Goal: Task Accomplishment & Management: Complete application form

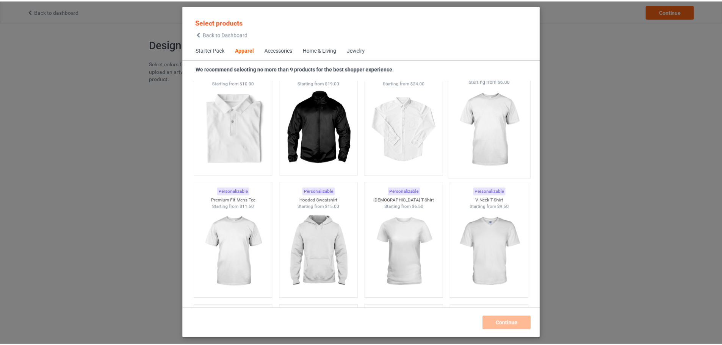
scroll to position [358, 0]
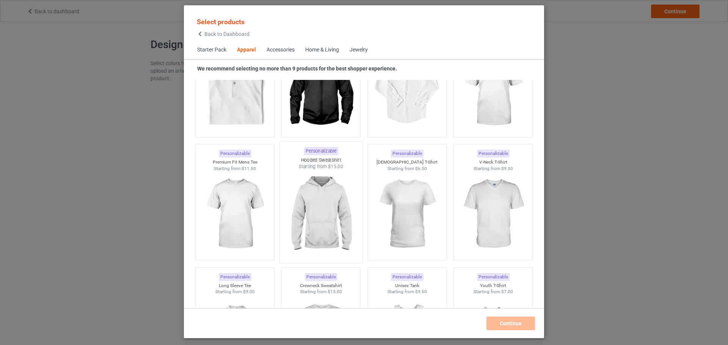
click at [313, 190] on img at bounding box center [320, 214] width 71 height 89
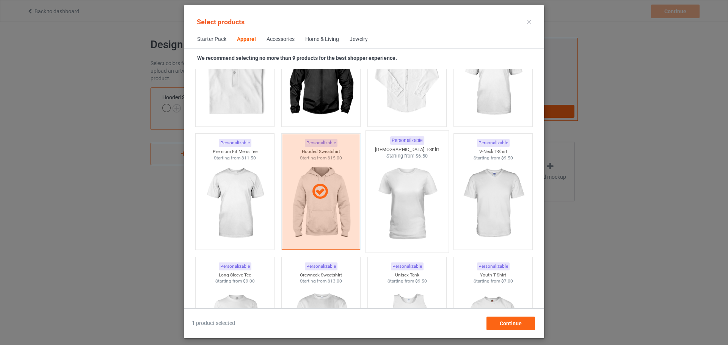
click at [393, 182] on img at bounding box center [406, 204] width 71 height 89
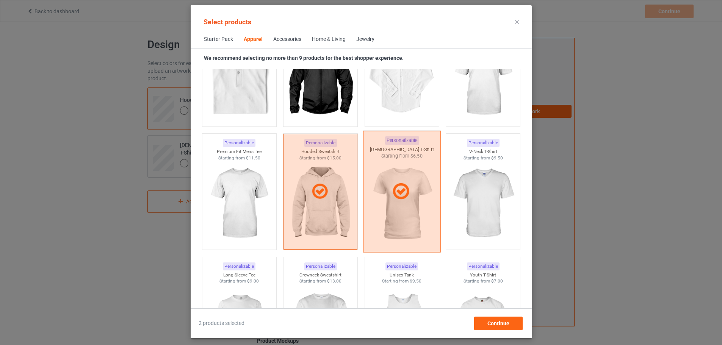
scroll to position [320, 0]
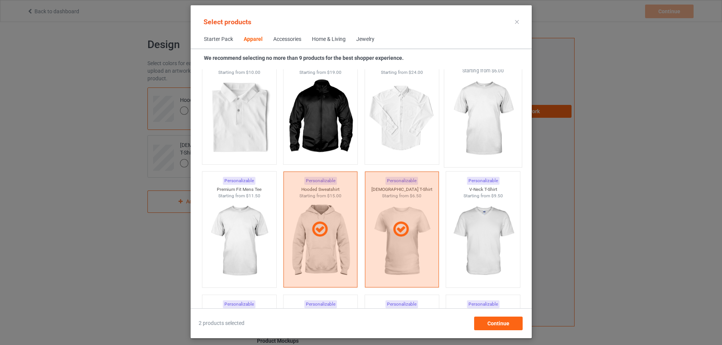
click at [481, 132] on img at bounding box center [482, 118] width 71 height 89
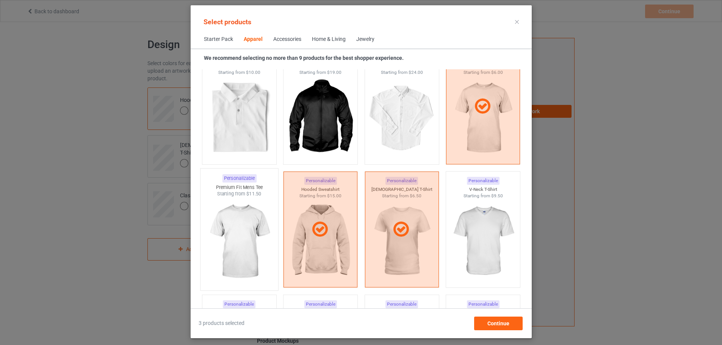
click at [241, 211] on img at bounding box center [239, 241] width 71 height 89
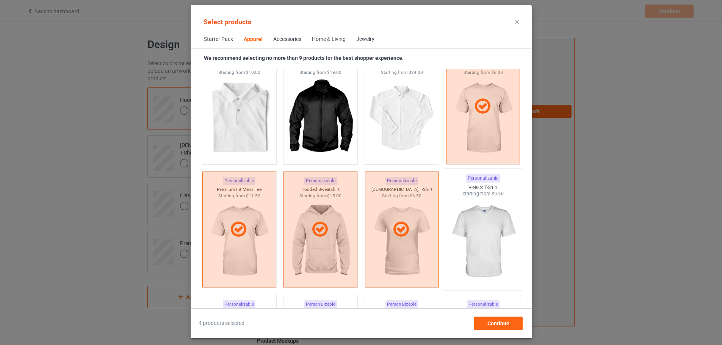
scroll to position [358, 0]
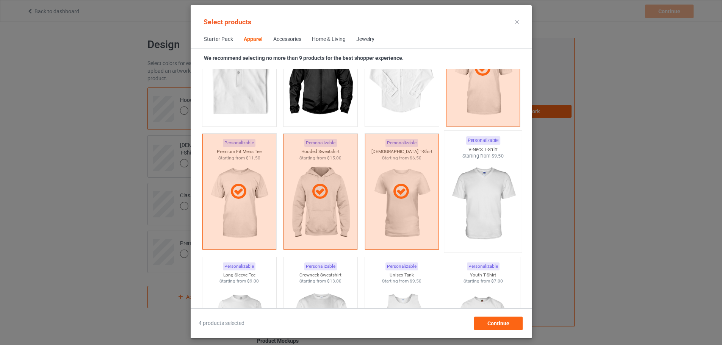
click at [499, 189] on img at bounding box center [482, 204] width 71 height 89
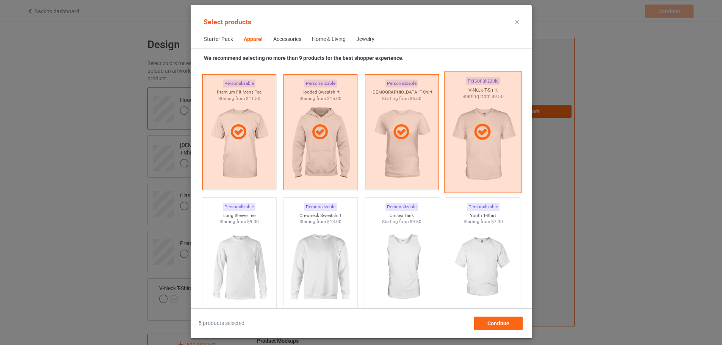
scroll to position [434, 0]
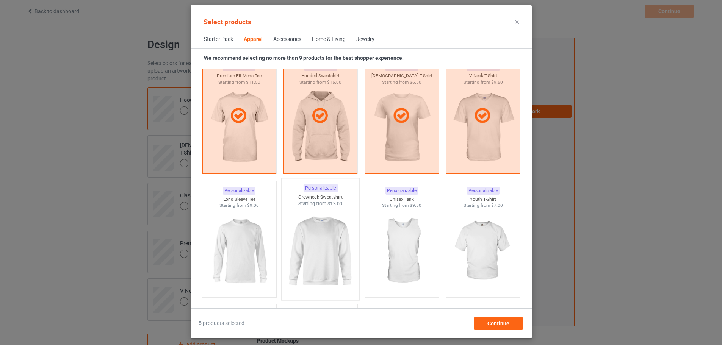
click at [308, 224] on img at bounding box center [320, 251] width 71 height 89
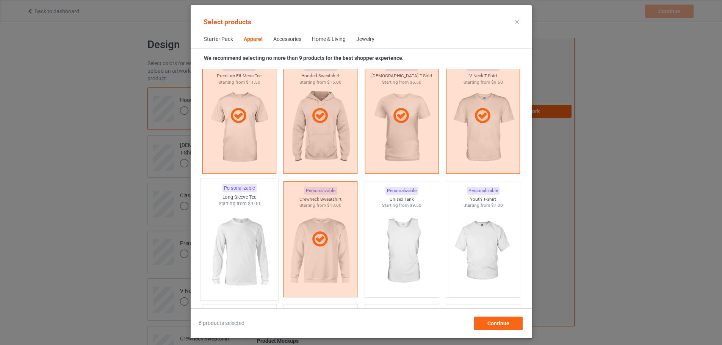
click at [257, 224] on img at bounding box center [239, 251] width 71 height 89
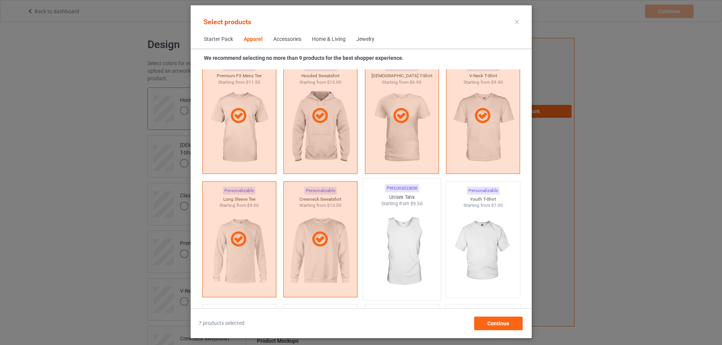
scroll to position [472, 0]
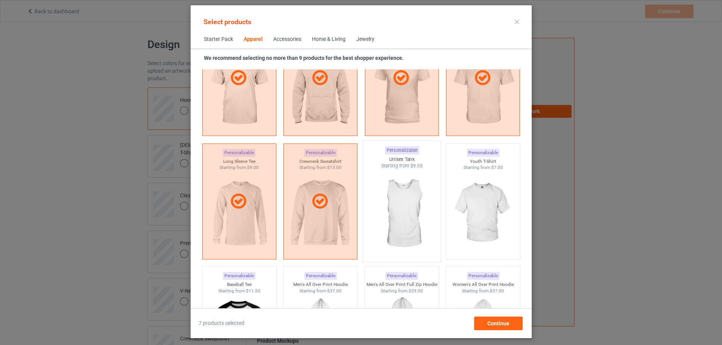
click at [415, 201] on img at bounding box center [401, 213] width 71 height 89
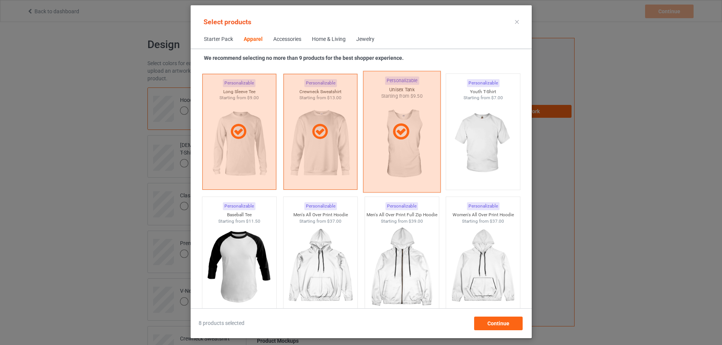
scroll to position [548, 0]
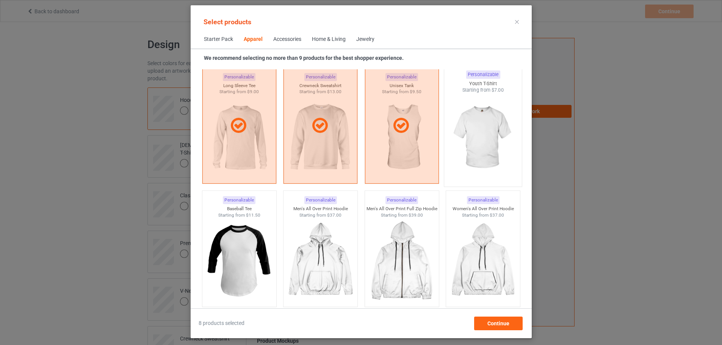
click at [498, 146] on img at bounding box center [482, 138] width 71 height 89
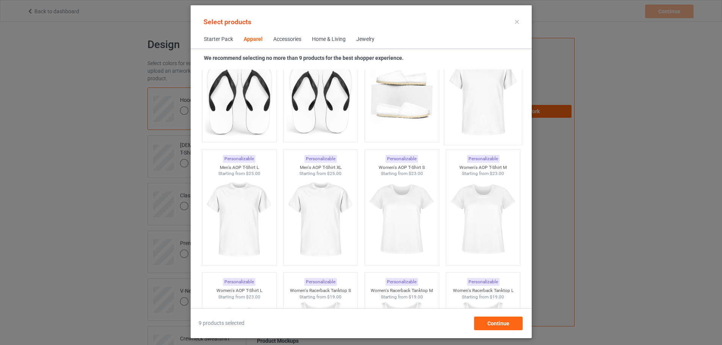
scroll to position [1230, 0]
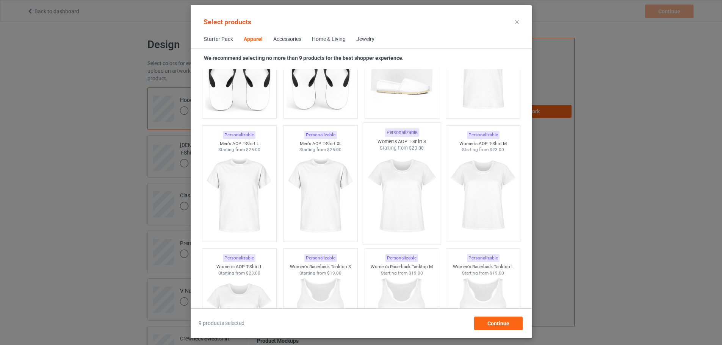
click at [423, 177] on img at bounding box center [401, 196] width 71 height 89
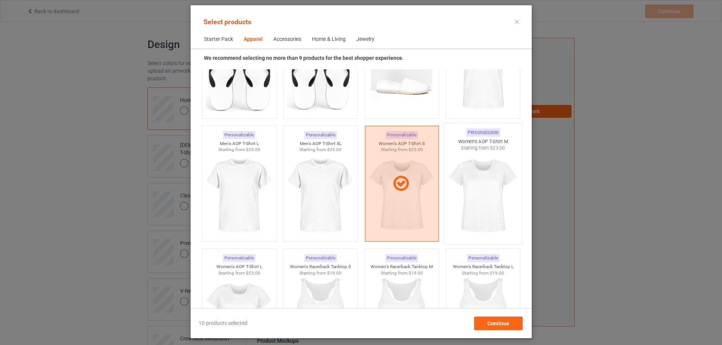
click at [484, 176] on img at bounding box center [482, 196] width 71 height 89
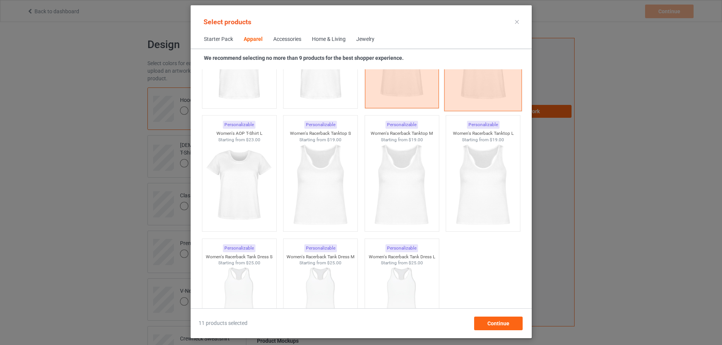
scroll to position [1382, 0]
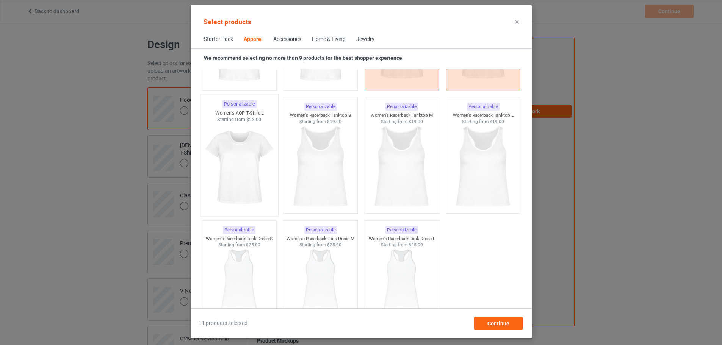
click at [237, 174] on img at bounding box center [239, 167] width 71 height 89
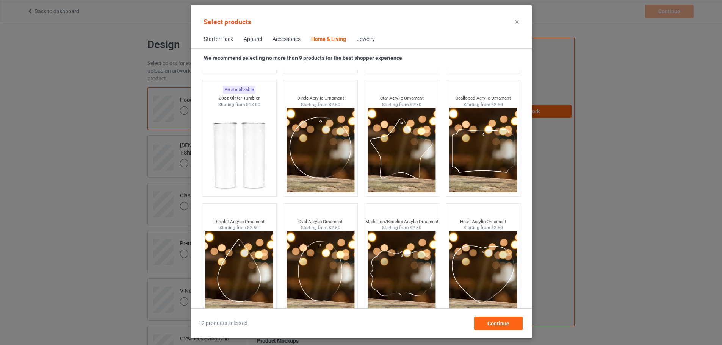
scroll to position [5908, 0]
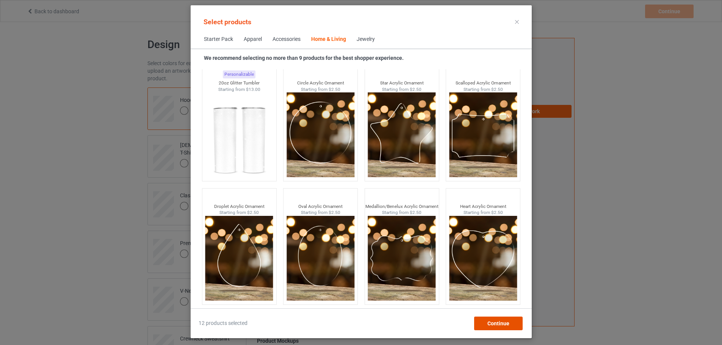
click at [509, 325] on span "Continue" at bounding box center [498, 324] width 22 height 6
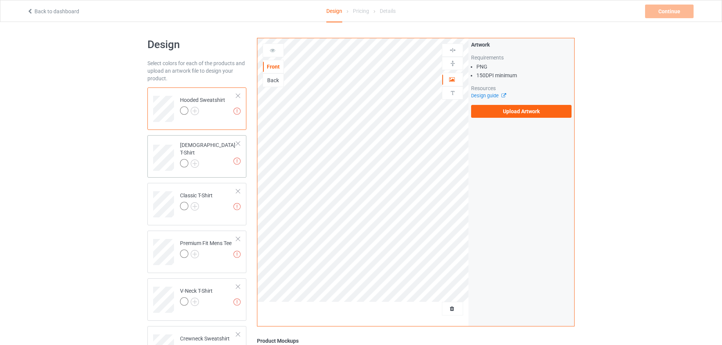
click at [217, 154] on td "Missing artworks Ladies T-Shirt" at bounding box center [208, 155] width 65 height 34
click at [216, 201] on td "Missing artworks Classic T-Shirt" at bounding box center [208, 201] width 65 height 31
drag, startPoint x: 215, startPoint y: 204, endPoint x: 213, endPoint y: 181, distance: 22.8
click at [196, 205] on img at bounding box center [195, 206] width 8 height 8
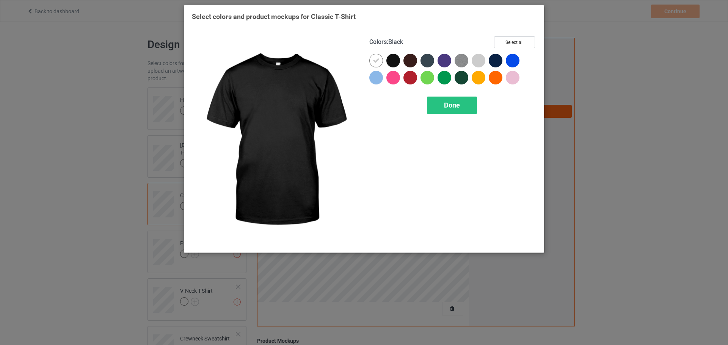
click at [394, 63] on div at bounding box center [393, 61] width 14 height 14
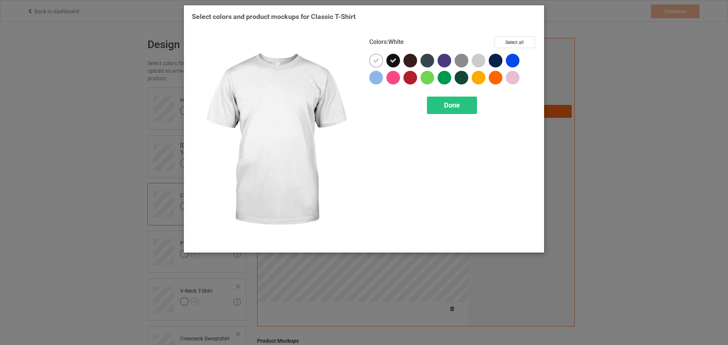
click at [380, 63] on div at bounding box center [376, 61] width 14 height 14
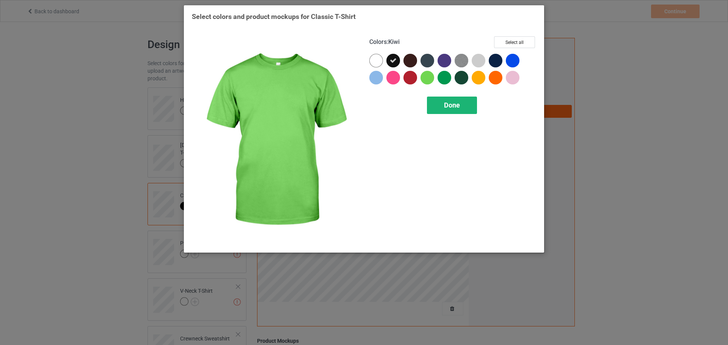
click at [459, 108] on span "Done" at bounding box center [452, 105] width 16 height 8
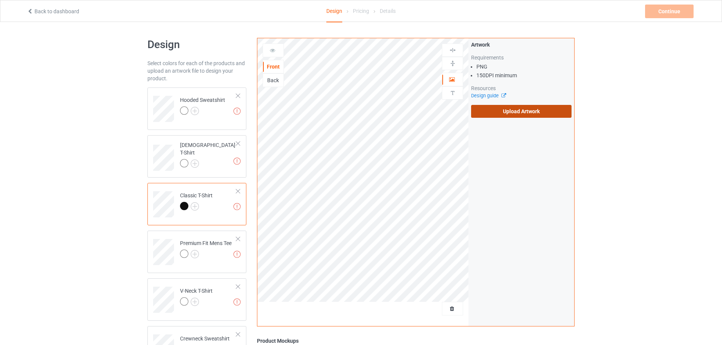
click at [536, 111] on label "Upload Artwork" at bounding box center [521, 111] width 100 height 13
click at [0, 0] on input "Upload Artwork" at bounding box center [0, 0] width 0 height 0
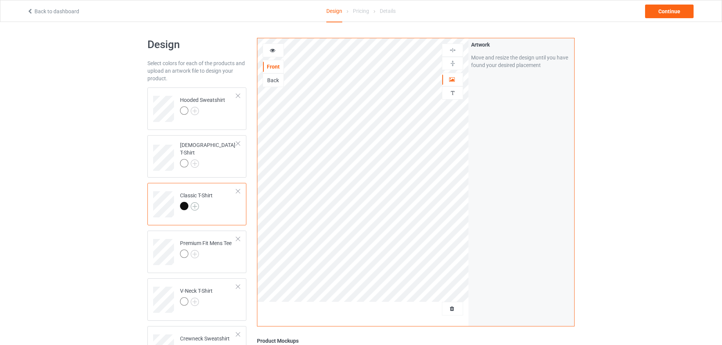
click at [197, 209] on img at bounding box center [195, 206] width 8 height 8
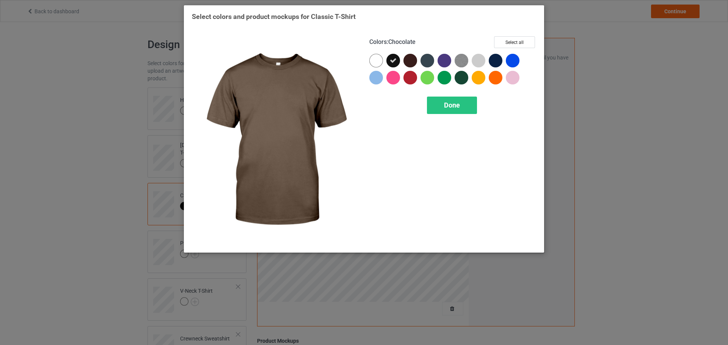
click at [413, 62] on div at bounding box center [410, 61] width 14 height 14
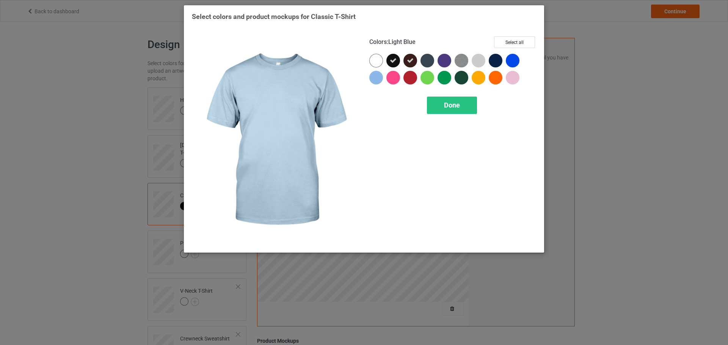
click at [380, 75] on div at bounding box center [376, 78] width 14 height 14
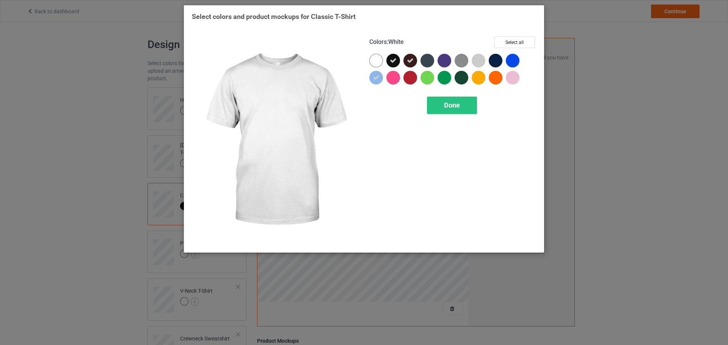
click at [377, 62] on div at bounding box center [376, 61] width 14 height 14
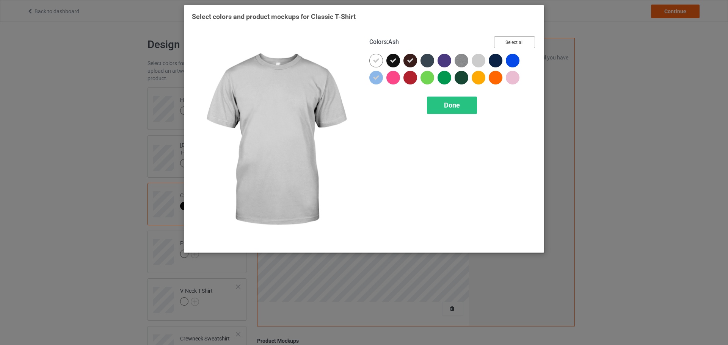
click at [505, 41] on button "Select all" at bounding box center [514, 42] width 41 height 12
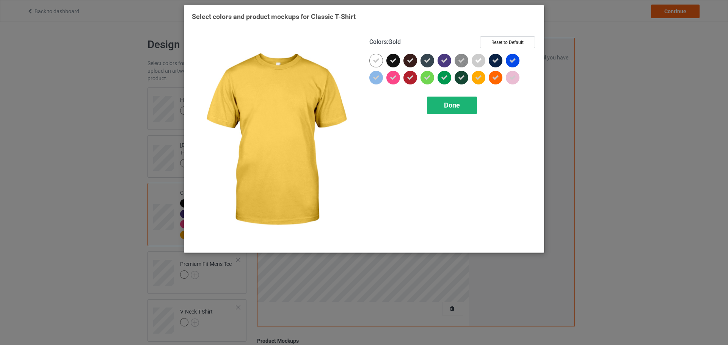
click at [471, 106] on div "Done" at bounding box center [452, 105] width 50 height 17
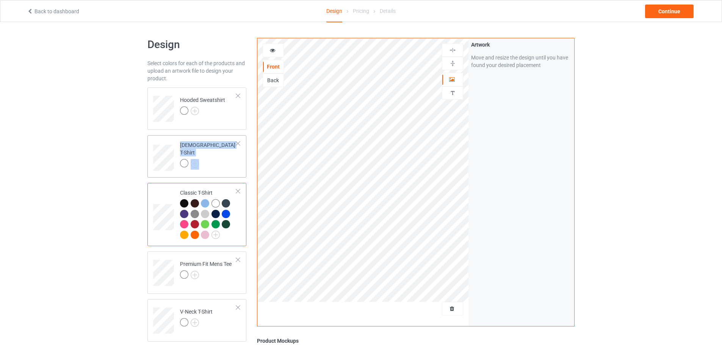
drag, startPoint x: 215, startPoint y: 189, endPoint x: 214, endPoint y: 176, distance: 13.3
click at [199, 159] on div at bounding box center [208, 164] width 56 height 11
click at [197, 160] on img at bounding box center [195, 164] width 8 height 8
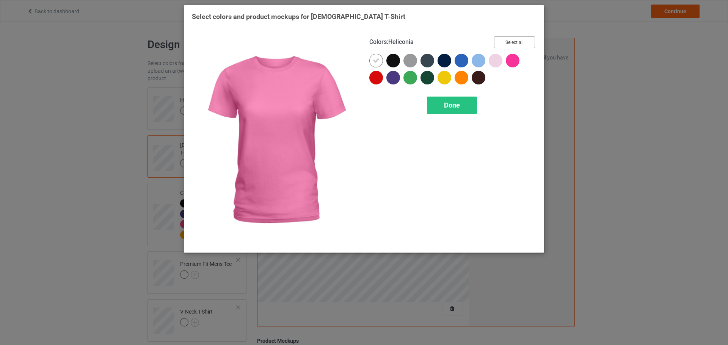
click at [514, 43] on button "Select all" at bounding box center [514, 42] width 41 height 12
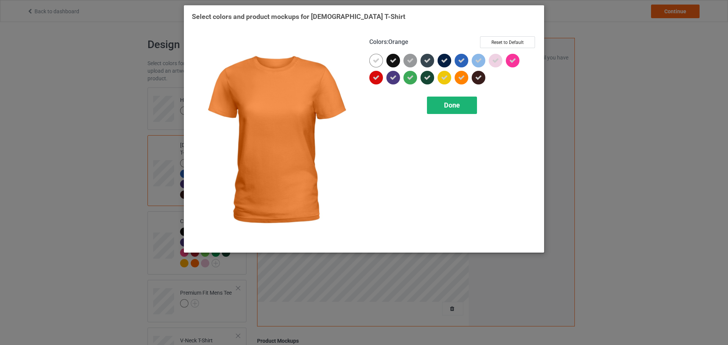
click at [463, 102] on div "Done" at bounding box center [452, 105] width 50 height 17
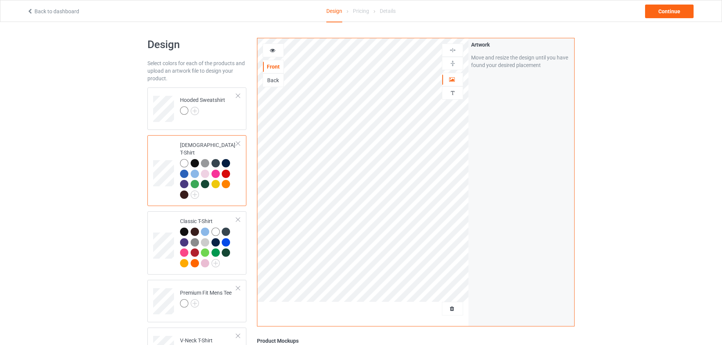
click at [196, 159] on div at bounding box center [195, 163] width 8 height 8
click at [195, 191] on img at bounding box center [195, 195] width 8 height 8
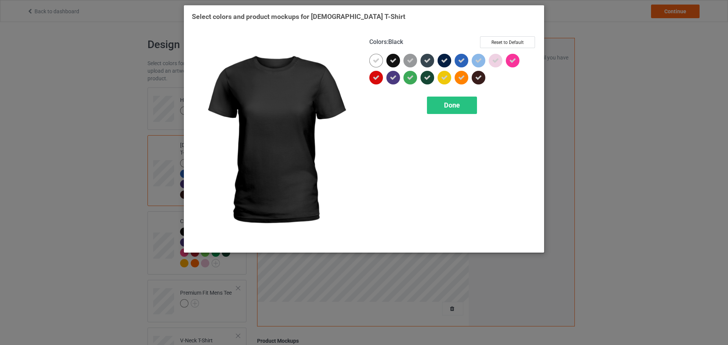
click at [399, 60] on div at bounding box center [393, 61] width 14 height 14
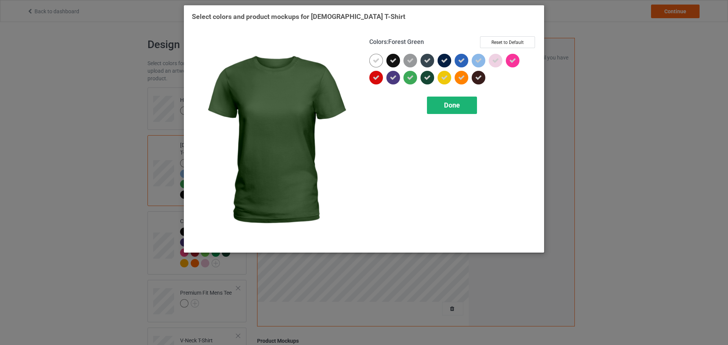
click at [457, 105] on span "Done" at bounding box center [452, 105] width 16 height 8
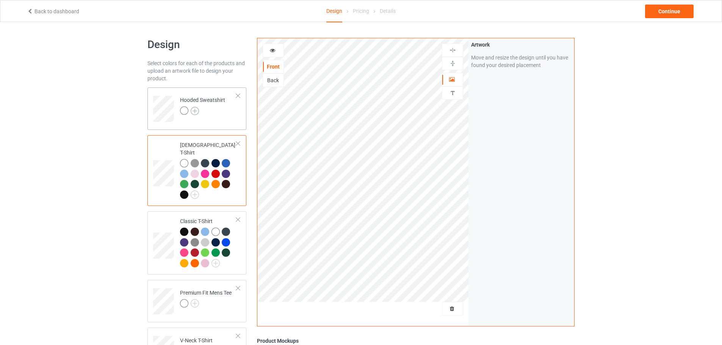
click at [197, 109] on img at bounding box center [195, 111] width 8 height 8
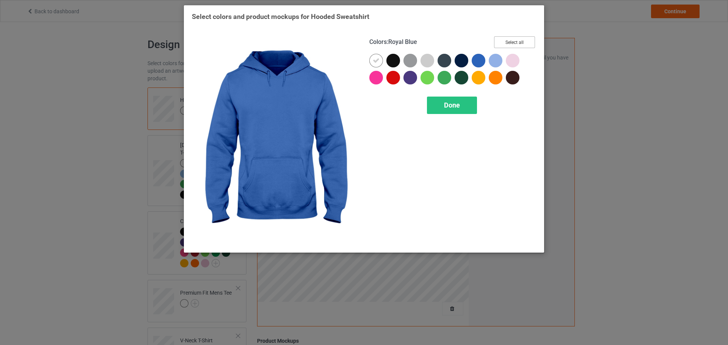
click at [521, 38] on button "Select all" at bounding box center [514, 42] width 41 height 12
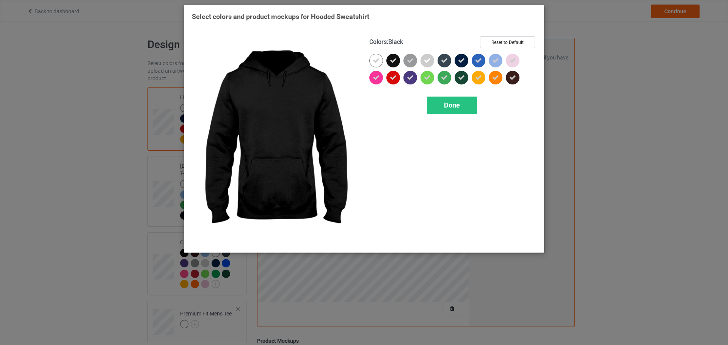
click at [397, 59] on div at bounding box center [393, 61] width 14 height 14
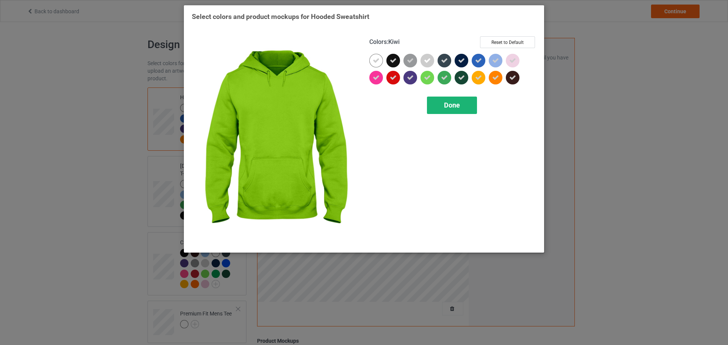
click at [455, 101] on span "Done" at bounding box center [452, 105] width 16 height 8
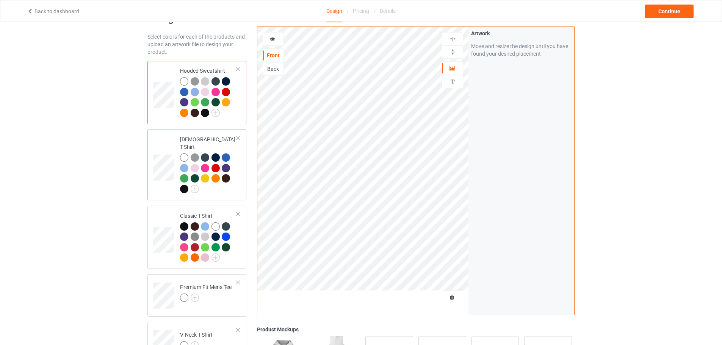
scroll to position [38, 0]
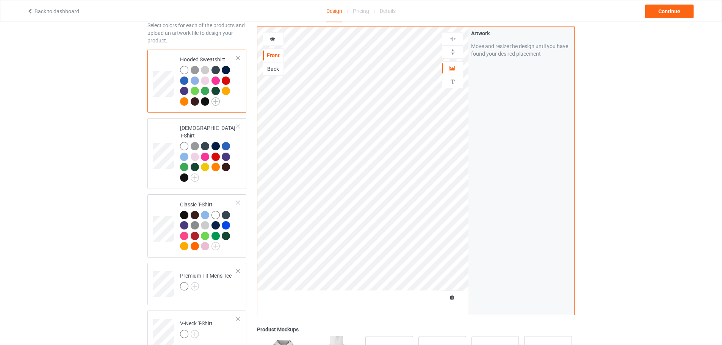
click at [215, 103] on img at bounding box center [216, 101] width 8 height 8
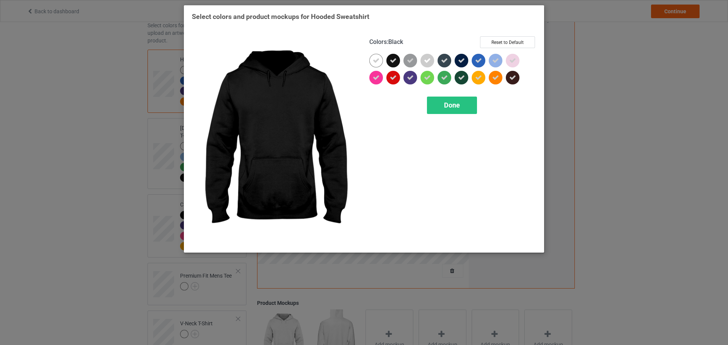
click at [396, 62] on icon at bounding box center [393, 60] width 7 height 7
click at [396, 62] on div at bounding box center [393, 61] width 14 height 14
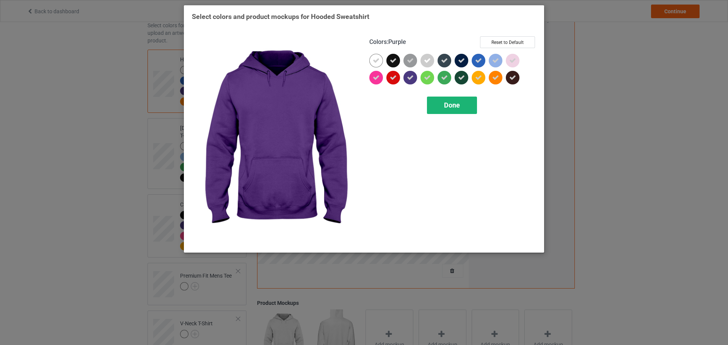
click at [444, 107] on span "Done" at bounding box center [452, 105] width 16 height 8
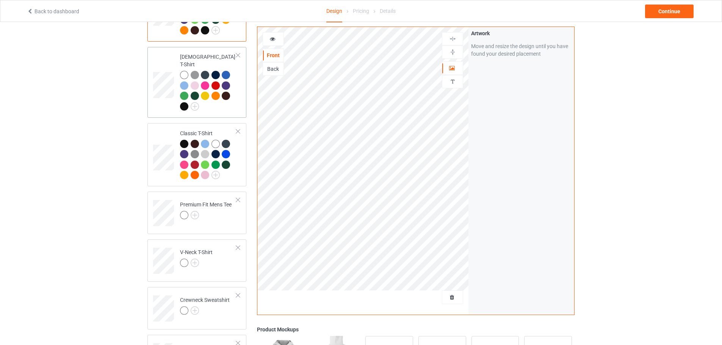
scroll to position [114, 0]
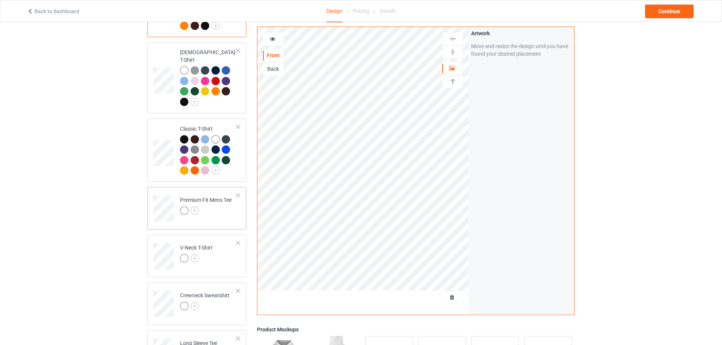
click at [218, 207] on div at bounding box center [206, 212] width 52 height 11
click at [195, 207] on img at bounding box center [195, 211] width 8 height 8
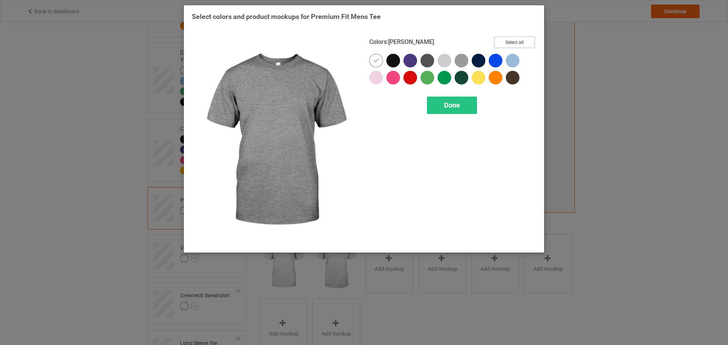
click at [513, 43] on button "Select all" at bounding box center [514, 42] width 41 height 12
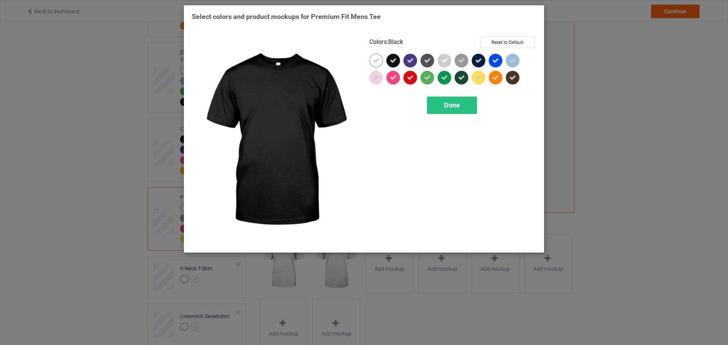
drag, startPoint x: 399, startPoint y: 59, endPoint x: 393, endPoint y: 60, distance: 6.3
click at [398, 59] on div at bounding box center [393, 61] width 14 height 14
click at [393, 60] on div at bounding box center [393, 61] width 14 height 14
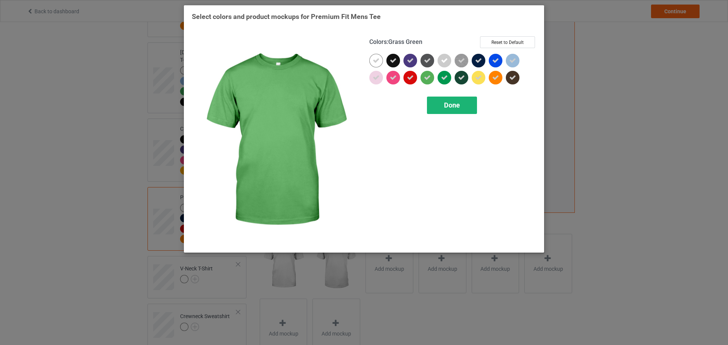
click at [456, 105] on span "Done" at bounding box center [452, 105] width 16 height 8
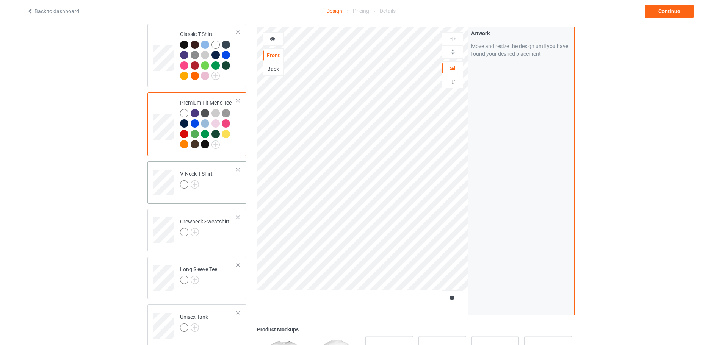
scroll to position [227, 0]
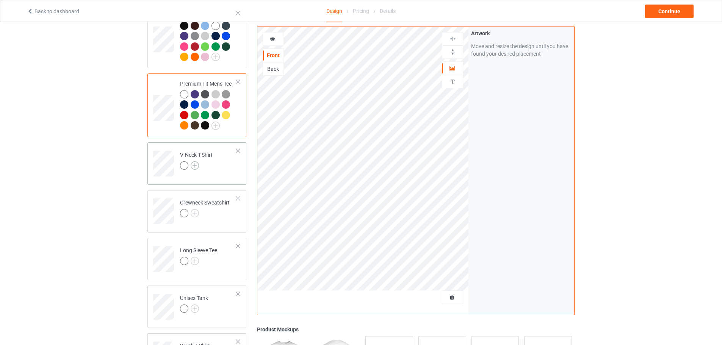
click at [193, 163] on img at bounding box center [195, 165] width 8 height 8
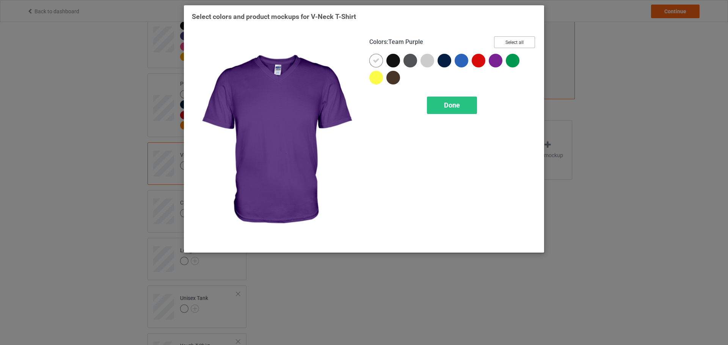
click at [507, 44] on button "Select all" at bounding box center [514, 42] width 41 height 12
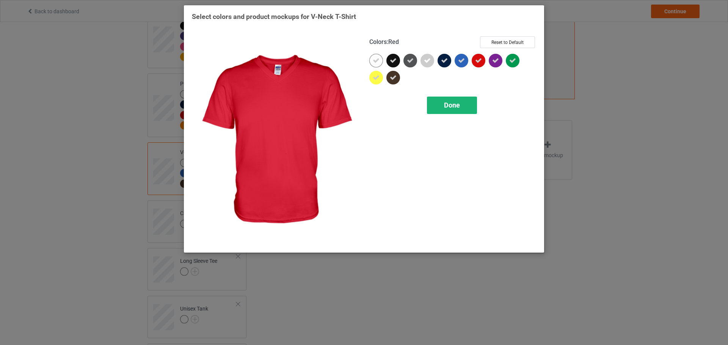
click at [447, 105] on span "Done" at bounding box center [452, 105] width 16 height 8
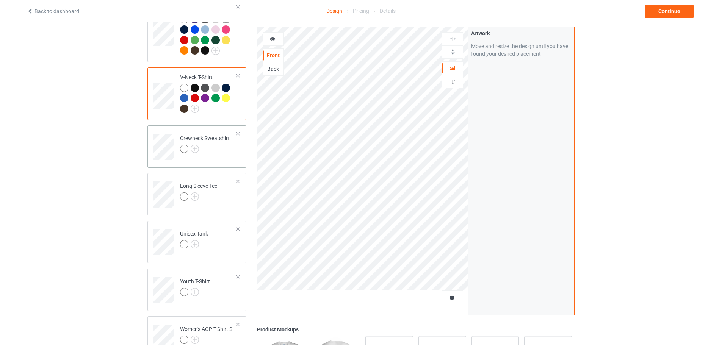
scroll to position [303, 0]
click at [193, 144] on img at bounding box center [195, 148] width 8 height 8
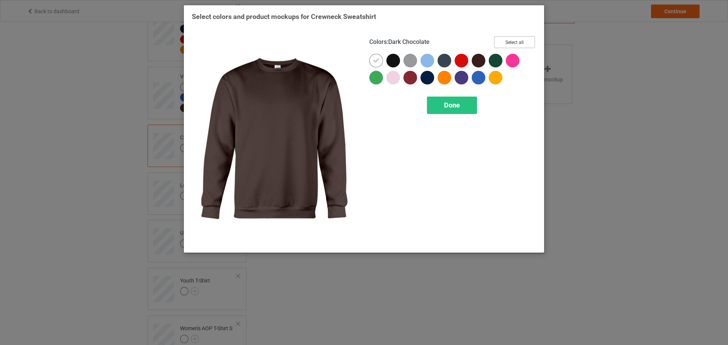
click at [533, 41] on button "Select all" at bounding box center [514, 42] width 41 height 12
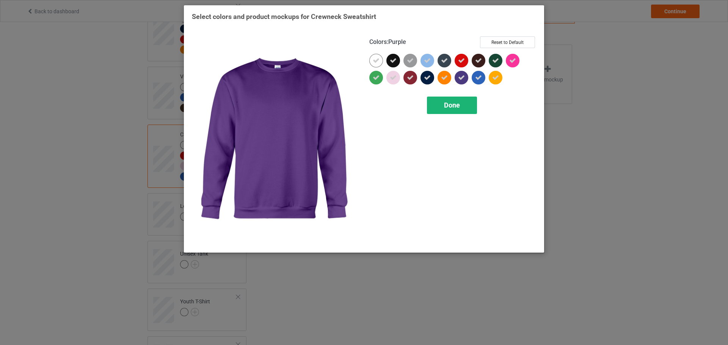
click at [450, 102] on span "Done" at bounding box center [452, 105] width 16 height 8
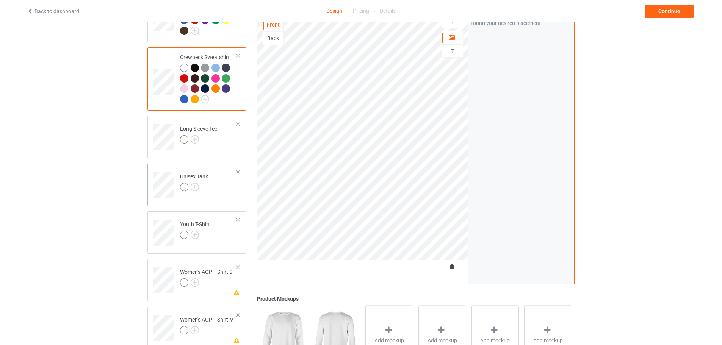
scroll to position [417, 0]
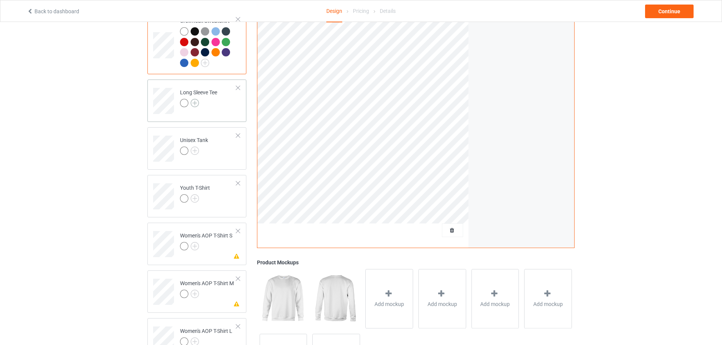
click at [197, 99] on img at bounding box center [195, 103] width 8 height 8
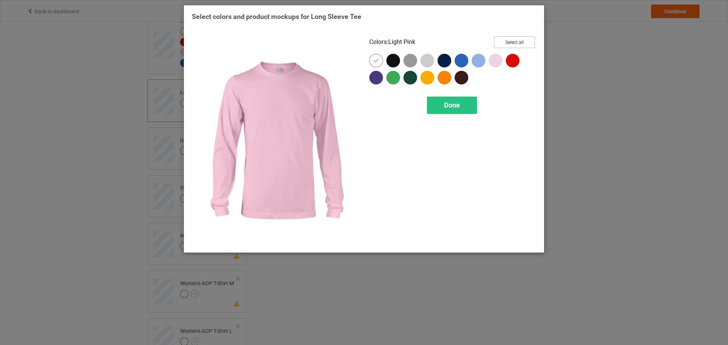
click at [515, 44] on button "Select all" at bounding box center [514, 42] width 41 height 12
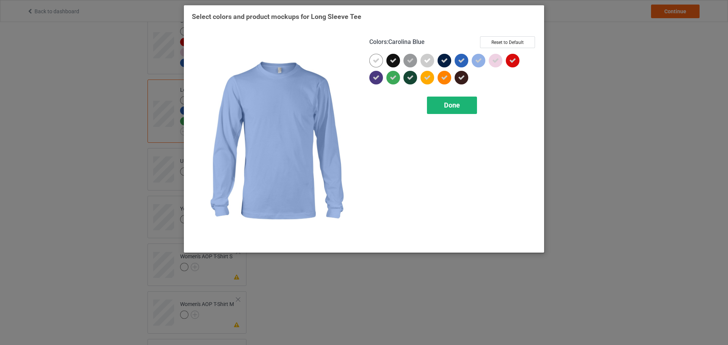
click at [464, 102] on div "Done" at bounding box center [452, 105] width 50 height 17
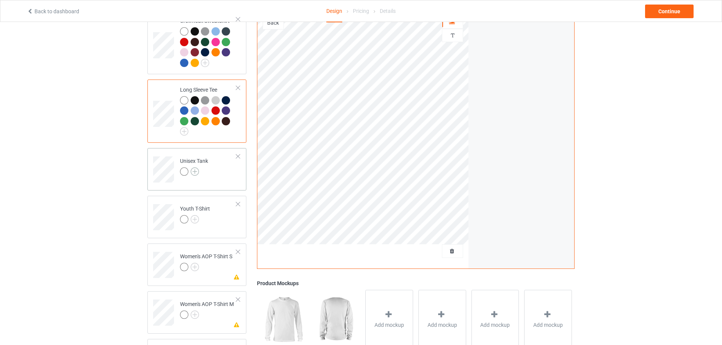
click at [196, 168] on img at bounding box center [195, 172] width 8 height 8
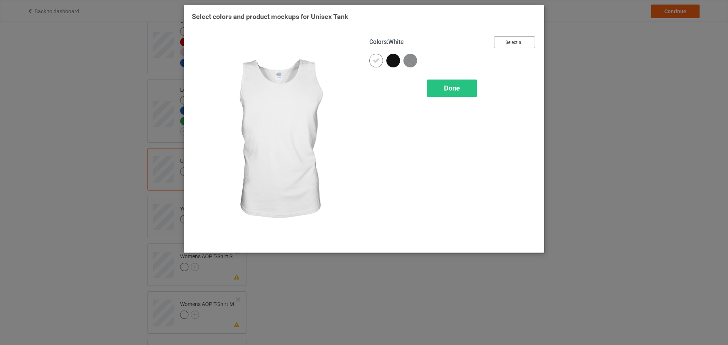
click at [514, 41] on button "Select all" at bounding box center [514, 42] width 41 height 12
click at [466, 97] on div "Done" at bounding box center [452, 88] width 50 height 17
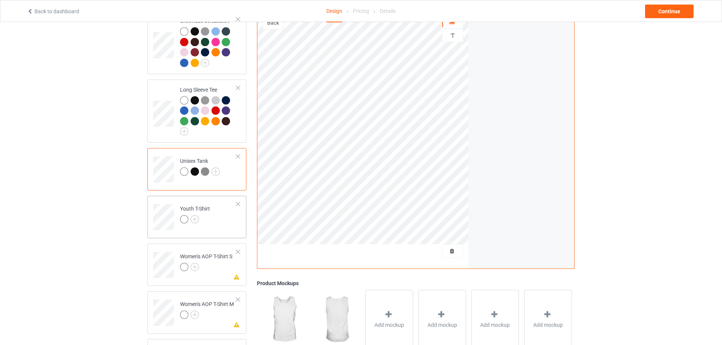
click at [195, 210] on div "Youth T-Shirt" at bounding box center [195, 214] width 30 height 18
click at [198, 215] on img at bounding box center [195, 219] width 8 height 8
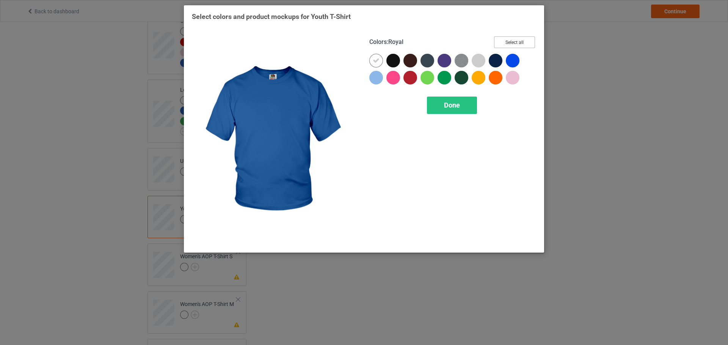
click at [511, 45] on button "Select all" at bounding box center [514, 42] width 41 height 12
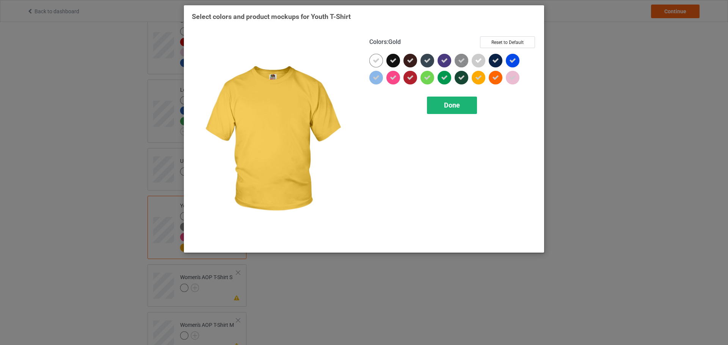
click at [467, 103] on div "Done" at bounding box center [452, 105] width 50 height 17
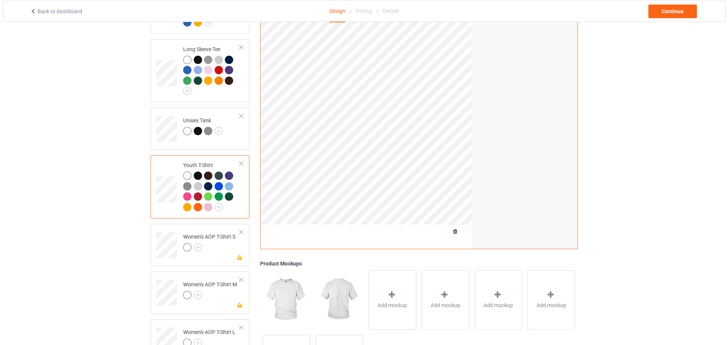
scroll to position [521, 0]
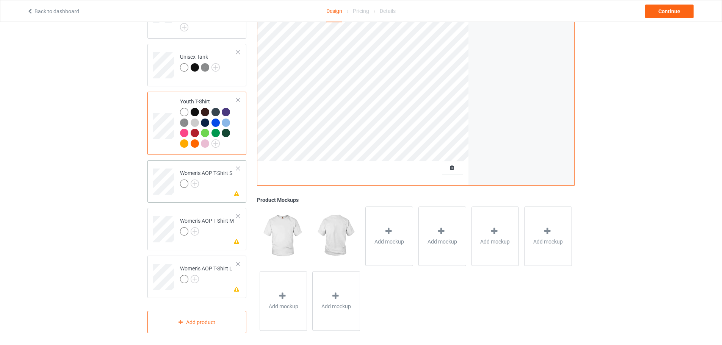
click at [204, 169] on div "Women's AOP T-Shirt S" at bounding box center [206, 178] width 52 height 18
click at [395, 221] on div "Add mockup" at bounding box center [389, 237] width 48 height 60
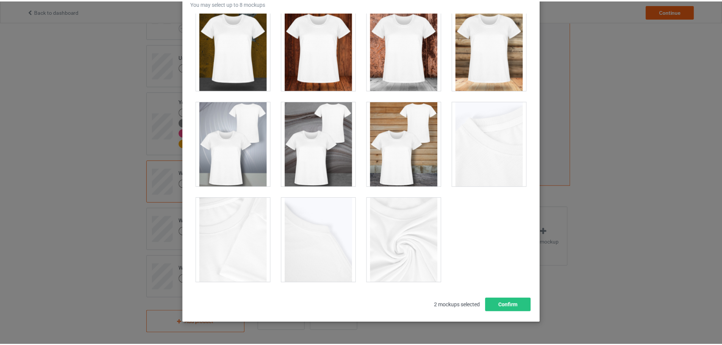
scroll to position [84, 0]
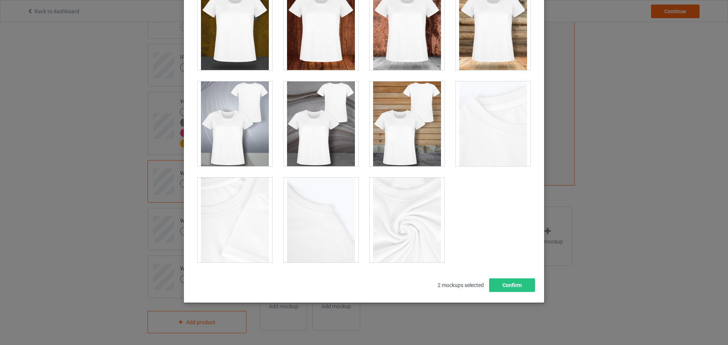
click at [102, 191] on div "Select mockups visible on campaign page You may select up to 8 mockups 1 2 2 mo…" at bounding box center [364, 172] width 728 height 345
click at [513, 284] on button "Confirm" at bounding box center [512, 286] width 46 height 14
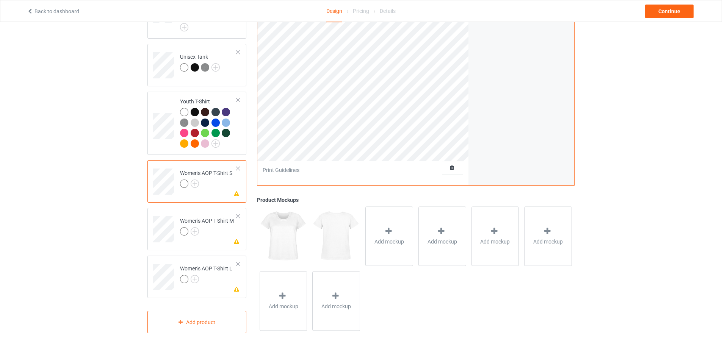
click at [236, 166] on div at bounding box center [237, 168] width 5 height 5
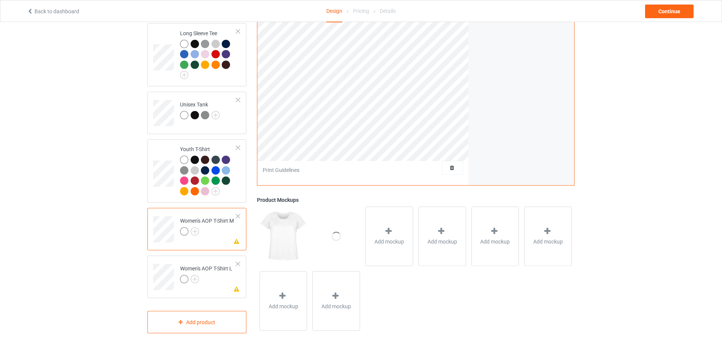
click at [238, 214] on div at bounding box center [237, 216] width 5 height 5
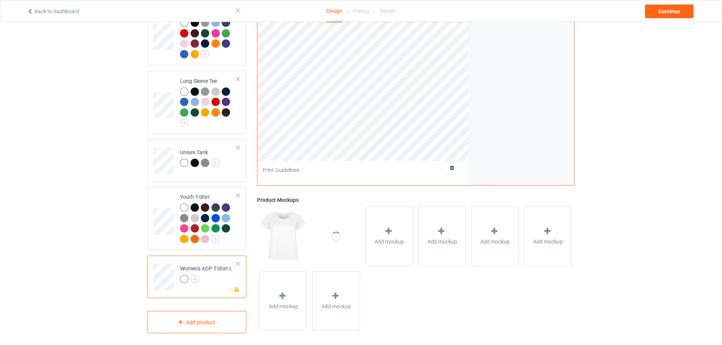
click at [237, 262] on div at bounding box center [237, 264] width 5 height 5
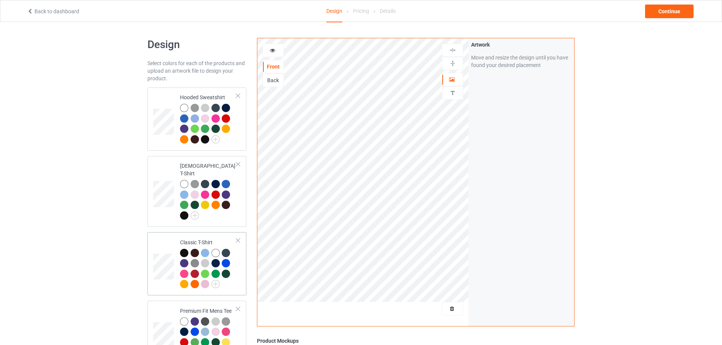
click at [222, 239] on div "Classic T-Shirt" at bounding box center [208, 263] width 56 height 49
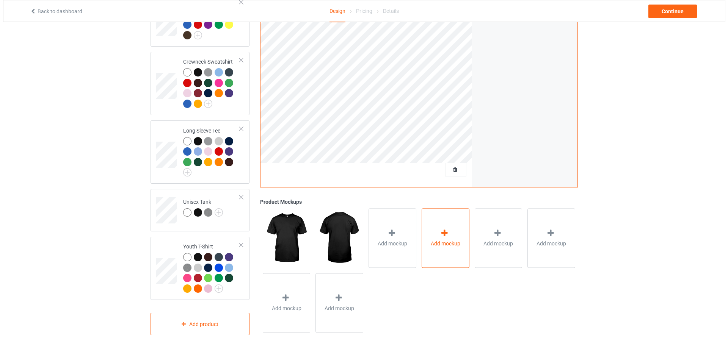
scroll to position [378, 0]
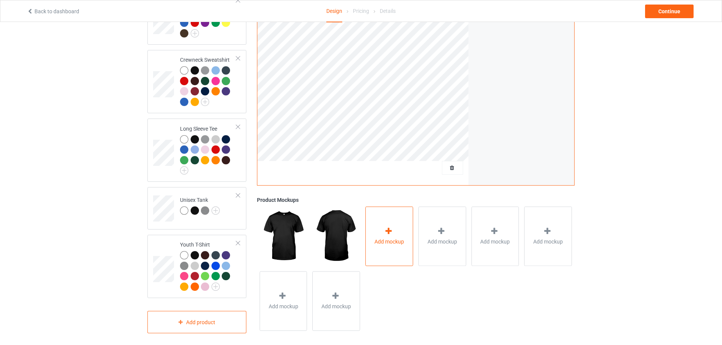
click at [410, 214] on div "Add mockup" at bounding box center [389, 237] width 48 height 60
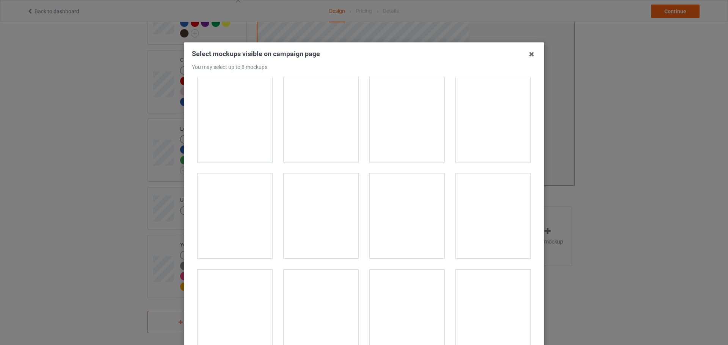
scroll to position [114, 0]
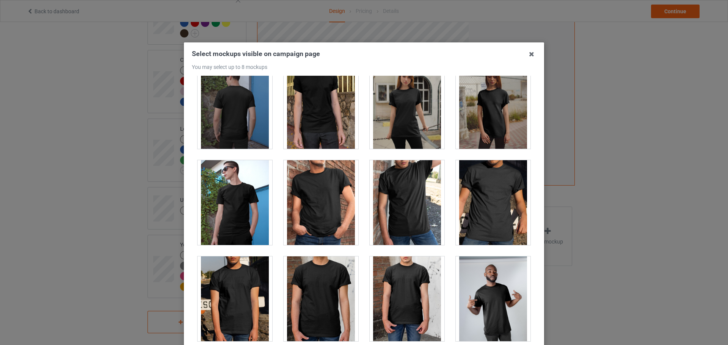
click at [340, 189] on div at bounding box center [321, 202] width 75 height 85
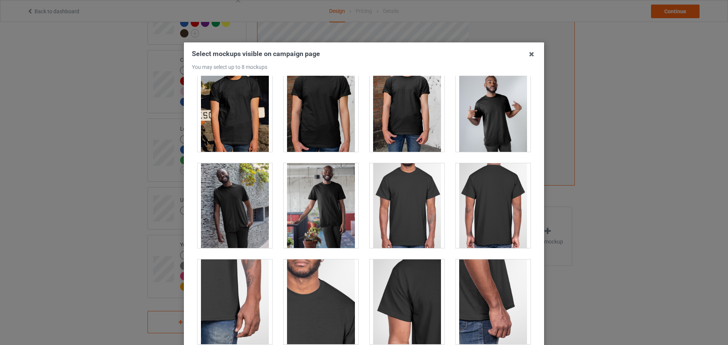
scroll to position [152, 0]
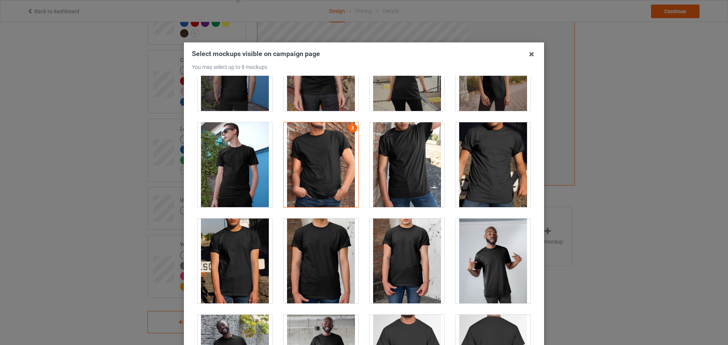
click at [315, 170] on div at bounding box center [321, 164] width 75 height 85
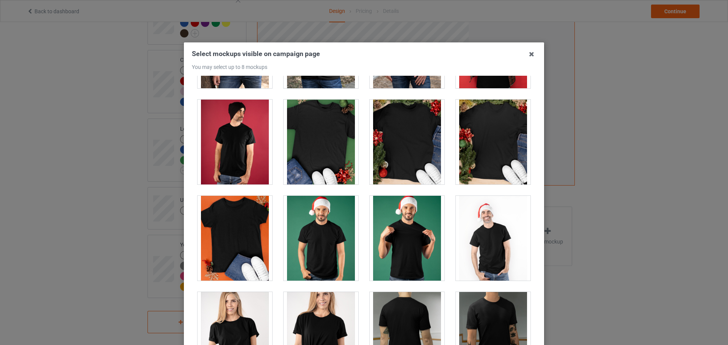
scroll to position [1023, 0]
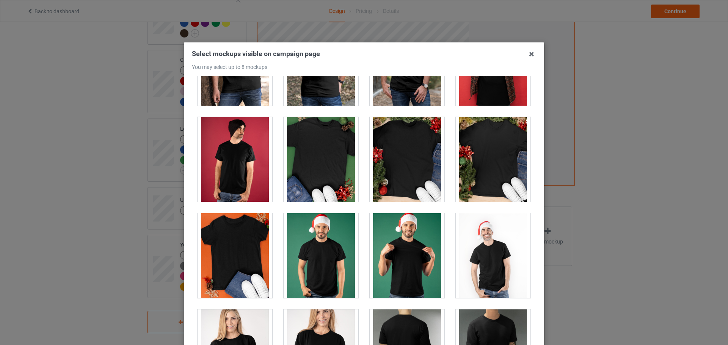
click at [329, 152] on div at bounding box center [321, 159] width 75 height 85
click at [431, 163] on div at bounding box center [407, 159] width 75 height 85
click at [483, 161] on div at bounding box center [493, 159] width 75 height 85
click at [489, 154] on div at bounding box center [493, 159] width 75 height 85
click at [409, 156] on div at bounding box center [407, 159] width 75 height 85
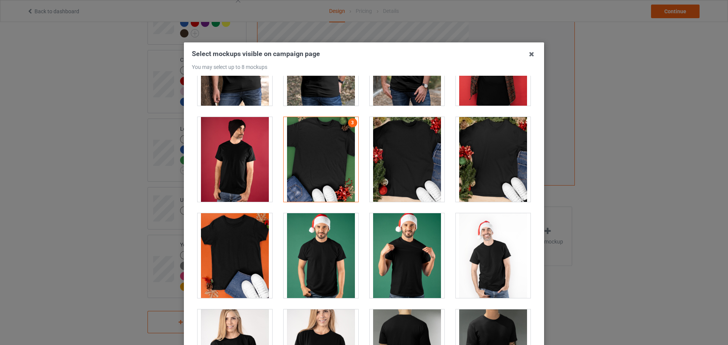
click at [345, 155] on div at bounding box center [321, 159] width 75 height 85
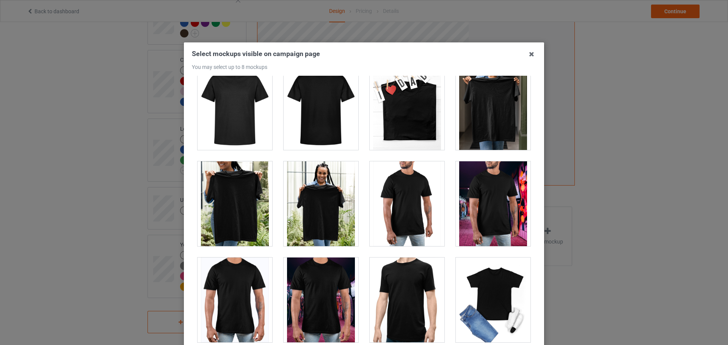
scroll to position [3374, 0]
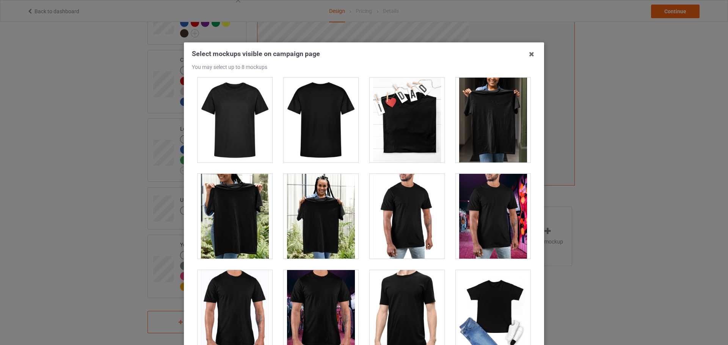
click at [502, 127] on div at bounding box center [493, 120] width 75 height 85
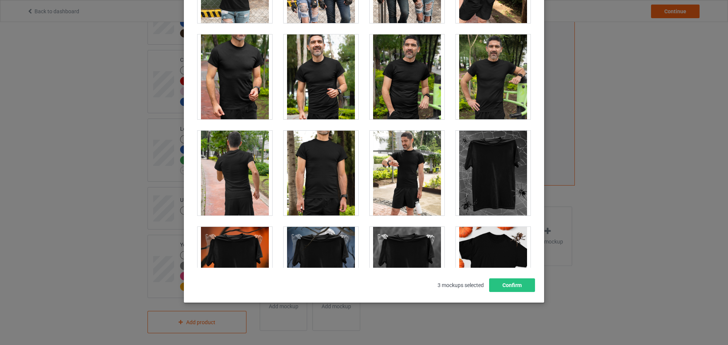
scroll to position [7271, 0]
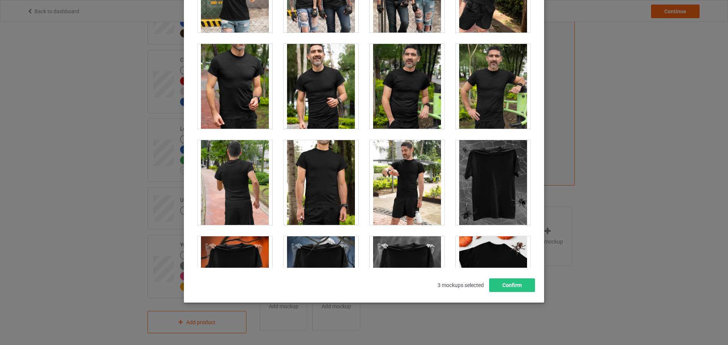
click at [480, 186] on div at bounding box center [493, 182] width 75 height 85
click at [511, 287] on button "Confirm" at bounding box center [512, 286] width 46 height 14
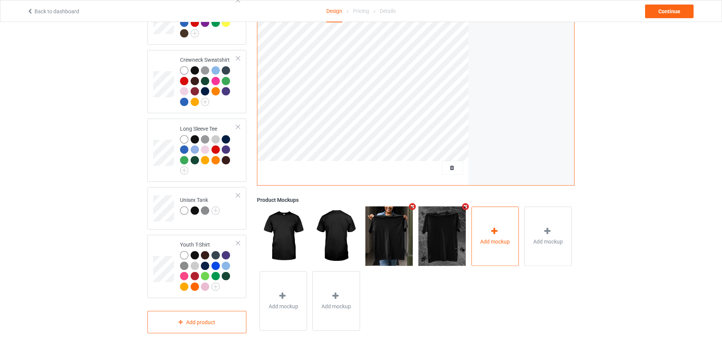
click at [501, 229] on div "Add mockup" at bounding box center [496, 237] width 48 height 60
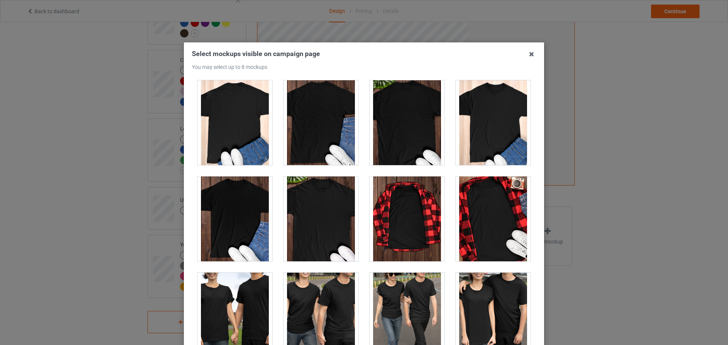
scroll to position [2312, 0]
click at [341, 142] on div at bounding box center [321, 122] width 75 height 85
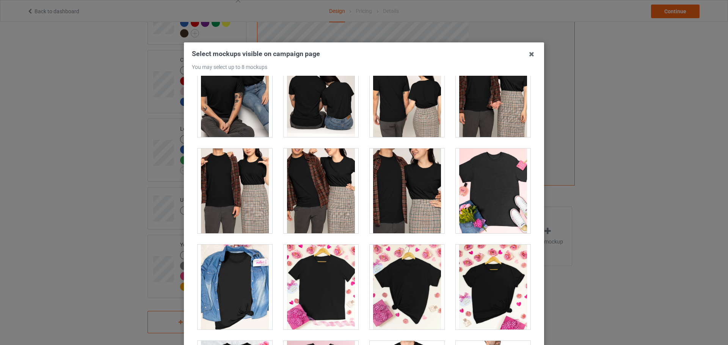
scroll to position [2881, 0]
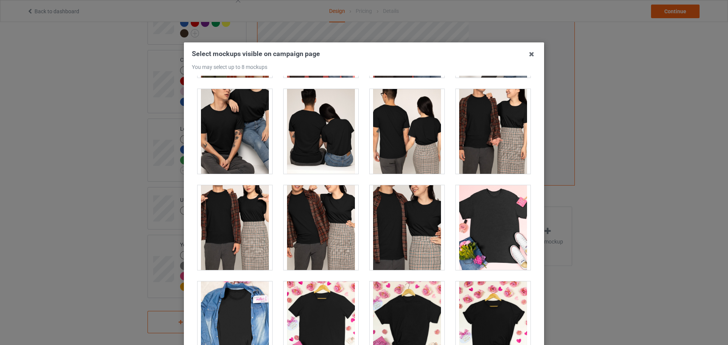
click at [498, 215] on div at bounding box center [493, 227] width 75 height 85
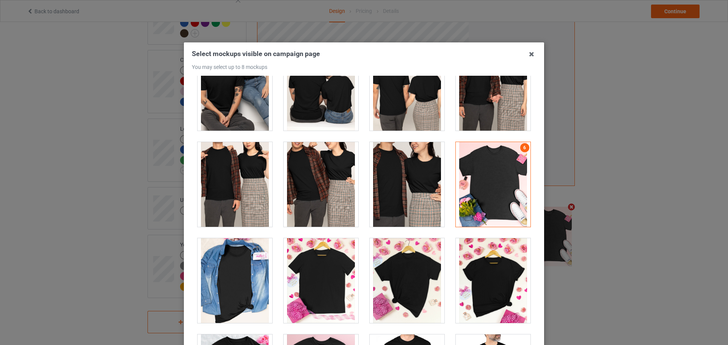
scroll to position [3033, 0]
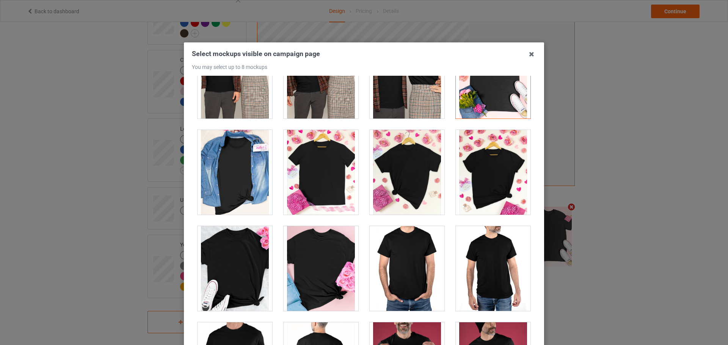
click at [250, 188] on div at bounding box center [234, 172] width 75 height 85
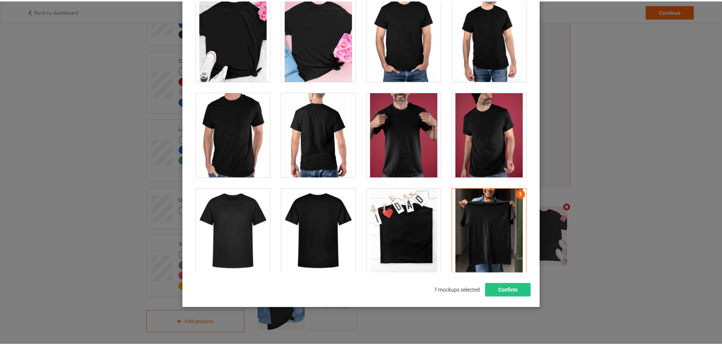
scroll to position [84, 0]
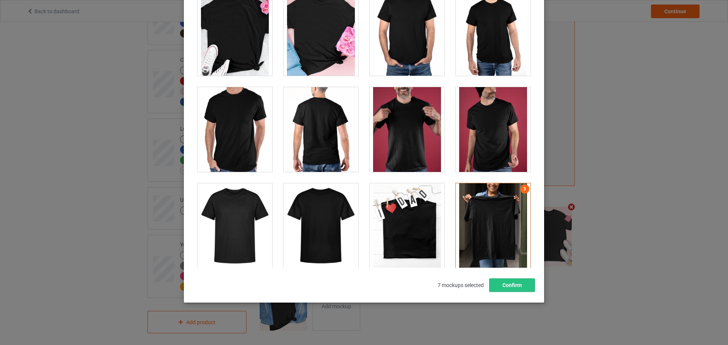
click at [406, 236] on div at bounding box center [407, 225] width 75 height 85
click at [521, 282] on button "Confirm" at bounding box center [512, 286] width 46 height 14
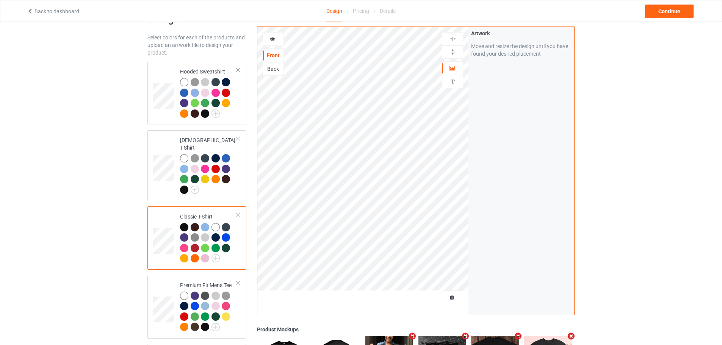
scroll to position [0, 0]
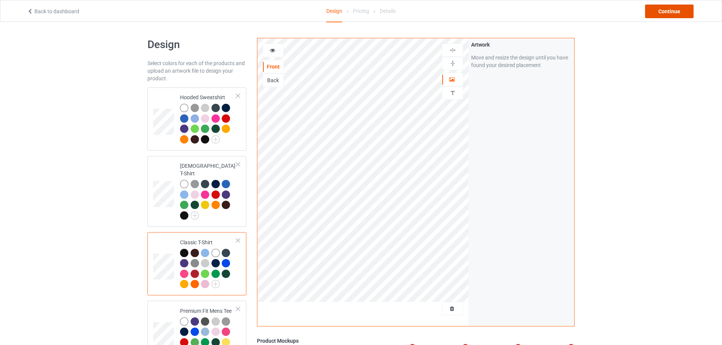
click at [672, 11] on div "Continue" at bounding box center [669, 12] width 49 height 14
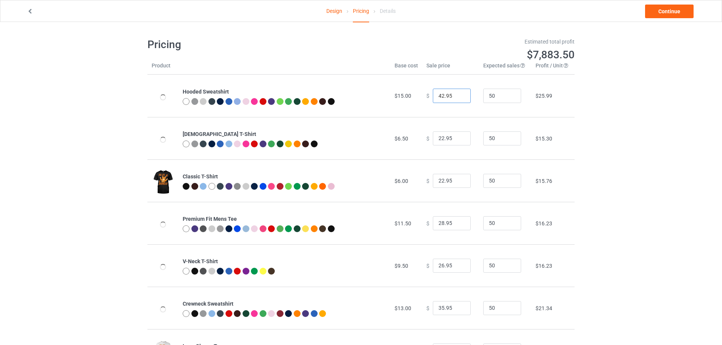
drag, startPoint x: 439, startPoint y: 96, endPoint x: 434, endPoint y: 96, distance: 5.7
click at [434, 96] on input "42.95" at bounding box center [452, 96] width 38 height 14
click at [334, 102] on div at bounding box center [331, 101] width 7 height 7
click at [333, 102] on div at bounding box center [331, 101] width 7 height 7
click at [335, 10] on link "Design" at bounding box center [334, 10] width 16 height 21
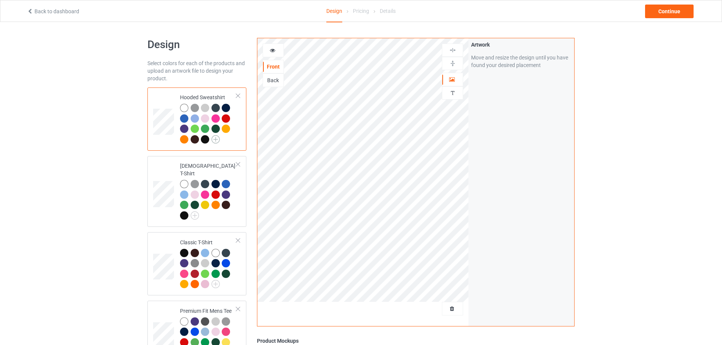
click at [216, 138] on img at bounding box center [216, 139] width 8 height 8
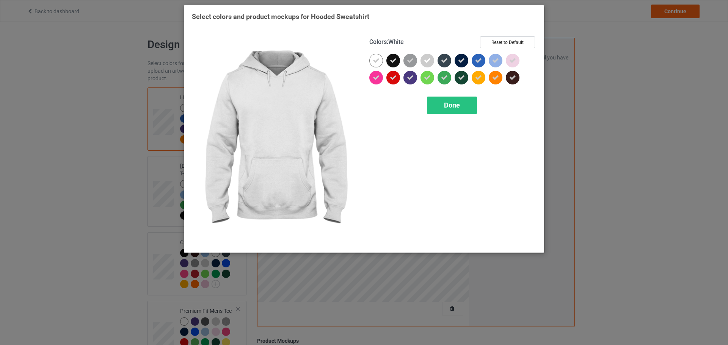
click at [378, 61] on icon at bounding box center [376, 60] width 7 height 7
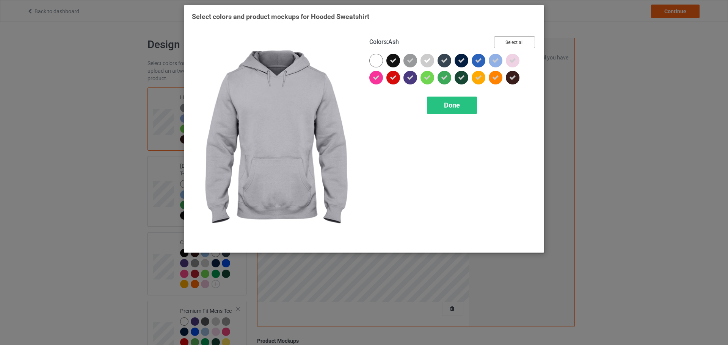
click at [524, 42] on button "Select all" at bounding box center [514, 42] width 41 height 12
click at [524, 42] on button "Reset to Default" at bounding box center [507, 42] width 55 height 12
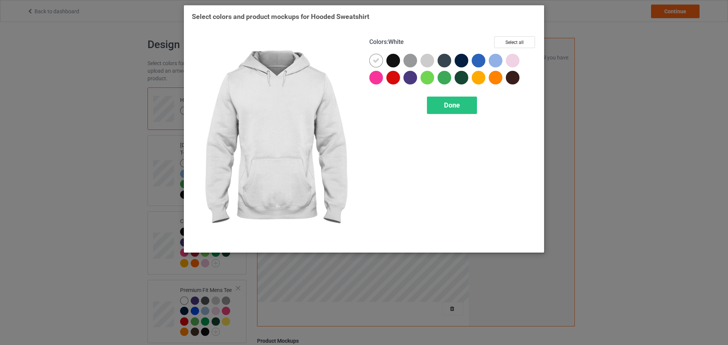
click at [374, 59] on icon at bounding box center [376, 60] width 7 height 7
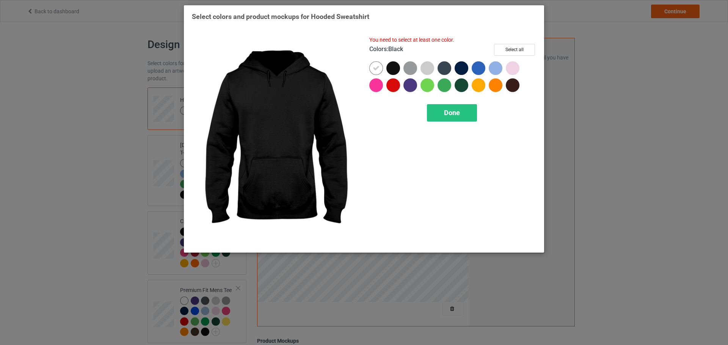
click at [393, 67] on div at bounding box center [393, 68] width 14 height 14
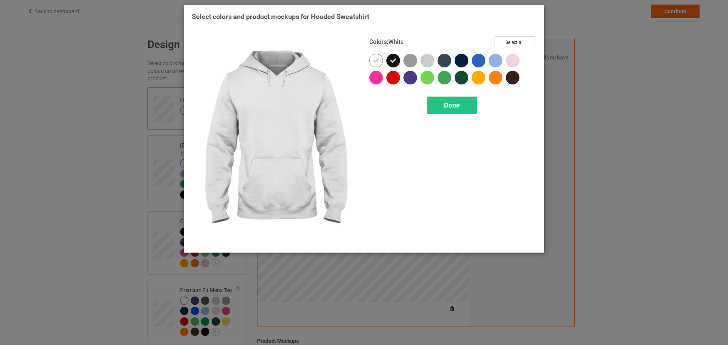
click at [378, 62] on icon at bounding box center [376, 60] width 7 height 7
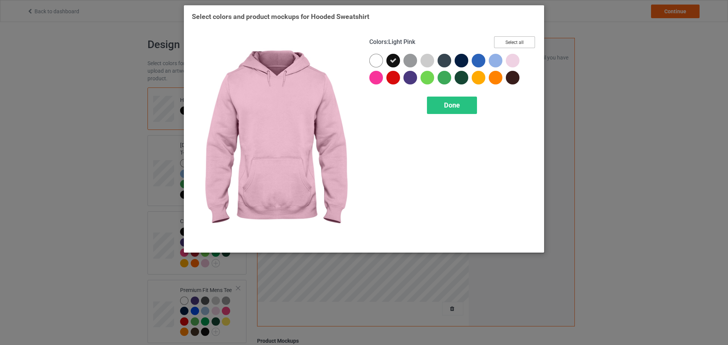
click at [515, 40] on button "Select all" at bounding box center [514, 42] width 41 height 12
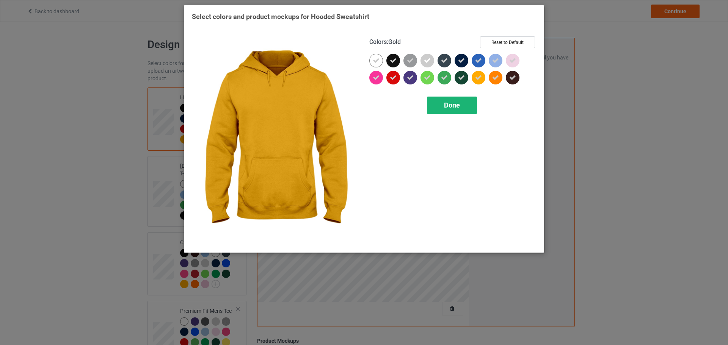
click at [463, 105] on div "Done" at bounding box center [452, 105] width 50 height 17
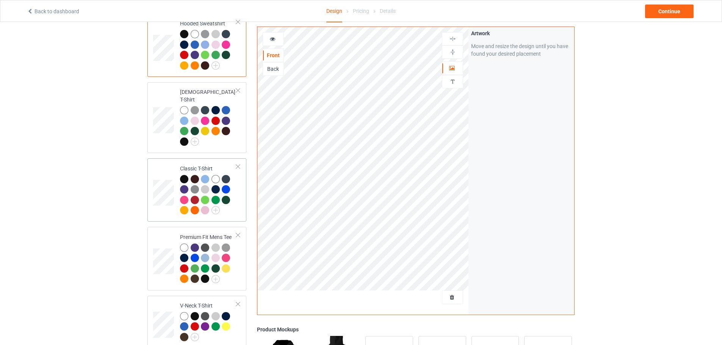
scroll to position [76, 0]
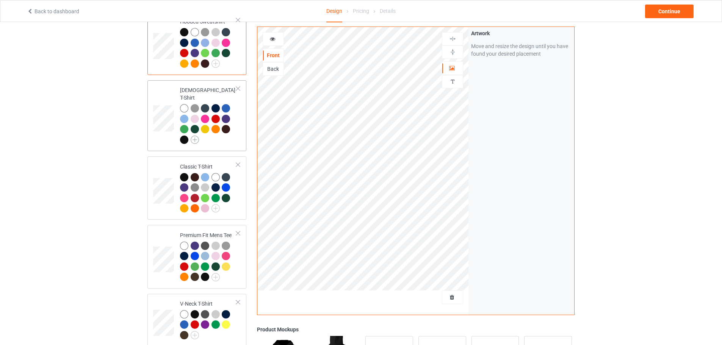
click at [196, 136] on img at bounding box center [195, 140] width 8 height 8
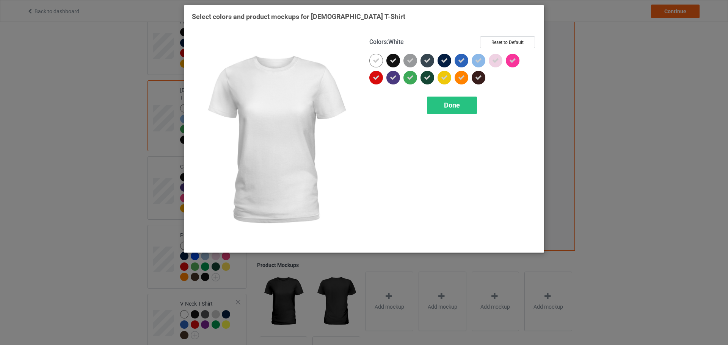
click at [376, 63] on icon at bounding box center [376, 60] width 7 height 7
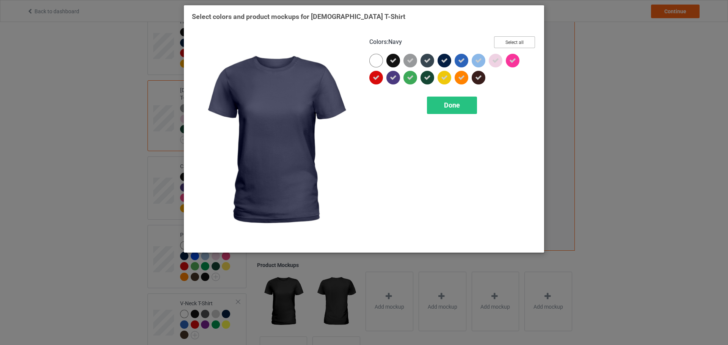
click at [514, 42] on button "Select all" at bounding box center [514, 42] width 41 height 12
click at [514, 42] on button "Reset to Default" at bounding box center [507, 42] width 55 height 12
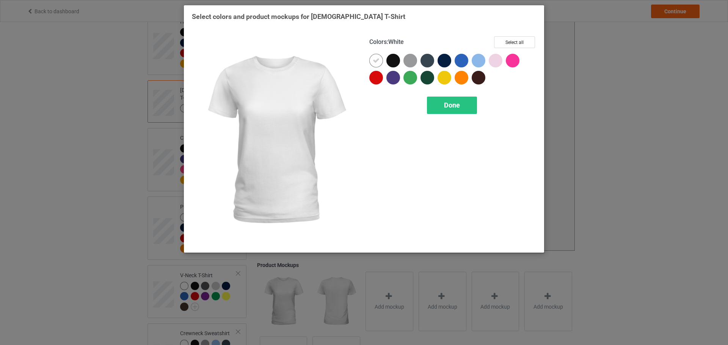
click at [377, 61] on icon at bounding box center [376, 60] width 7 height 7
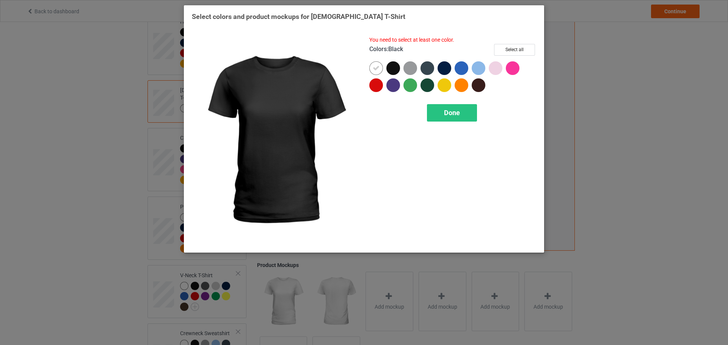
click at [397, 66] on div at bounding box center [393, 68] width 14 height 14
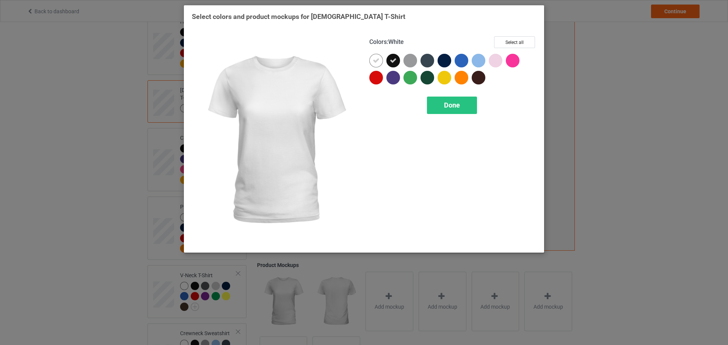
click at [373, 61] on icon at bounding box center [376, 60] width 7 height 7
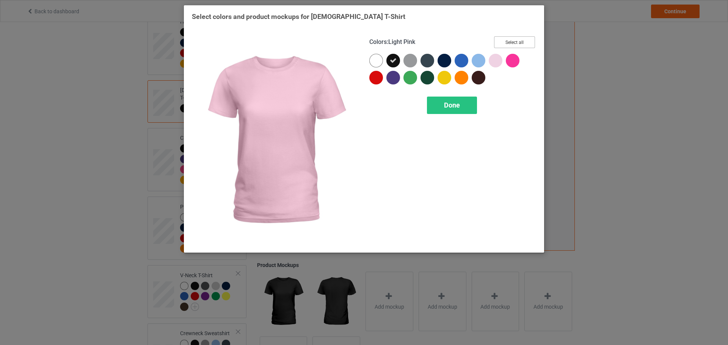
click at [525, 41] on button "Select all" at bounding box center [514, 42] width 41 height 12
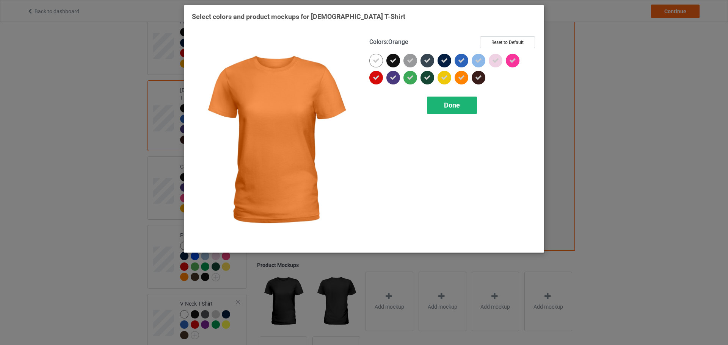
click at [464, 107] on div "Done" at bounding box center [452, 105] width 50 height 17
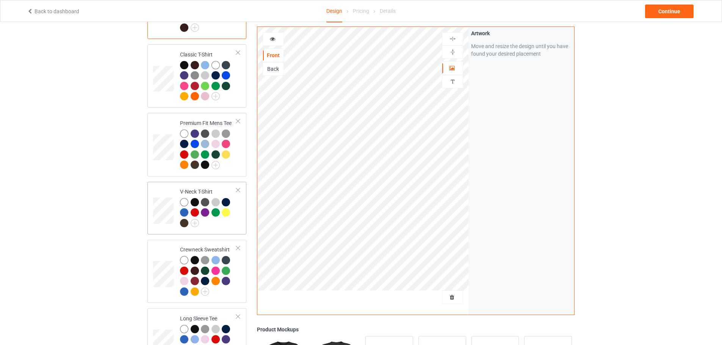
scroll to position [190, 0]
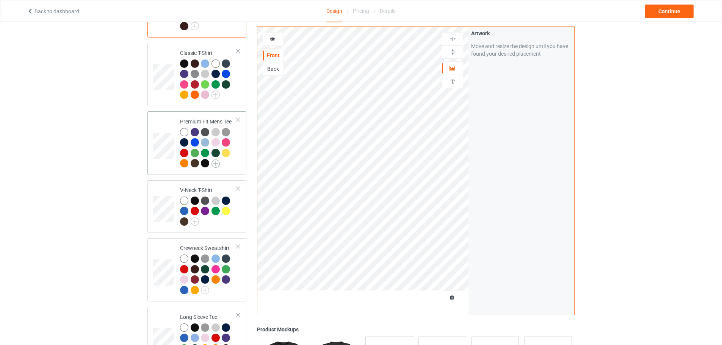
click at [215, 160] on img at bounding box center [216, 164] width 8 height 8
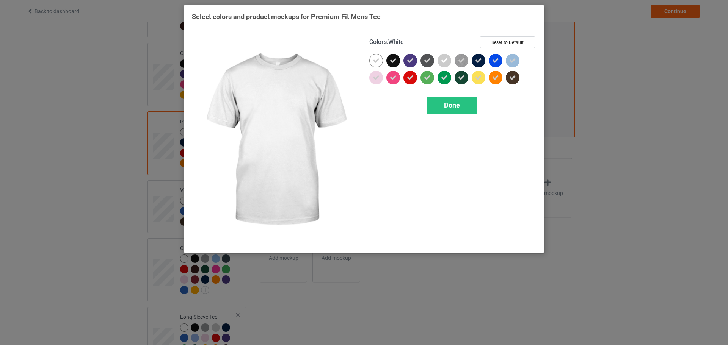
click at [380, 61] on div at bounding box center [376, 61] width 14 height 14
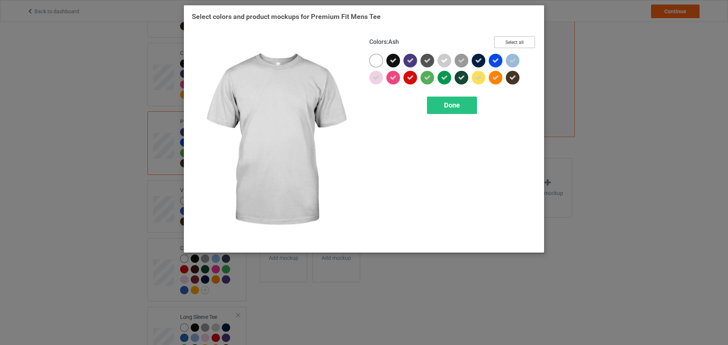
click at [519, 41] on button "Select all" at bounding box center [514, 42] width 41 height 12
click at [523, 40] on button "Reset to Default" at bounding box center [507, 42] width 55 height 12
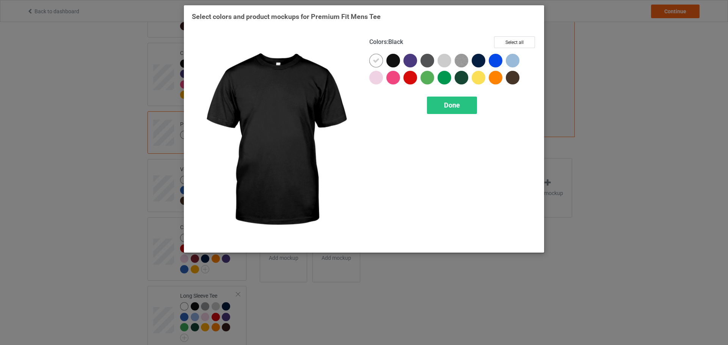
click at [397, 57] on div at bounding box center [393, 61] width 14 height 14
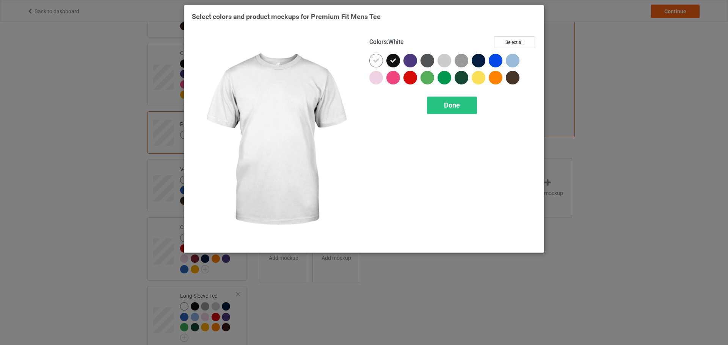
click at [379, 60] on icon at bounding box center [376, 60] width 7 height 7
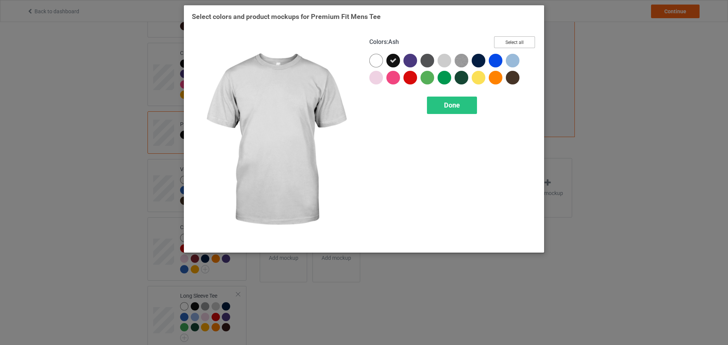
click at [518, 41] on button "Select all" at bounding box center [514, 42] width 41 height 12
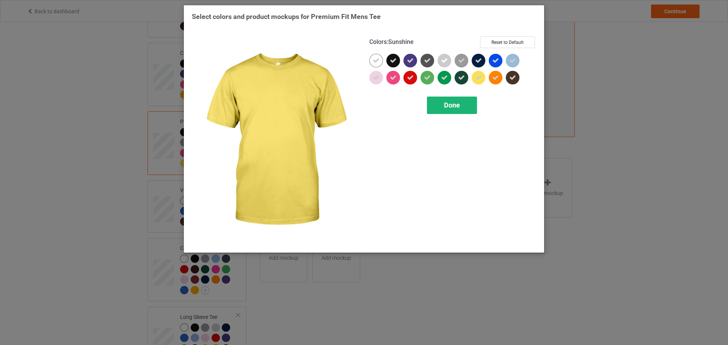
click at [455, 111] on div "Done" at bounding box center [452, 105] width 50 height 17
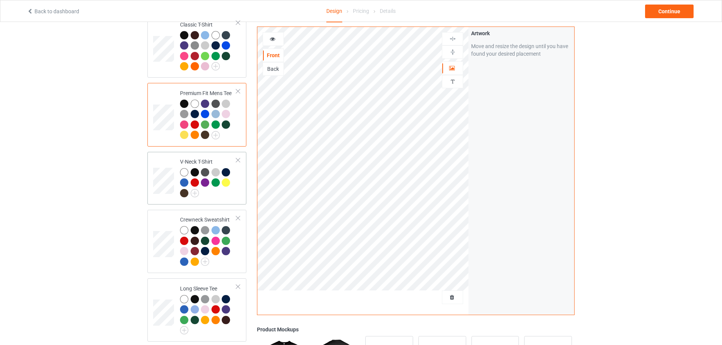
scroll to position [265, 0]
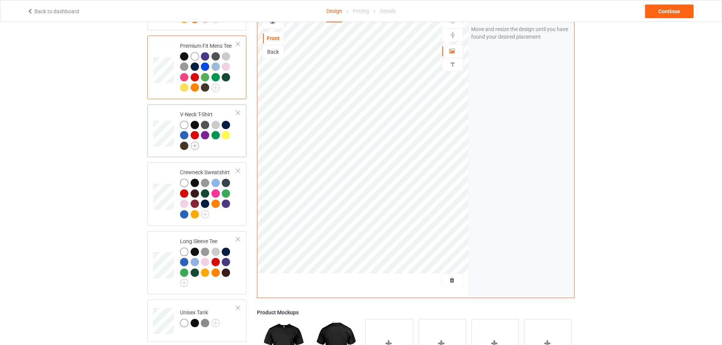
click at [197, 142] on img at bounding box center [195, 146] width 8 height 8
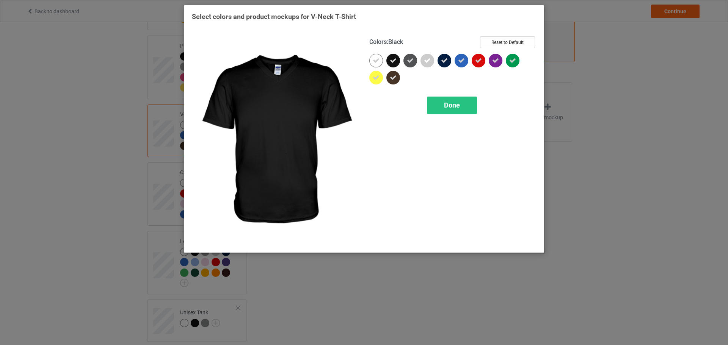
click at [393, 63] on icon at bounding box center [393, 60] width 7 height 7
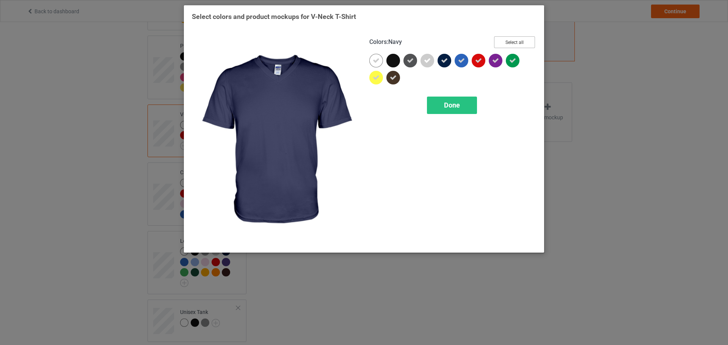
click at [519, 44] on button "Select all" at bounding box center [514, 42] width 41 height 12
click at [519, 44] on button "Reset to Default" at bounding box center [507, 42] width 55 height 12
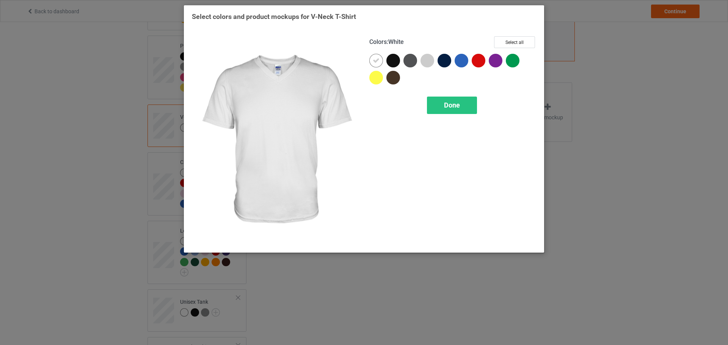
click at [382, 60] on div at bounding box center [376, 61] width 14 height 14
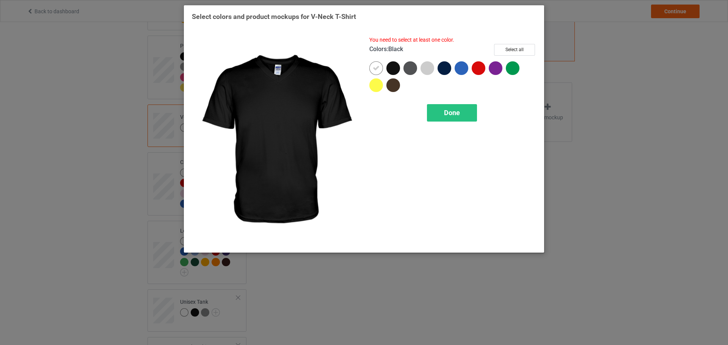
click at [395, 66] on div at bounding box center [393, 68] width 14 height 14
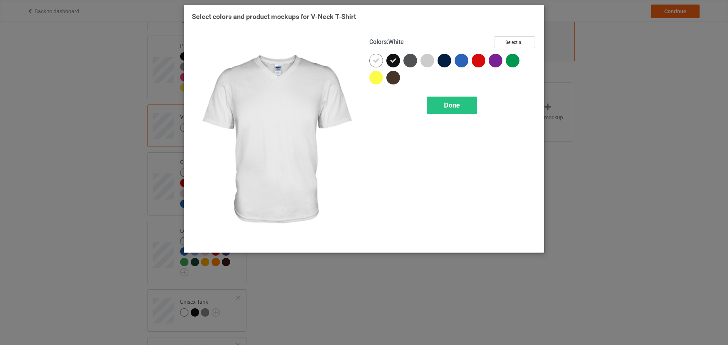
click at [381, 60] on div at bounding box center [376, 61] width 14 height 14
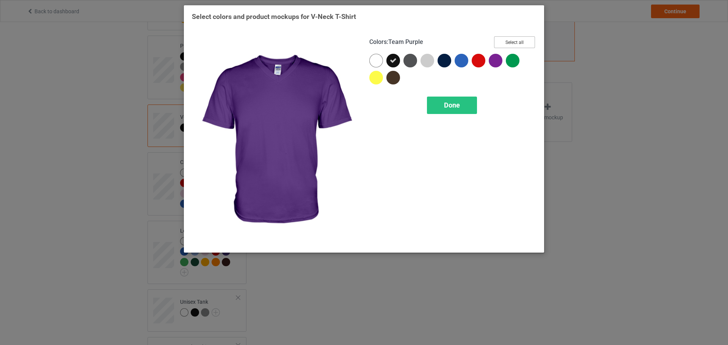
click at [523, 42] on button "Select all" at bounding box center [514, 42] width 41 height 12
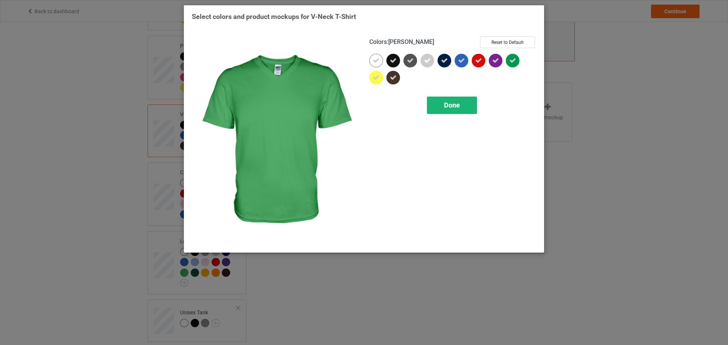
click at [464, 106] on div "Done" at bounding box center [452, 105] width 50 height 17
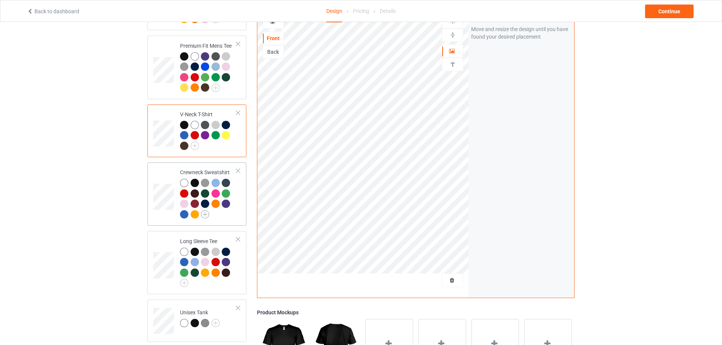
click at [207, 210] on img at bounding box center [205, 214] width 8 height 8
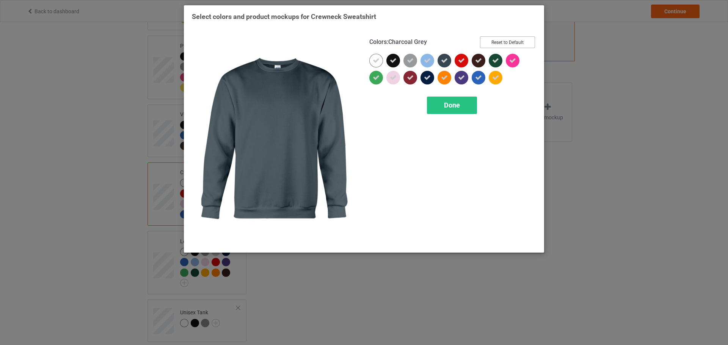
click at [498, 46] on button "Reset to Default" at bounding box center [507, 42] width 55 height 12
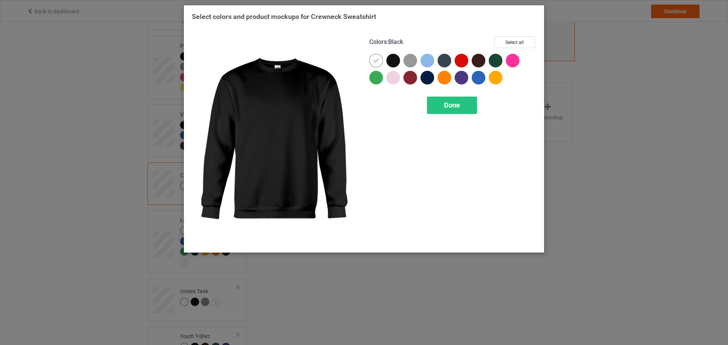
click at [395, 59] on div at bounding box center [393, 61] width 14 height 14
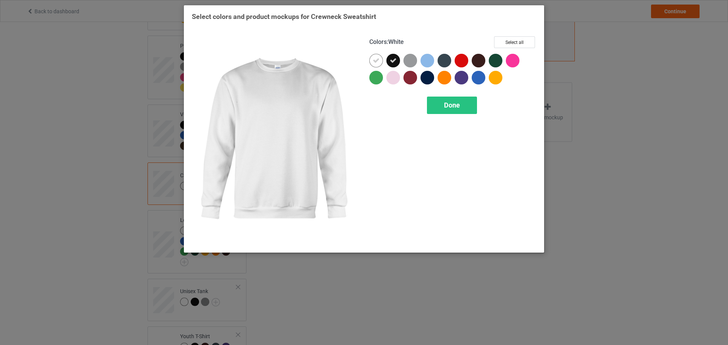
click at [377, 60] on icon at bounding box center [376, 60] width 7 height 7
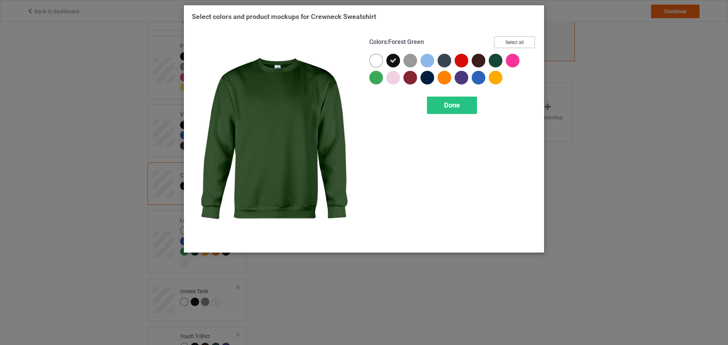
click at [514, 45] on button "Select all" at bounding box center [514, 42] width 41 height 12
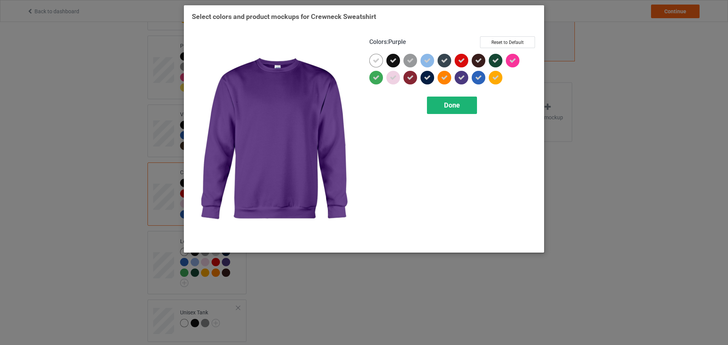
click at [463, 108] on div "Done" at bounding box center [452, 105] width 50 height 17
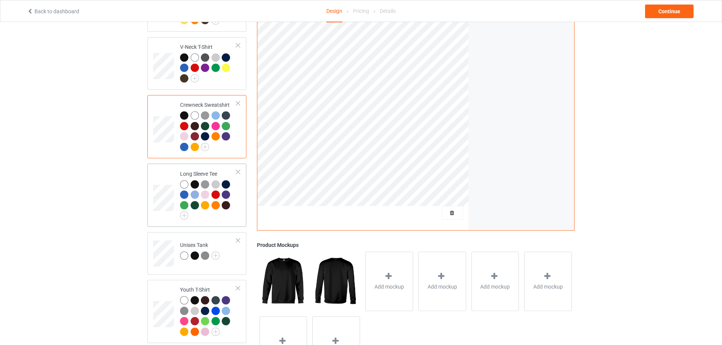
scroll to position [341, 0]
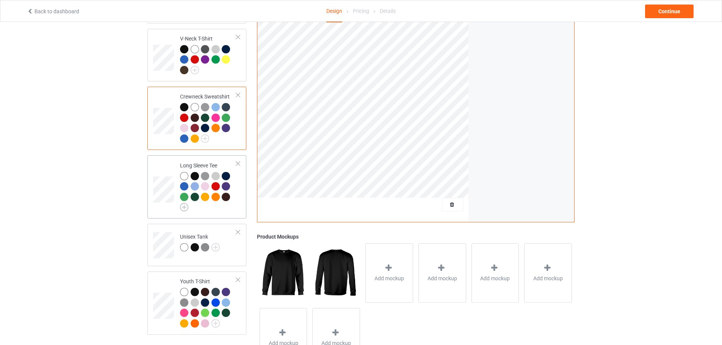
click at [182, 204] on img at bounding box center [184, 207] width 8 height 8
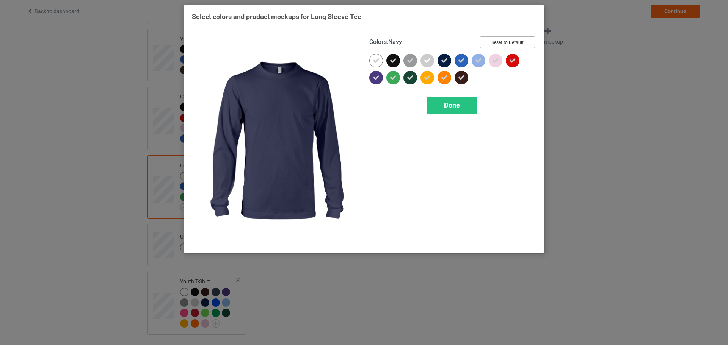
click at [491, 40] on button "Reset to Default" at bounding box center [507, 42] width 55 height 12
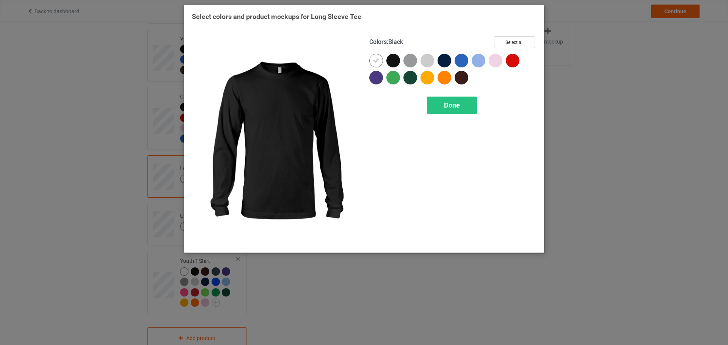
click at [400, 63] on div at bounding box center [394, 62] width 17 height 17
click at [395, 62] on icon at bounding box center [393, 60] width 7 height 7
click at [393, 61] on div at bounding box center [393, 61] width 14 height 14
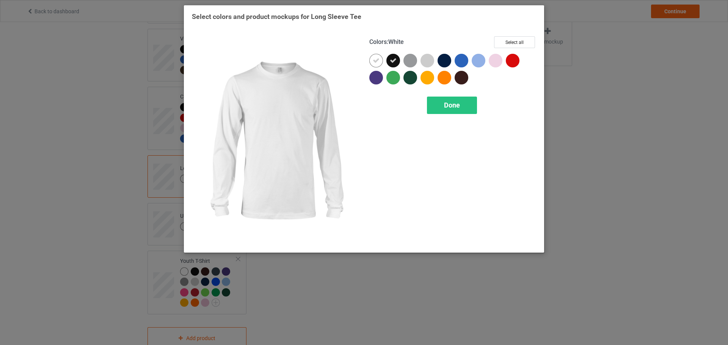
click at [378, 61] on icon at bounding box center [376, 60] width 7 height 7
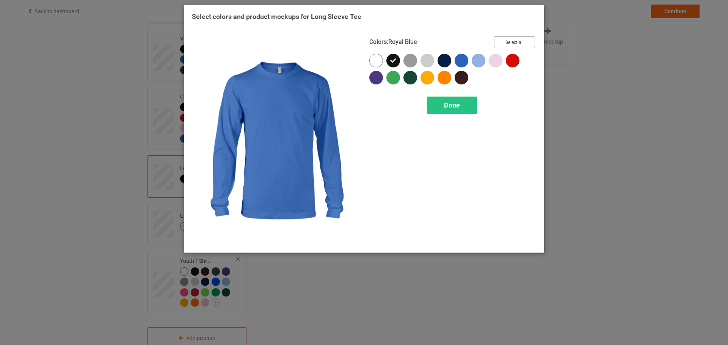
click at [525, 42] on button "Select all" at bounding box center [514, 42] width 41 height 12
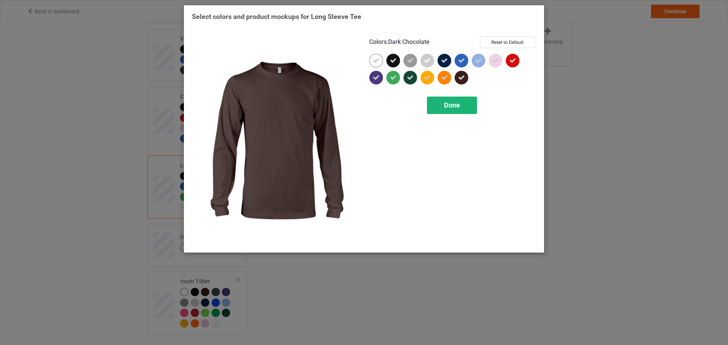
click at [452, 104] on span "Done" at bounding box center [452, 105] width 16 height 8
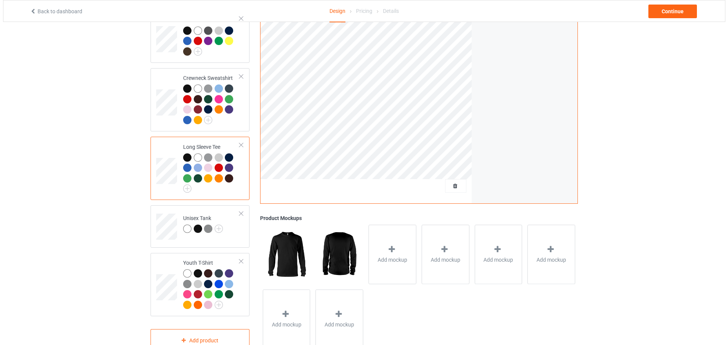
scroll to position [378, 0]
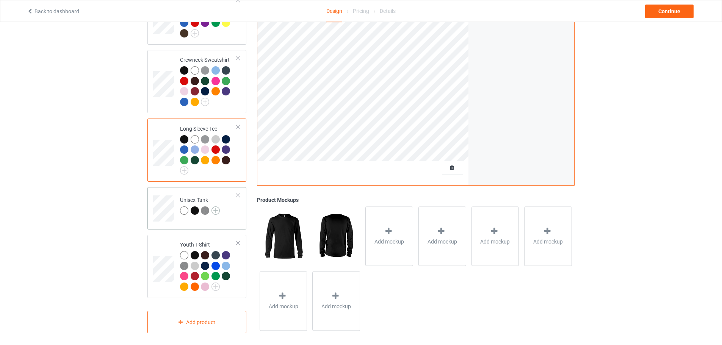
click at [214, 207] on img at bounding box center [216, 211] width 8 height 8
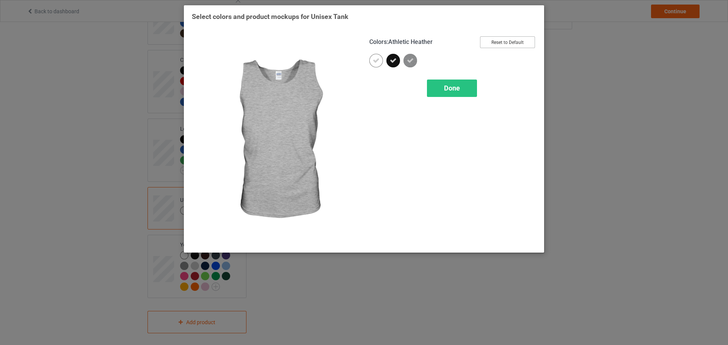
click at [500, 45] on button "Reset to Default" at bounding box center [507, 42] width 55 height 12
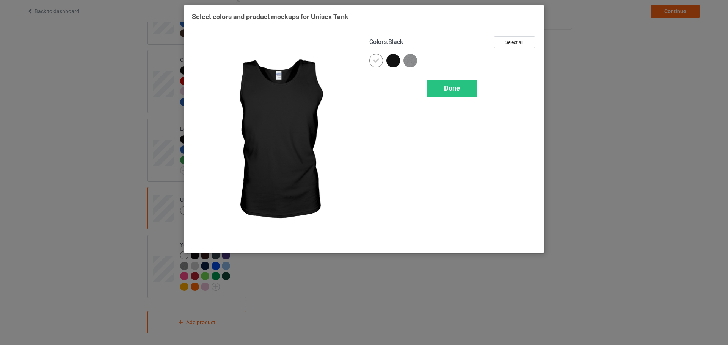
click at [395, 61] on div at bounding box center [393, 61] width 14 height 14
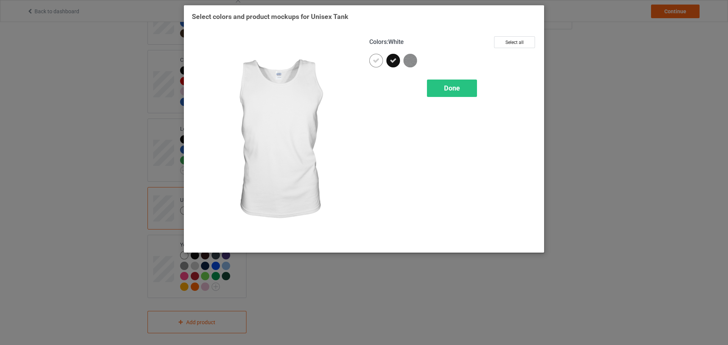
click at [373, 62] on icon at bounding box center [376, 60] width 7 height 7
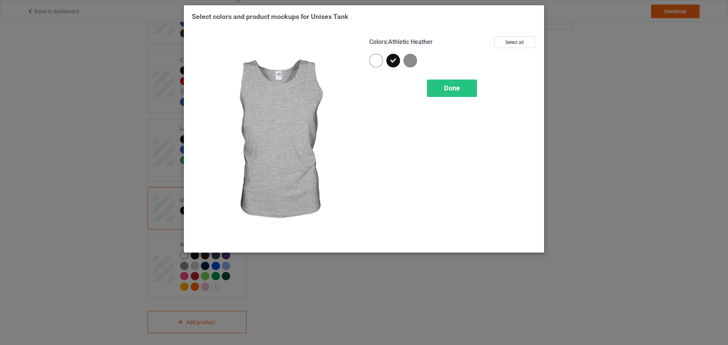
click at [415, 62] on img at bounding box center [410, 61] width 14 height 14
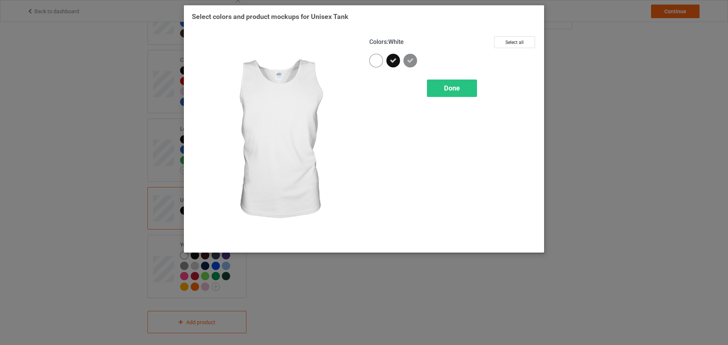
click at [374, 63] on div at bounding box center [376, 61] width 14 height 14
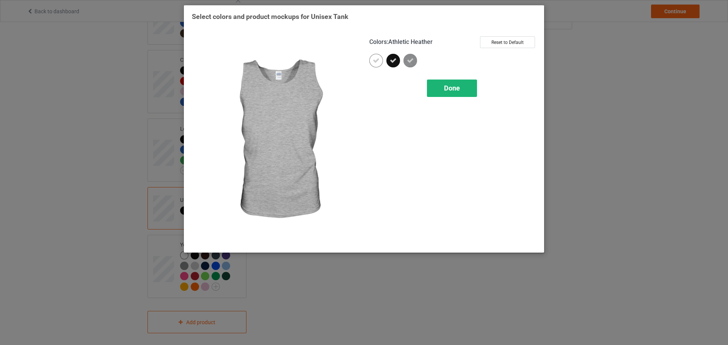
click at [453, 85] on span "Done" at bounding box center [452, 88] width 16 height 8
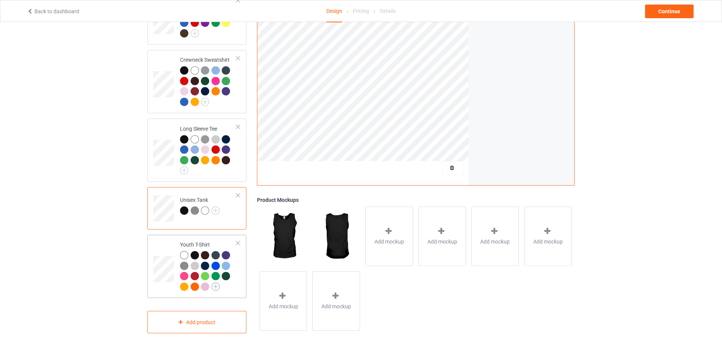
click at [216, 283] on img at bounding box center [216, 287] width 8 height 8
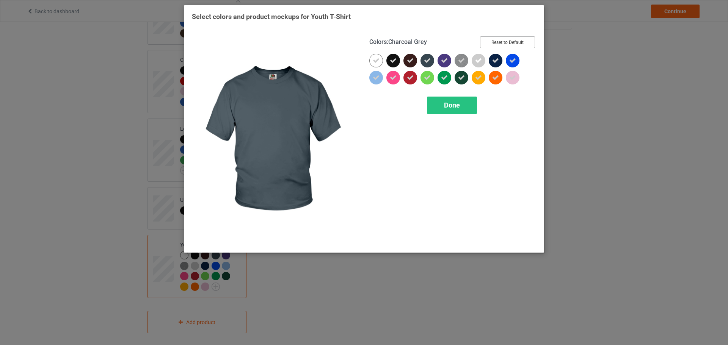
click at [512, 38] on button "Reset to Default" at bounding box center [507, 42] width 55 height 12
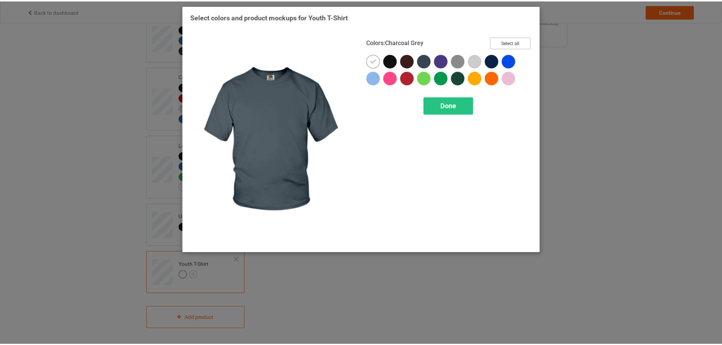
scroll to position [357, 0]
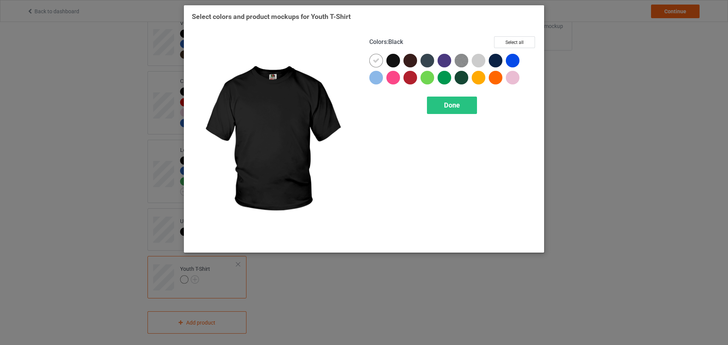
click at [392, 60] on div at bounding box center [393, 61] width 14 height 14
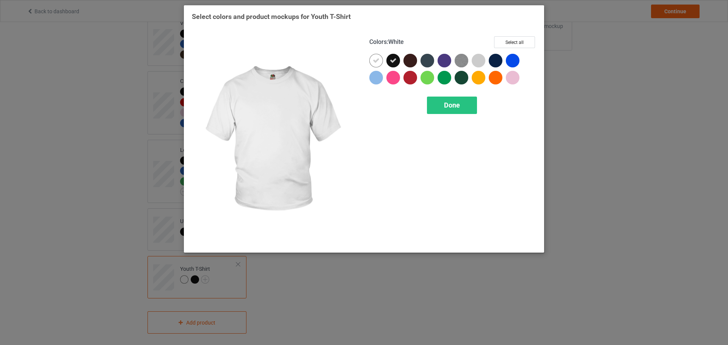
click at [378, 60] on icon at bounding box center [376, 60] width 7 height 7
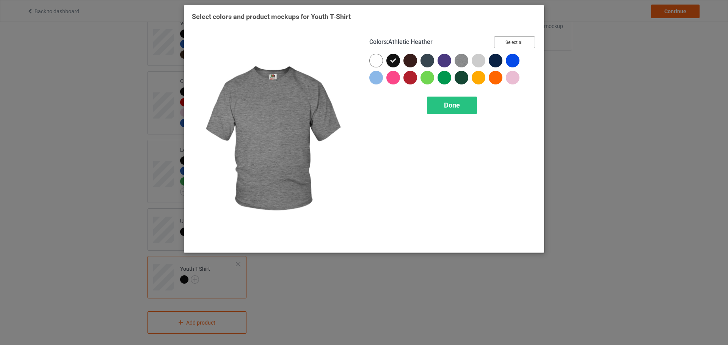
click at [515, 41] on button "Select all" at bounding box center [514, 42] width 41 height 12
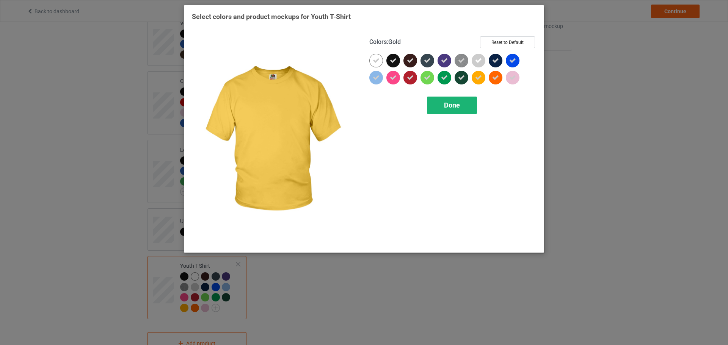
click at [468, 111] on div "Done" at bounding box center [452, 105] width 50 height 17
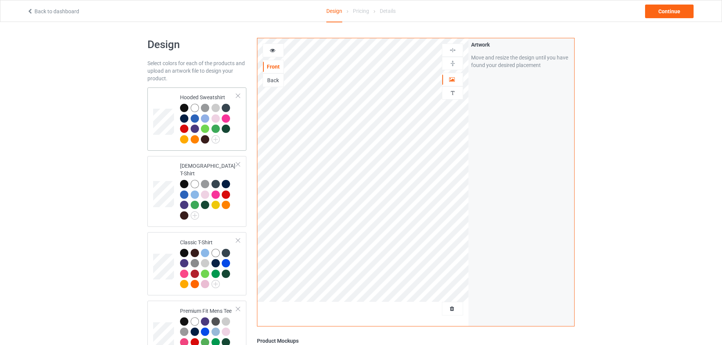
click at [185, 92] on td "Hooded Sweatshirt" at bounding box center [208, 119] width 65 height 57
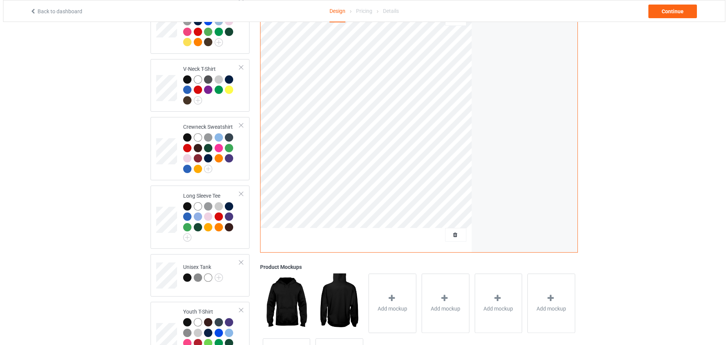
scroll to position [378, 0]
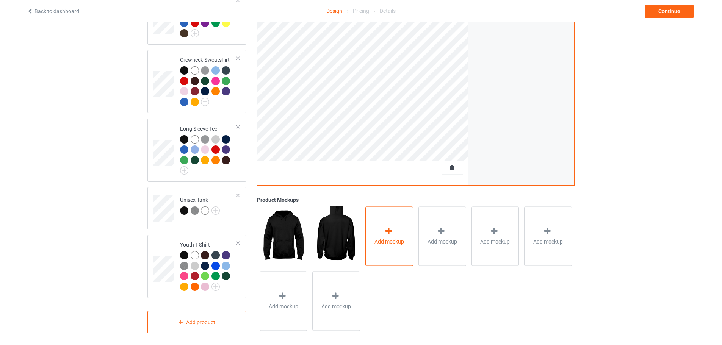
click at [382, 214] on div "Add mockup" at bounding box center [389, 237] width 48 height 60
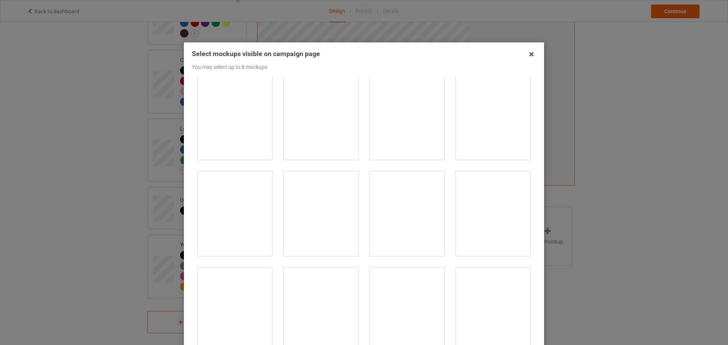
scroll to position [1630, 0]
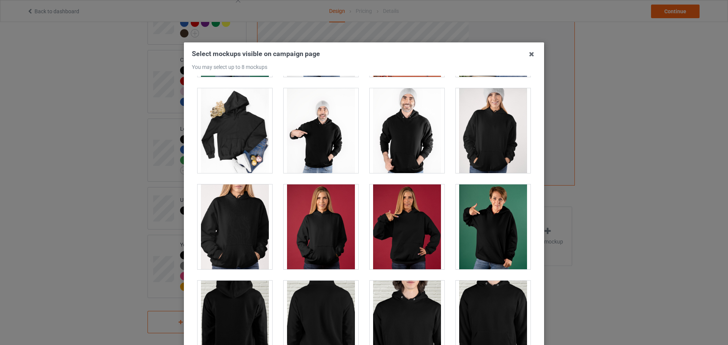
click at [235, 135] on div at bounding box center [234, 130] width 75 height 85
click at [251, 141] on div at bounding box center [234, 130] width 75 height 85
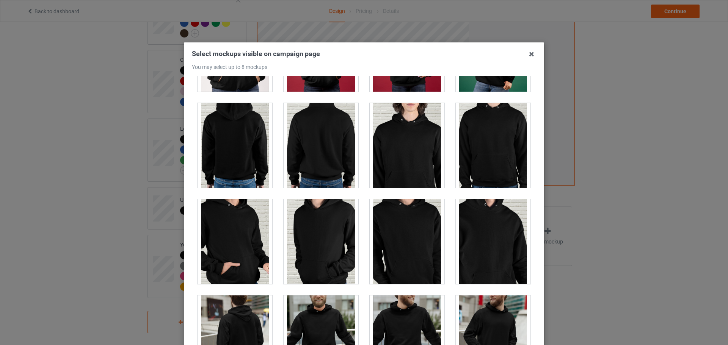
scroll to position [1820, 0]
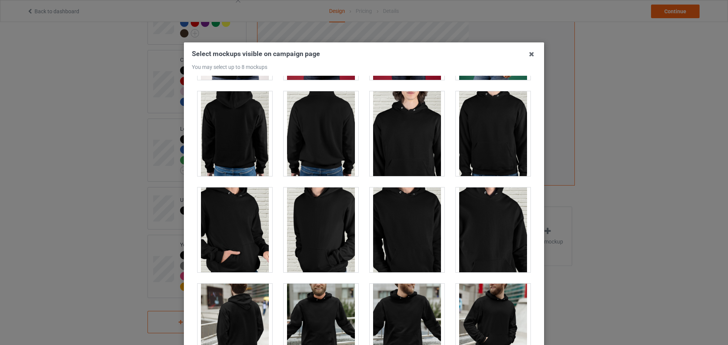
click at [504, 146] on div at bounding box center [493, 133] width 75 height 85
click at [506, 146] on div at bounding box center [493, 133] width 75 height 85
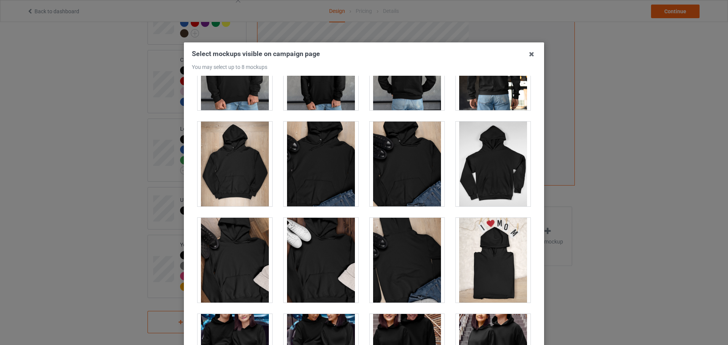
scroll to position [3222, 0]
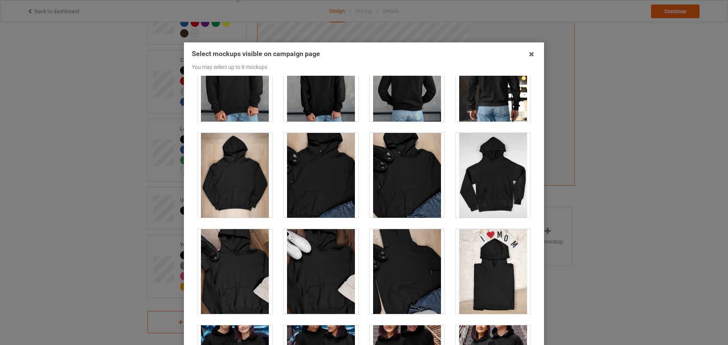
click at [412, 180] on div at bounding box center [407, 175] width 75 height 85
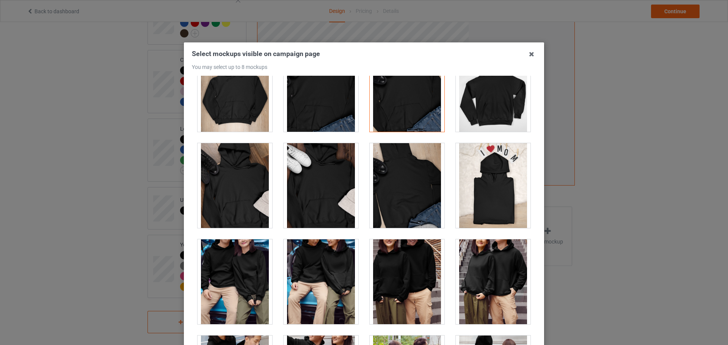
scroll to position [3374, 0]
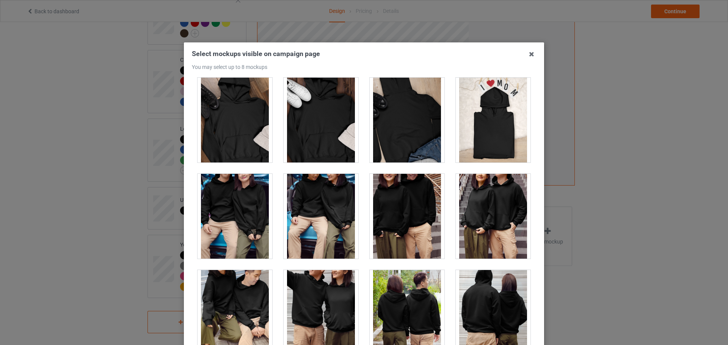
click at [496, 150] on div at bounding box center [493, 120] width 75 height 85
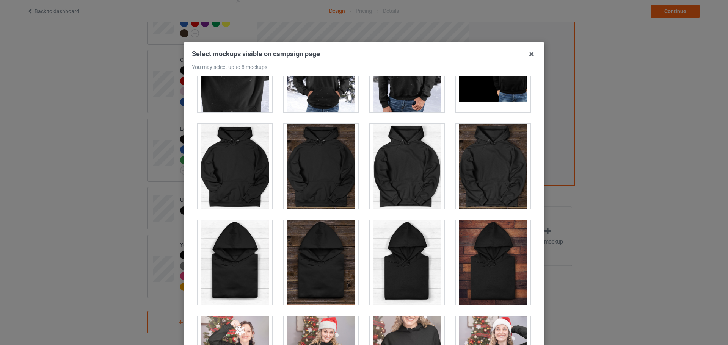
scroll to position [4587, 0]
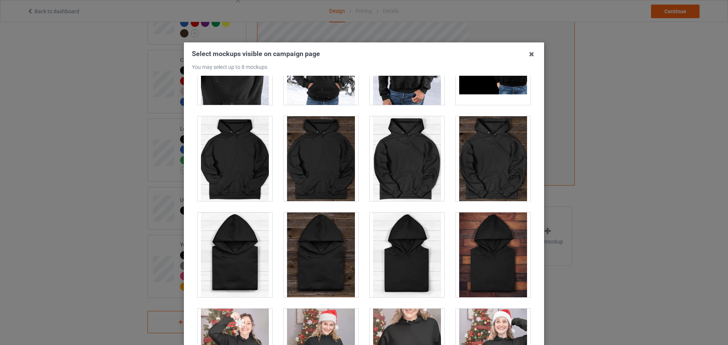
click at [328, 167] on div at bounding box center [321, 158] width 75 height 85
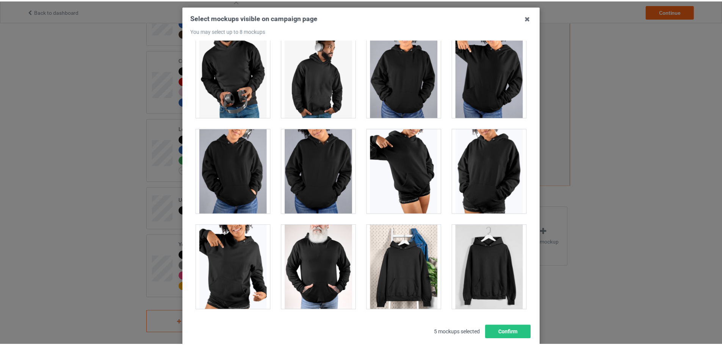
scroll to position [84, 0]
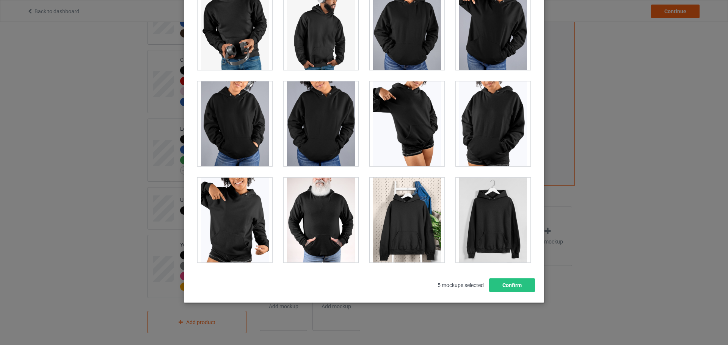
click at [499, 135] on div at bounding box center [493, 123] width 75 height 85
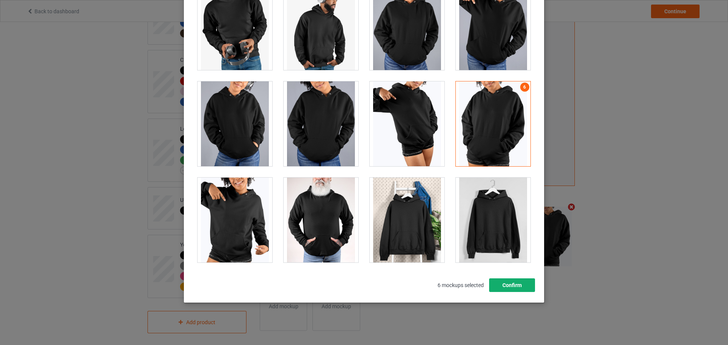
click at [516, 287] on button "Confirm" at bounding box center [512, 286] width 46 height 14
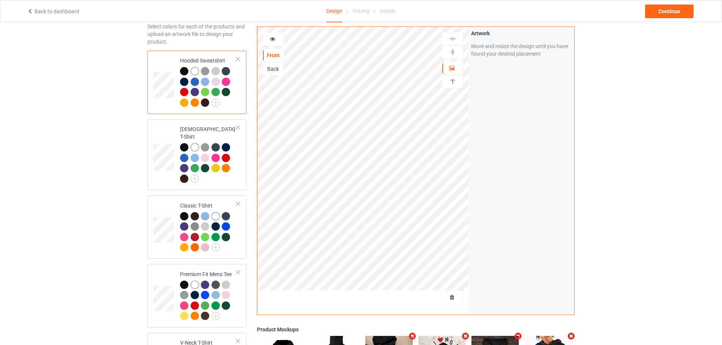
scroll to position [0, 0]
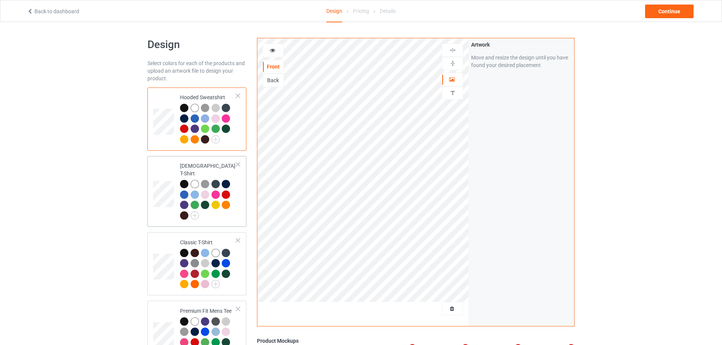
click at [191, 160] on td "[DEMOGRAPHIC_DATA] T-Shirt" at bounding box center [208, 191] width 65 height 65
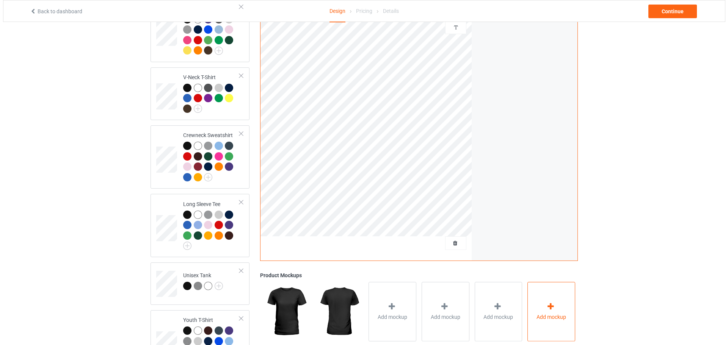
scroll to position [378, 0]
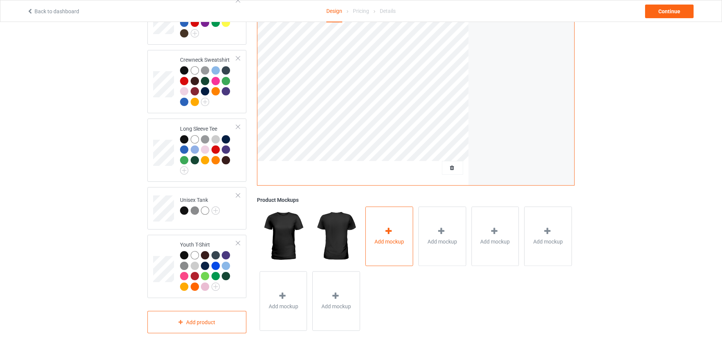
click at [404, 222] on div "Add mockup" at bounding box center [389, 237] width 48 height 60
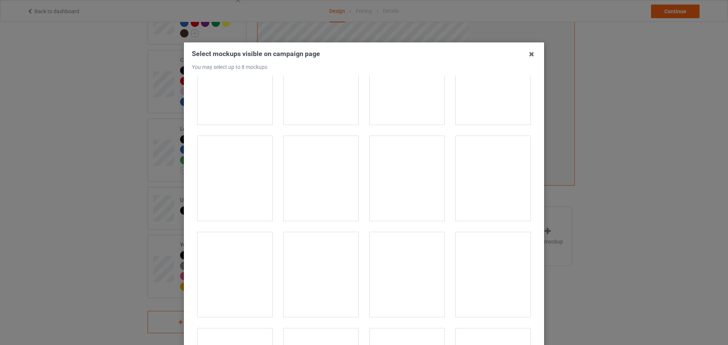
scroll to position [720, 0]
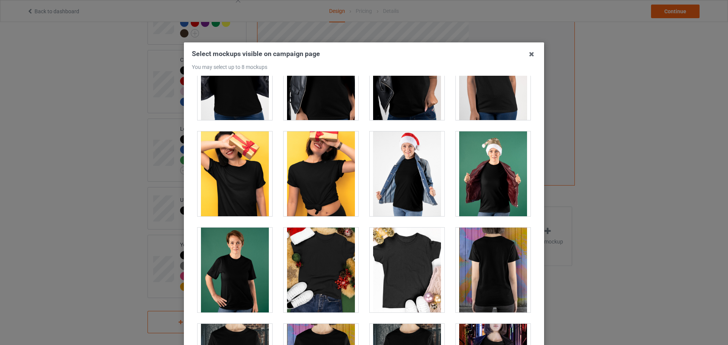
click at [318, 179] on div at bounding box center [321, 174] width 75 height 85
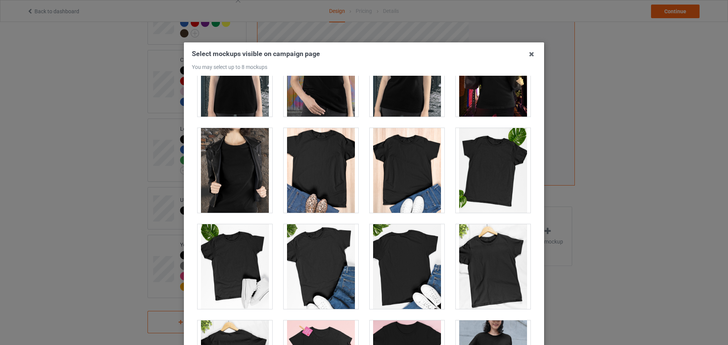
scroll to position [1023, 0]
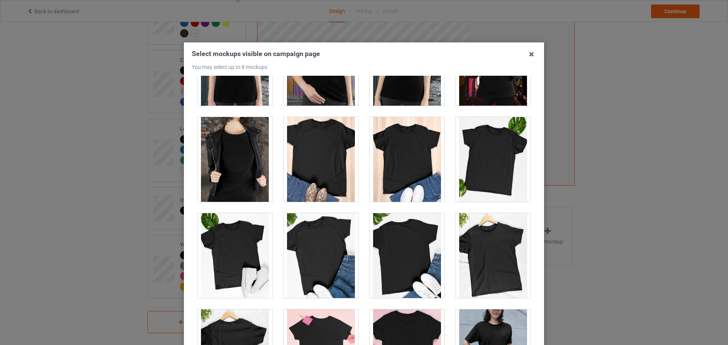
click at [409, 160] on div at bounding box center [407, 159] width 75 height 85
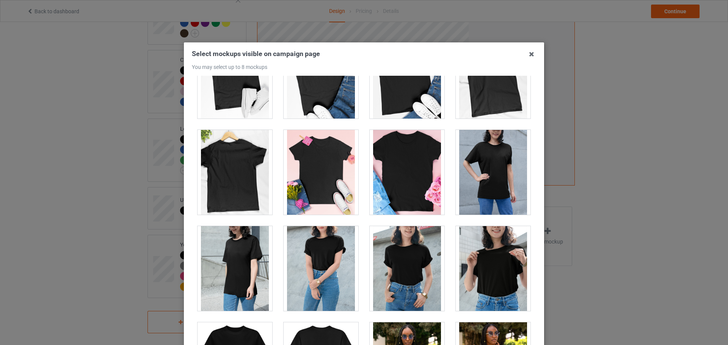
scroll to position [1213, 0]
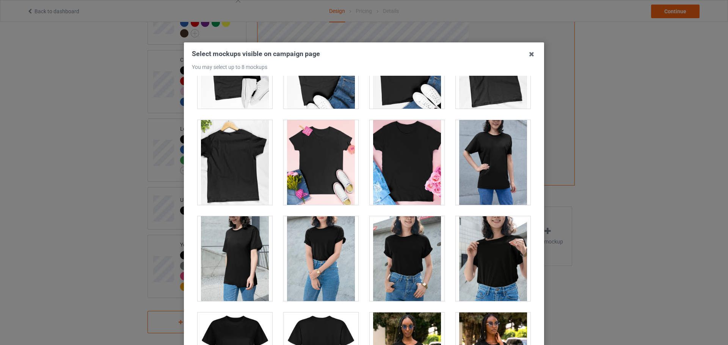
click at [335, 163] on div at bounding box center [321, 162] width 75 height 85
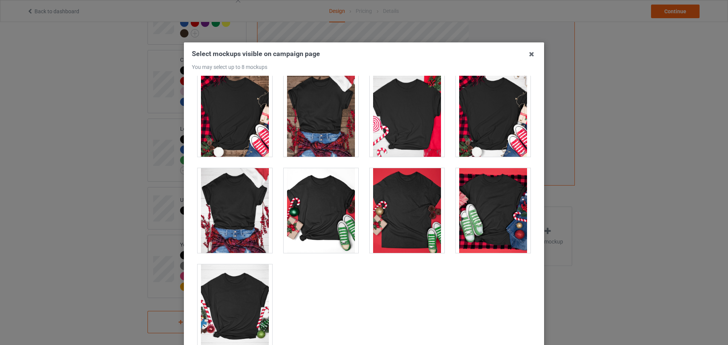
scroll to position [2516, 0]
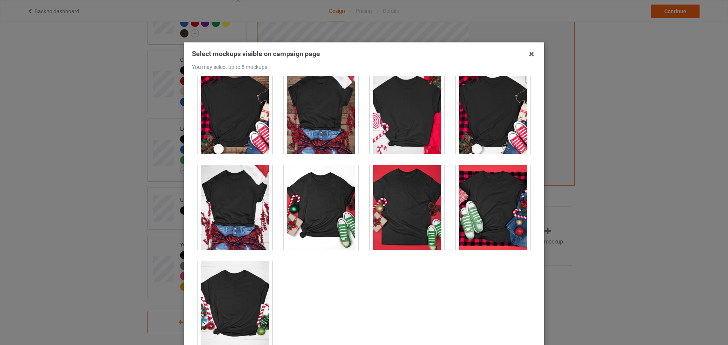
click at [329, 117] on div at bounding box center [321, 111] width 75 height 85
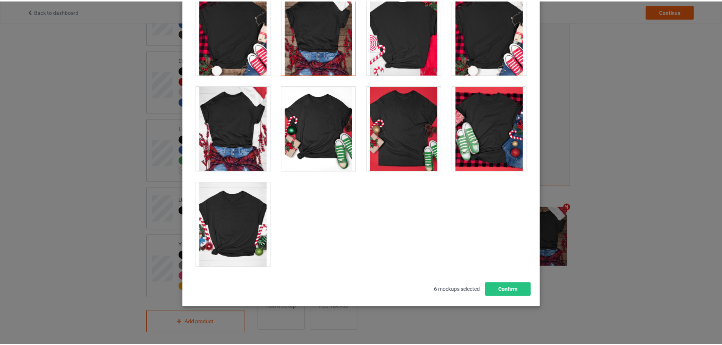
scroll to position [84, 0]
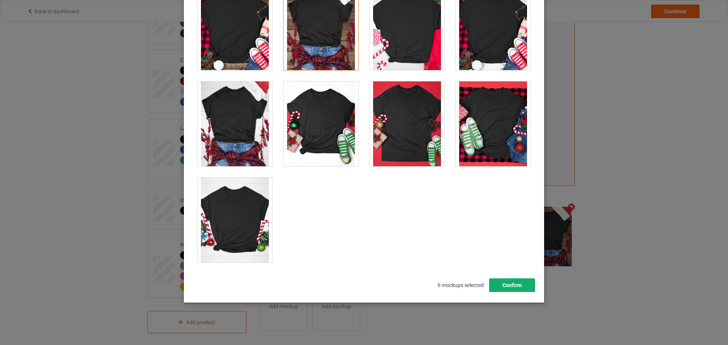
click at [506, 287] on button "Confirm" at bounding box center [512, 286] width 46 height 14
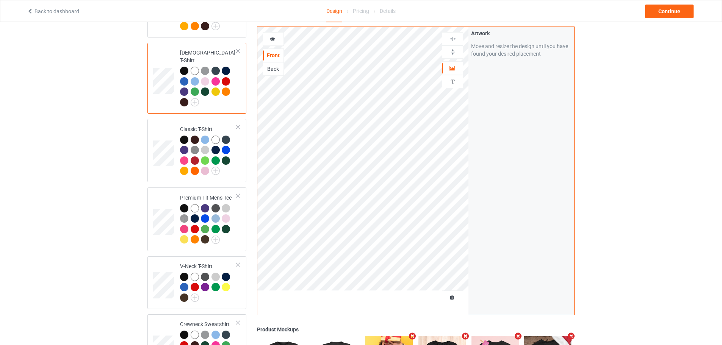
scroll to position [114, 0]
click at [216, 194] on div "Premium Fit Mens Tee" at bounding box center [208, 218] width 56 height 49
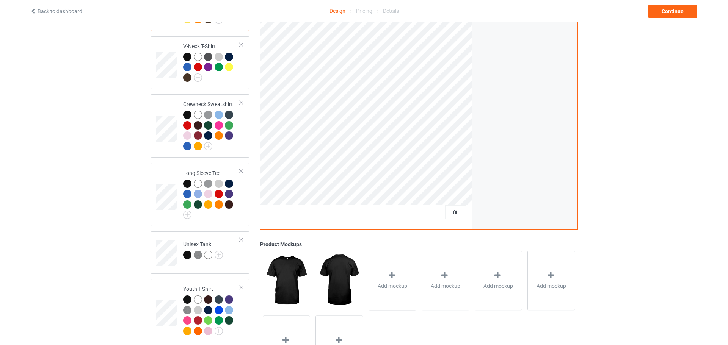
scroll to position [341, 0]
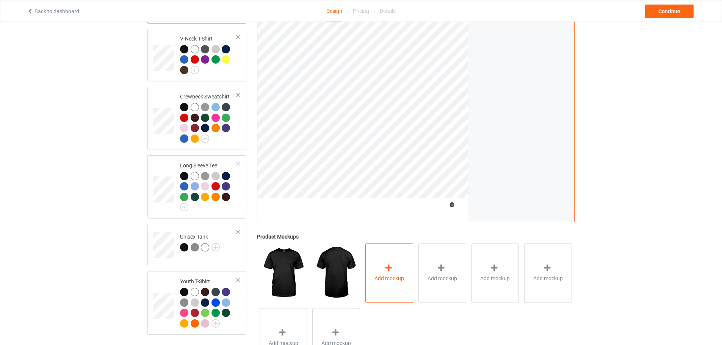
click at [392, 268] on div at bounding box center [389, 269] width 11 height 11
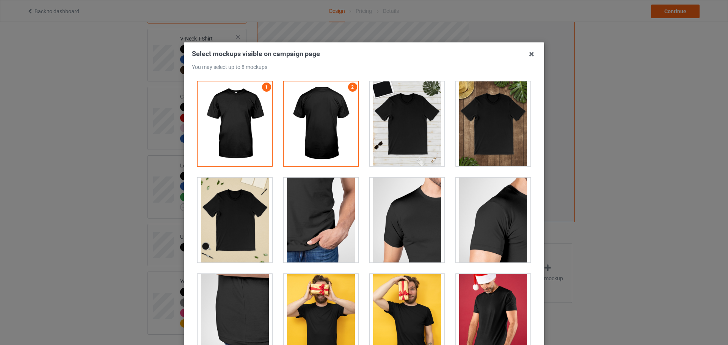
click at [426, 142] on div at bounding box center [407, 123] width 75 height 85
click at [479, 138] on div at bounding box center [493, 123] width 75 height 85
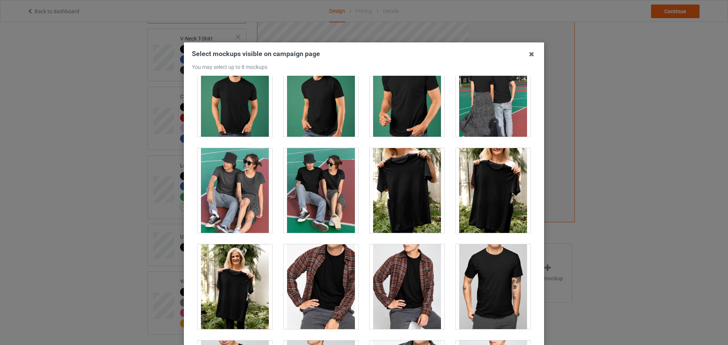
scroll to position [607, 0]
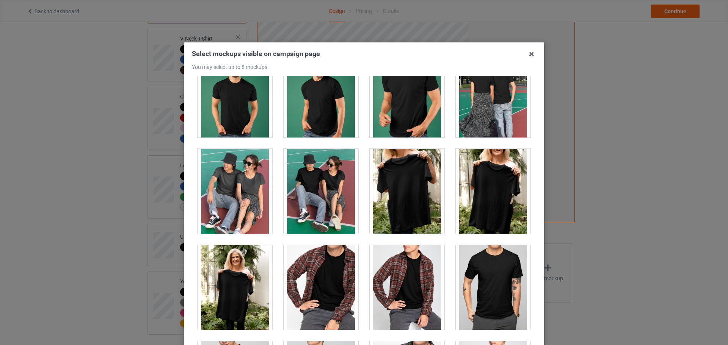
click at [409, 182] on div at bounding box center [407, 191] width 75 height 85
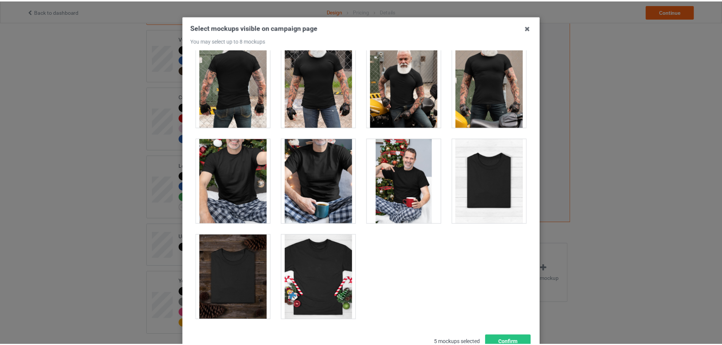
scroll to position [84, 0]
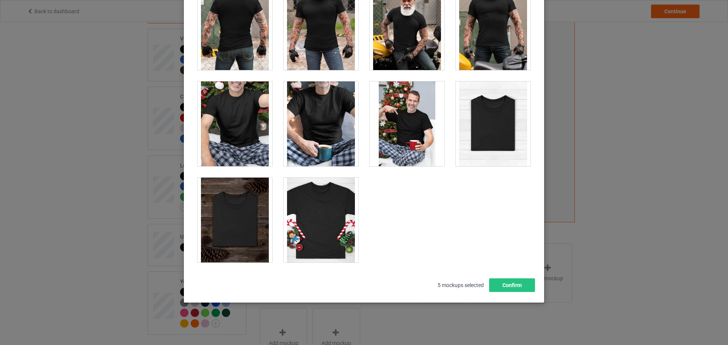
click at [241, 221] on div at bounding box center [234, 220] width 75 height 85
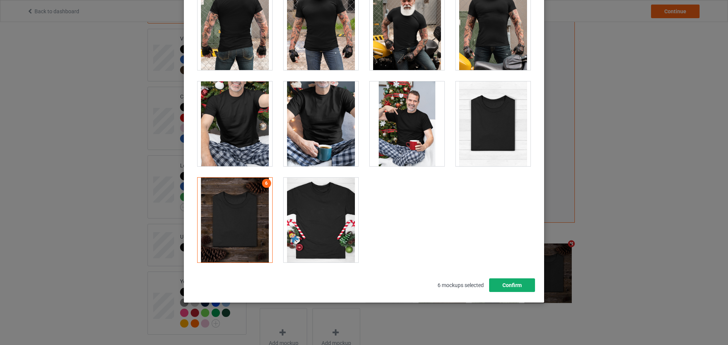
click at [501, 286] on button "Confirm" at bounding box center [512, 286] width 46 height 14
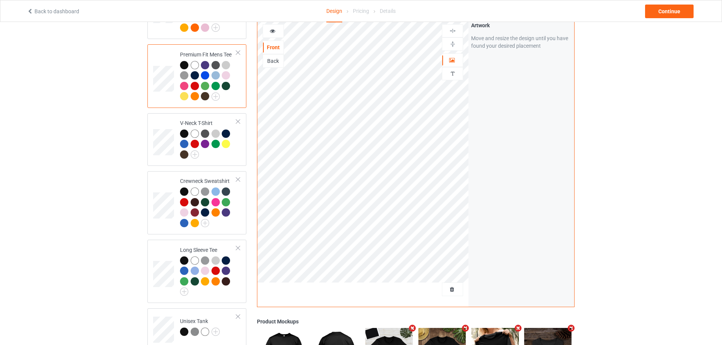
scroll to position [190, 0]
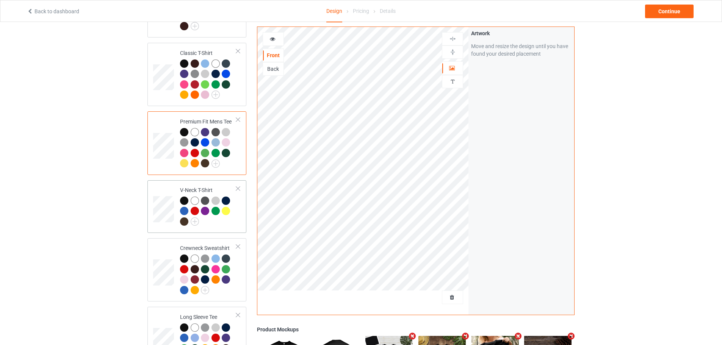
click at [166, 189] on td at bounding box center [164, 206] width 23 height 47
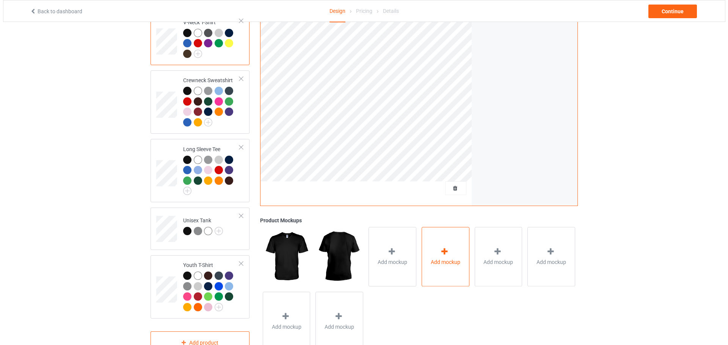
scroll to position [378, 0]
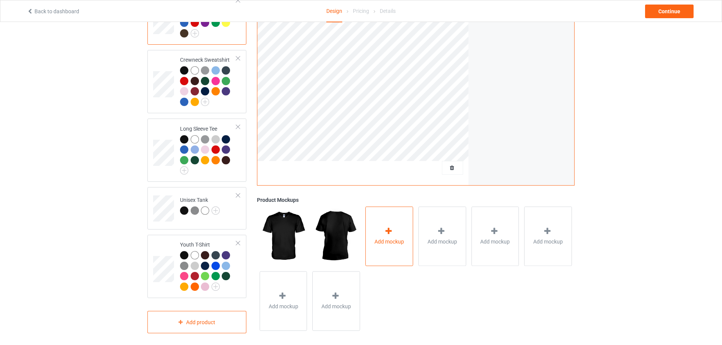
click at [402, 238] on span "Add mockup" at bounding box center [390, 242] width 30 height 8
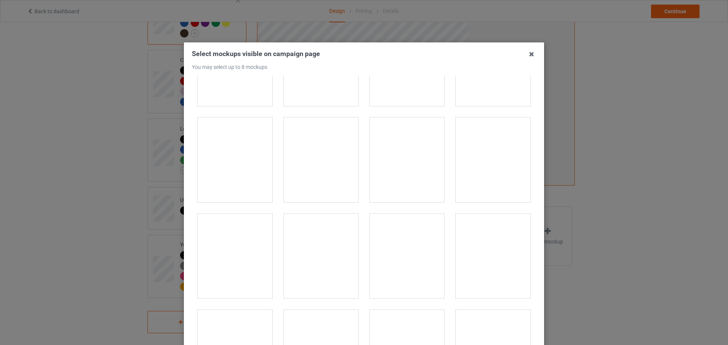
scroll to position [303, 0]
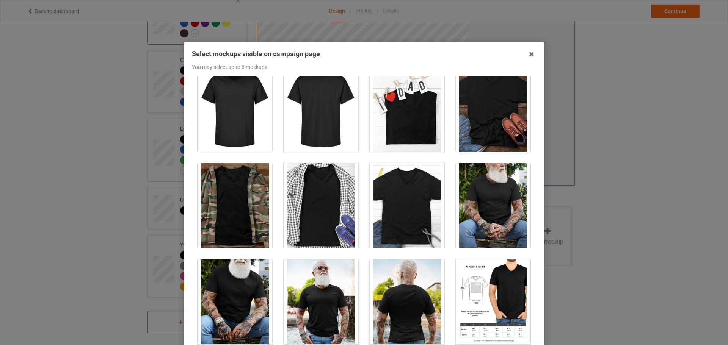
click at [319, 199] on div at bounding box center [321, 205] width 75 height 85
click at [414, 192] on div at bounding box center [407, 205] width 75 height 85
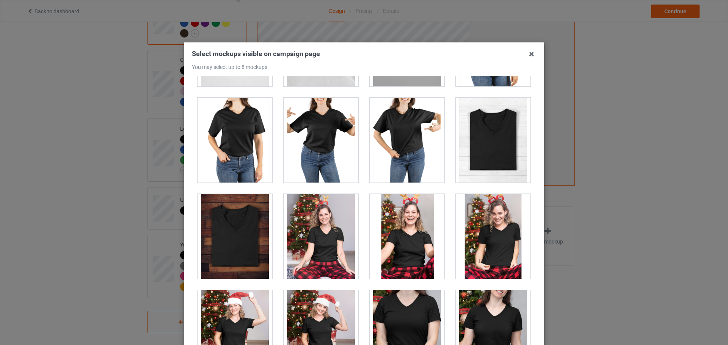
scroll to position [948, 0]
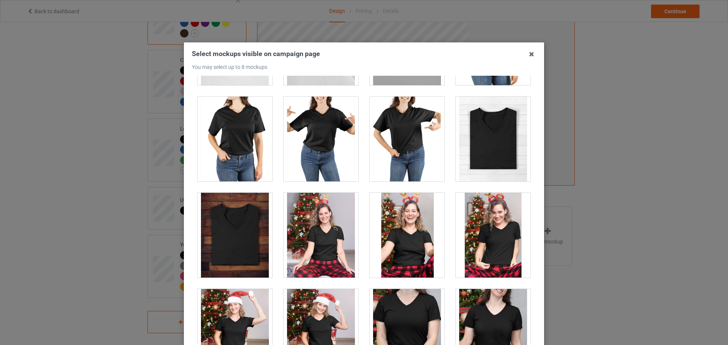
click at [224, 219] on div at bounding box center [234, 235] width 75 height 85
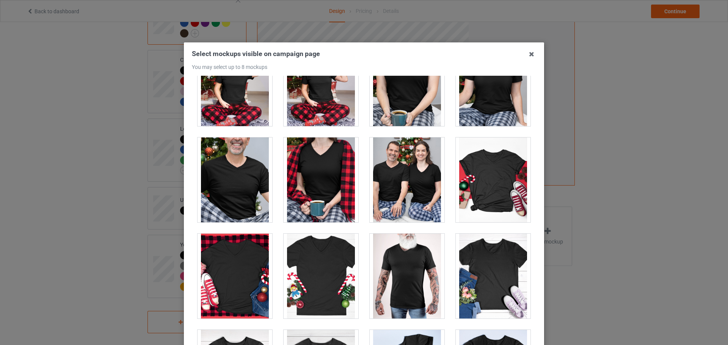
scroll to position [1213, 0]
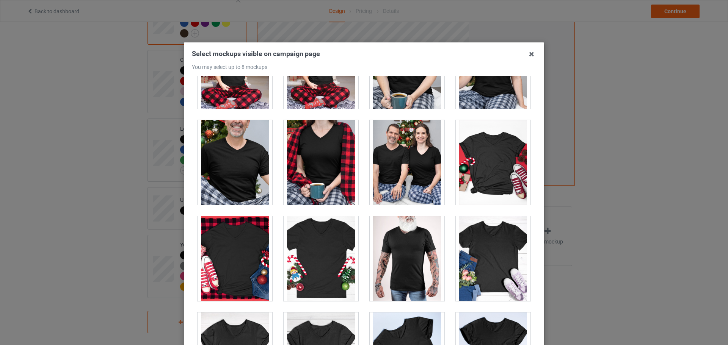
click at [243, 254] on div at bounding box center [234, 258] width 75 height 85
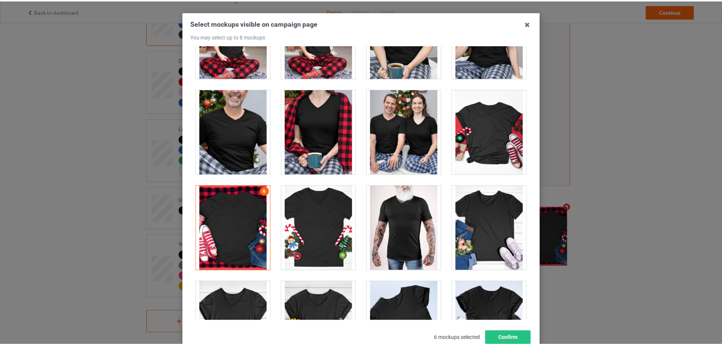
scroll to position [84, 0]
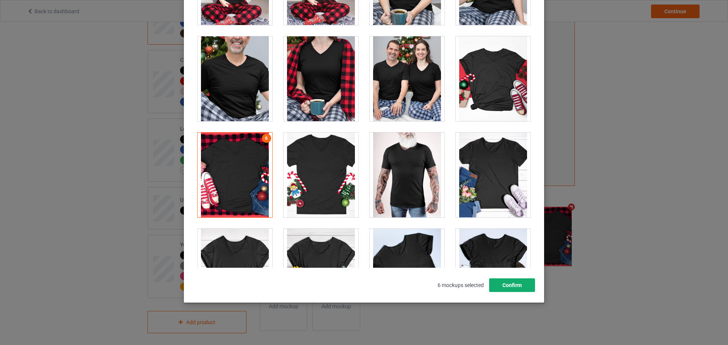
click at [515, 289] on button "Confirm" at bounding box center [512, 286] width 46 height 14
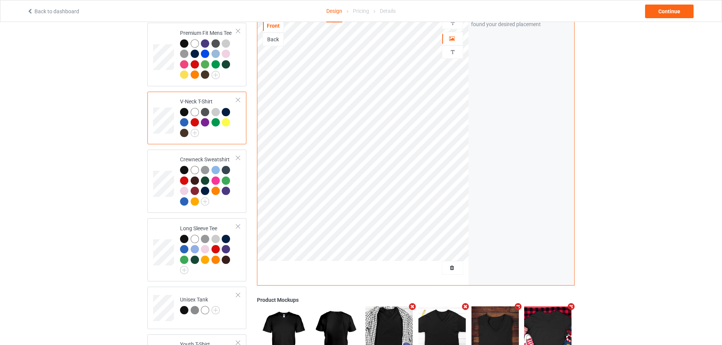
scroll to position [264, 0]
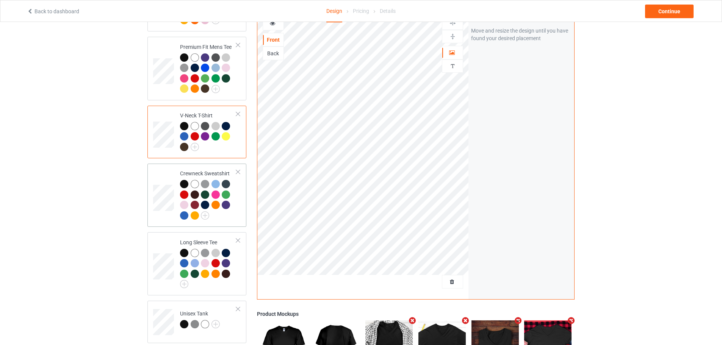
click at [156, 176] on td at bounding box center [164, 195] width 23 height 57
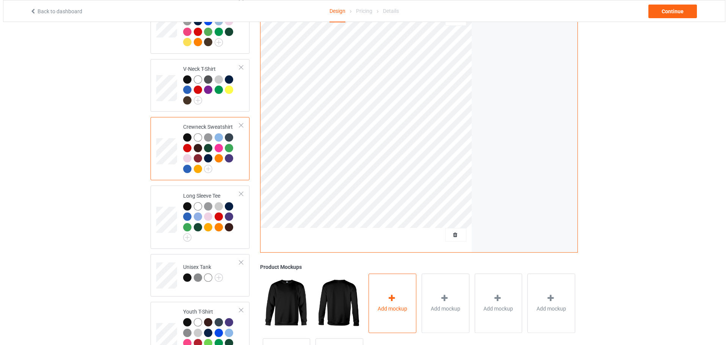
scroll to position [378, 0]
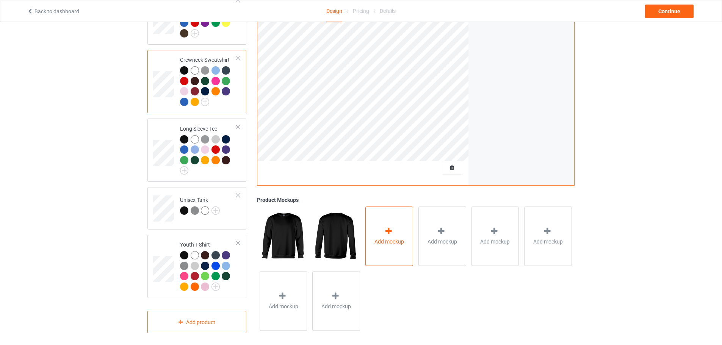
click at [386, 243] on div "Add mockup" at bounding box center [389, 237] width 48 height 60
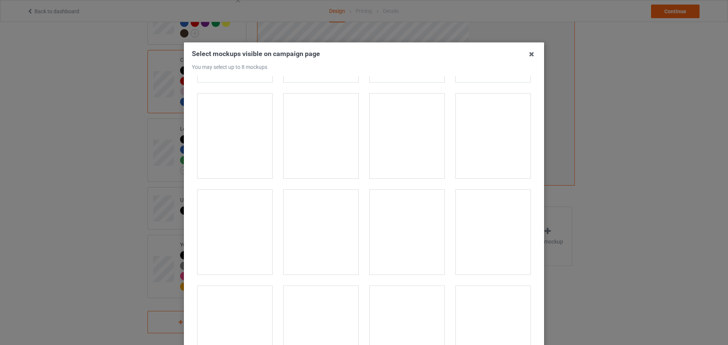
scroll to position [796, 0]
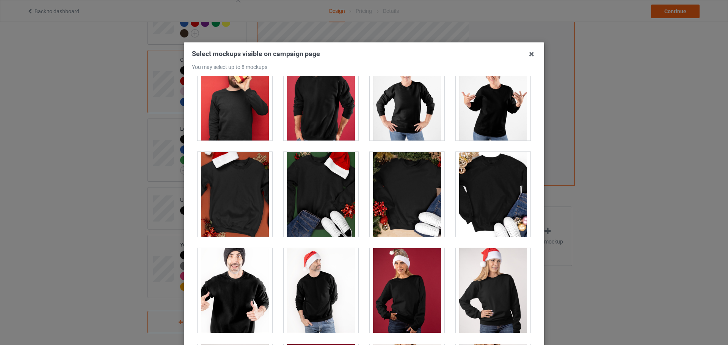
click at [387, 193] on div at bounding box center [407, 194] width 75 height 85
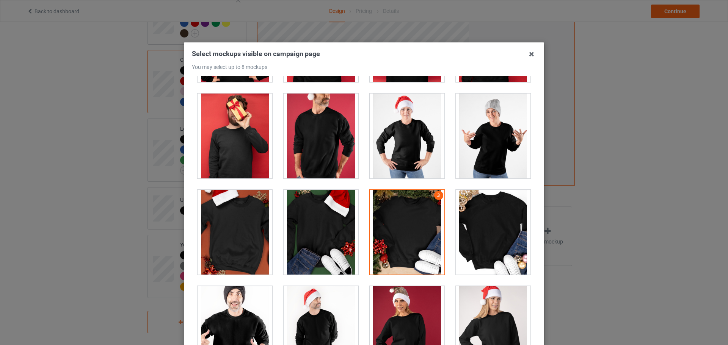
click at [321, 216] on div at bounding box center [321, 232] width 75 height 85
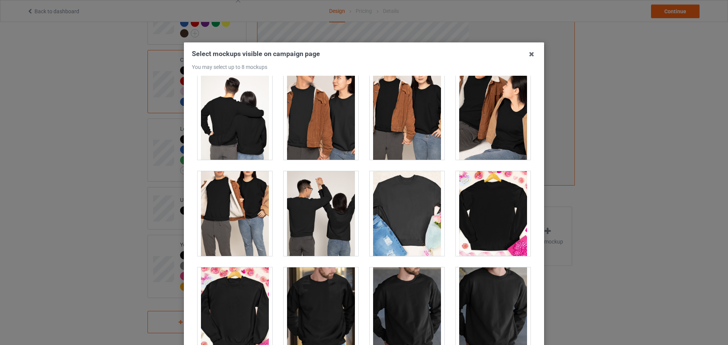
scroll to position [1668, 0]
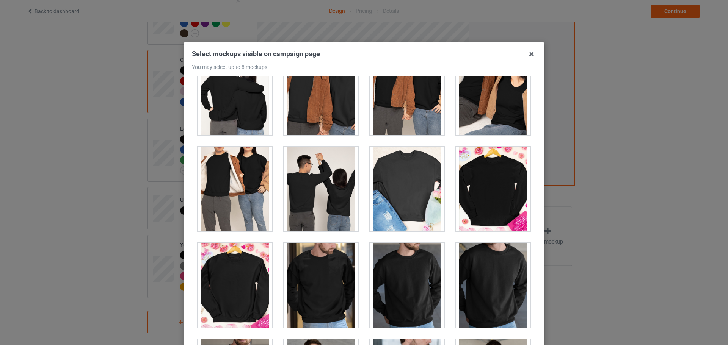
click at [483, 202] on div at bounding box center [493, 189] width 75 height 85
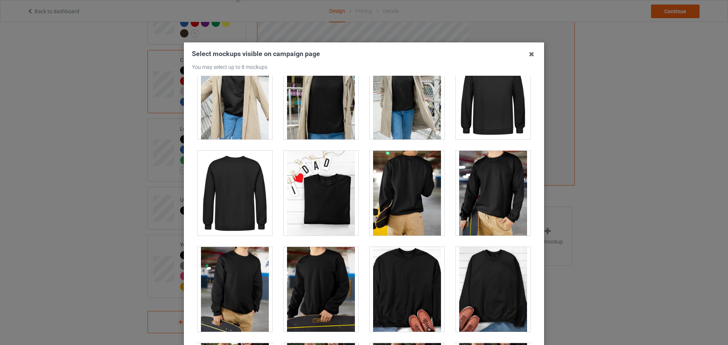
scroll to position [2161, 0]
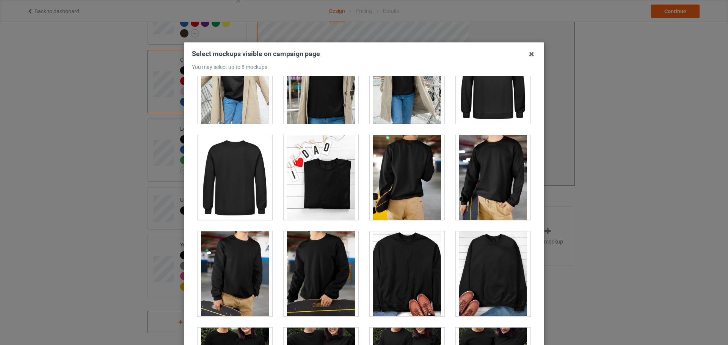
click at [338, 205] on div at bounding box center [321, 177] width 75 height 85
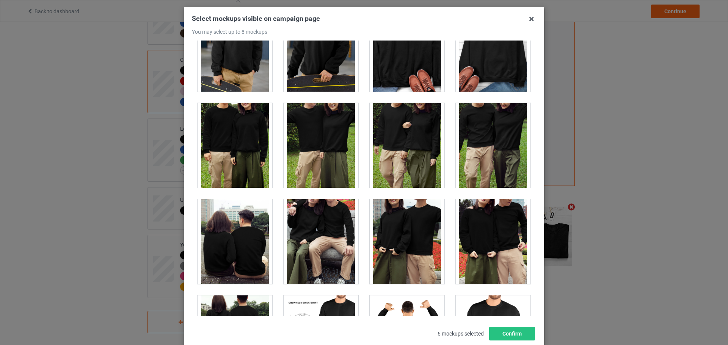
scroll to position [84, 0]
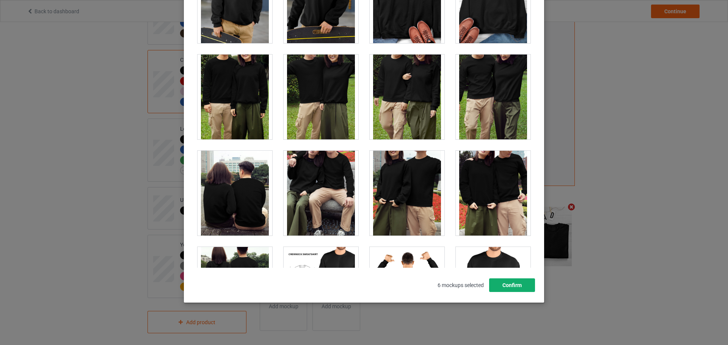
click at [509, 292] on button "Confirm" at bounding box center [512, 286] width 46 height 14
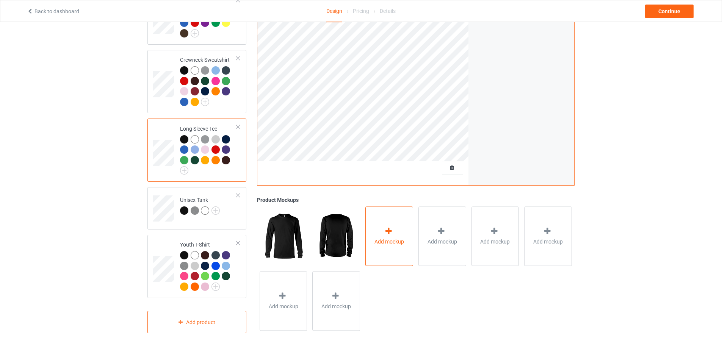
click at [408, 222] on div "Add mockup" at bounding box center [389, 237] width 48 height 60
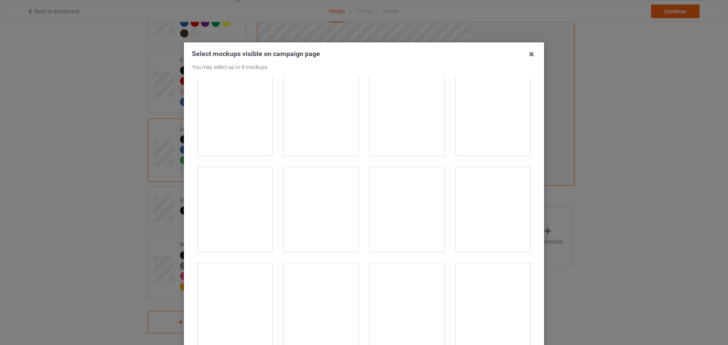
scroll to position [986, 0]
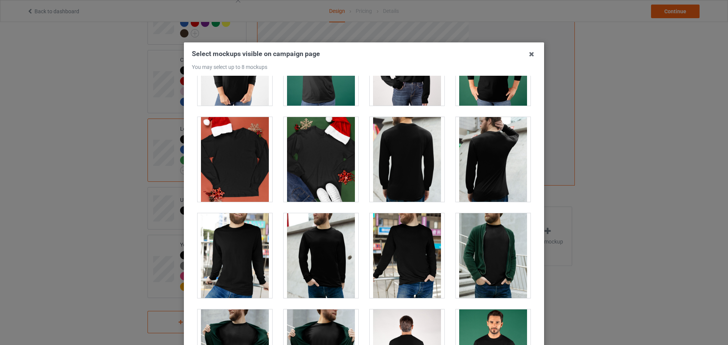
click at [325, 185] on div at bounding box center [321, 159] width 75 height 85
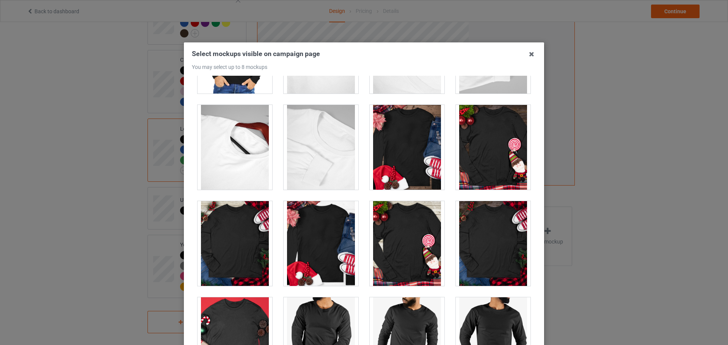
scroll to position [1857, 0]
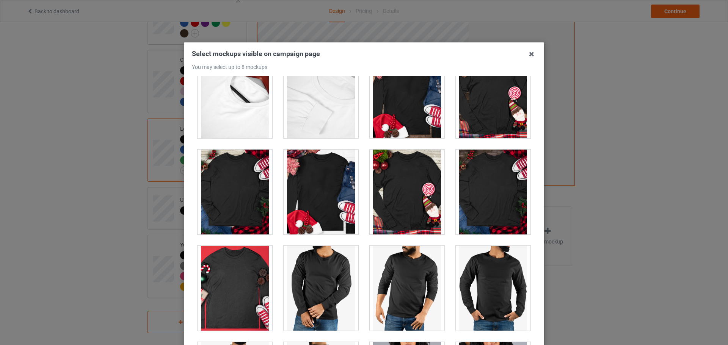
click at [403, 193] on div at bounding box center [407, 192] width 75 height 85
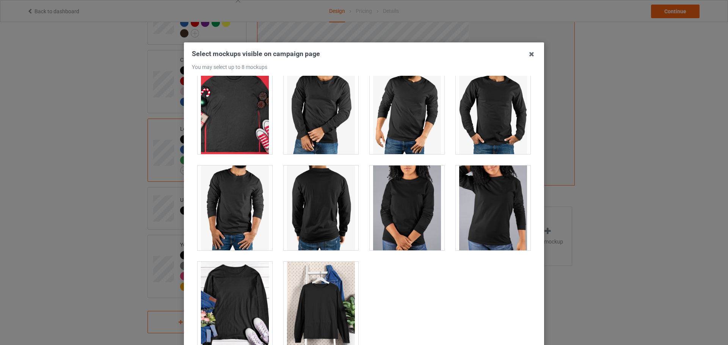
scroll to position [2034, 0]
click at [321, 299] on div at bounding box center [321, 304] width 75 height 85
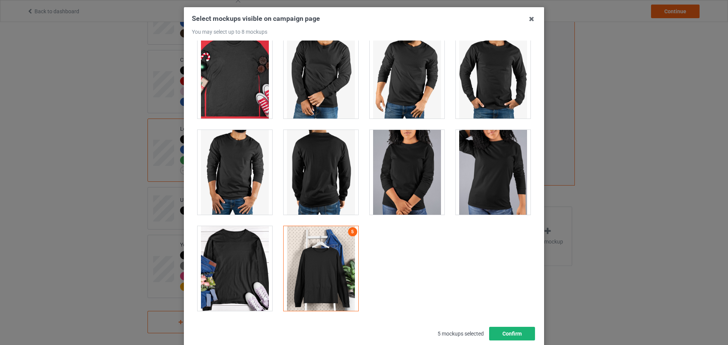
scroll to position [84, 0]
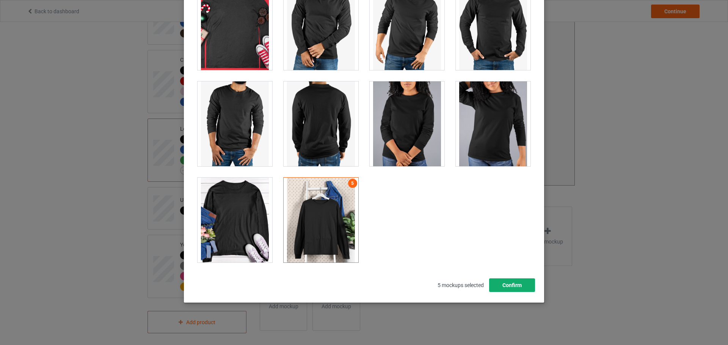
click at [510, 284] on button "Confirm" at bounding box center [512, 286] width 46 height 14
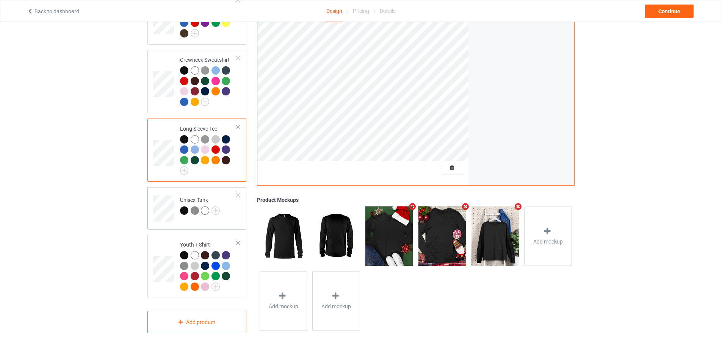
click at [219, 196] on div "Unisex Tank" at bounding box center [200, 205] width 40 height 18
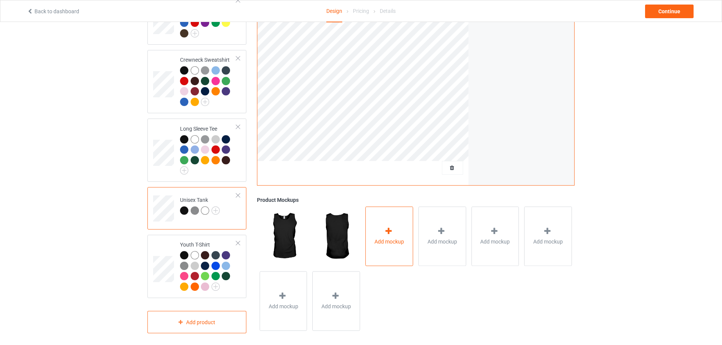
click at [398, 242] on div "Add mockup" at bounding box center [389, 237] width 48 height 60
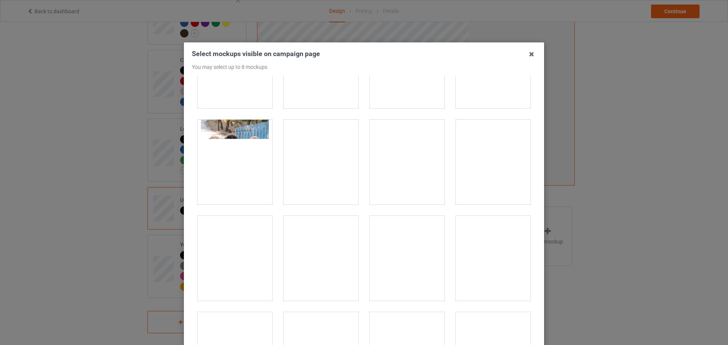
scroll to position [190, 0]
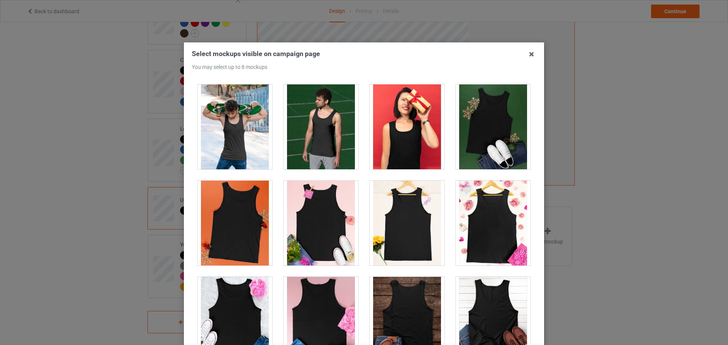
click at [505, 229] on div at bounding box center [493, 223] width 75 height 85
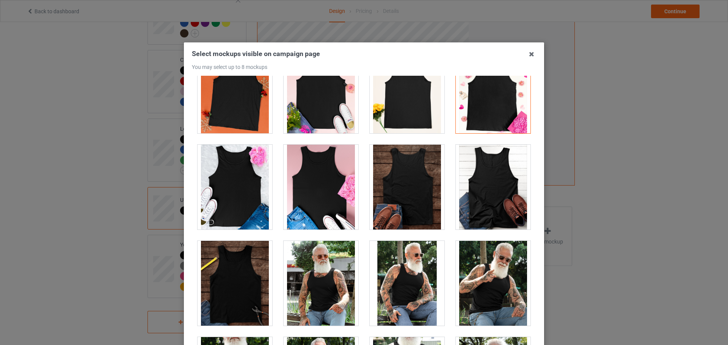
scroll to position [341, 0]
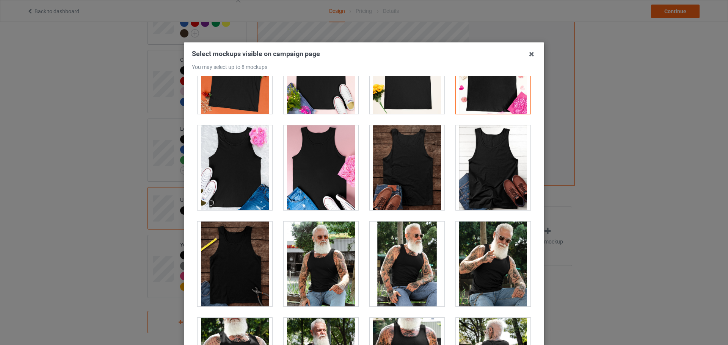
click at [417, 197] on div at bounding box center [407, 167] width 75 height 85
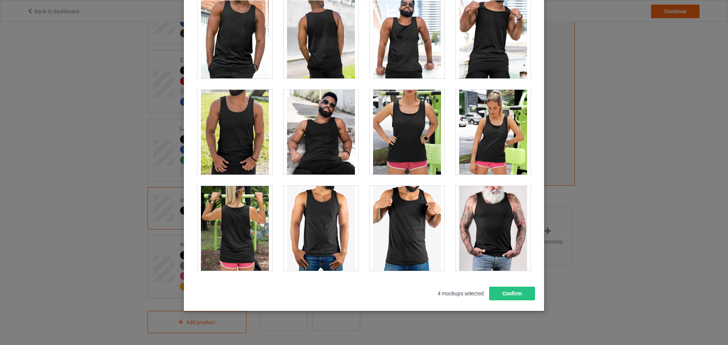
scroll to position [76, 0]
click at [430, 152] on div at bounding box center [407, 131] width 75 height 85
click at [505, 293] on button "Confirm" at bounding box center [512, 294] width 46 height 14
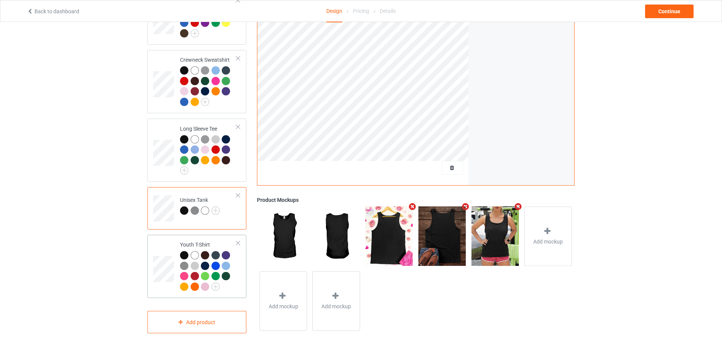
click at [201, 238] on td "Youth T-Shirt" at bounding box center [208, 266] width 65 height 57
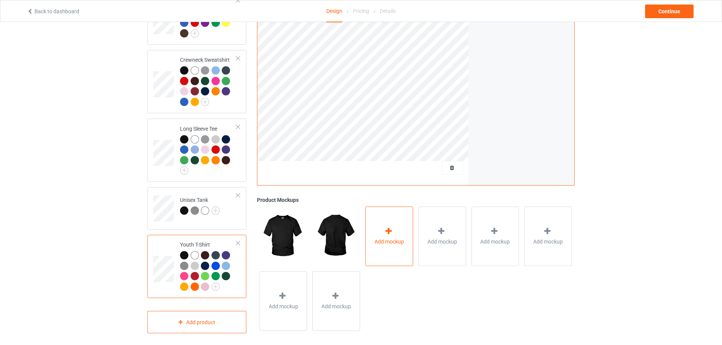
click at [385, 231] on div at bounding box center [389, 232] width 11 height 11
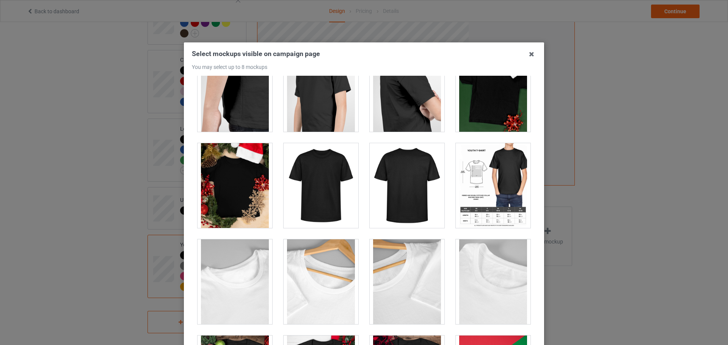
scroll to position [227, 0]
click at [265, 193] on div at bounding box center [234, 185] width 75 height 85
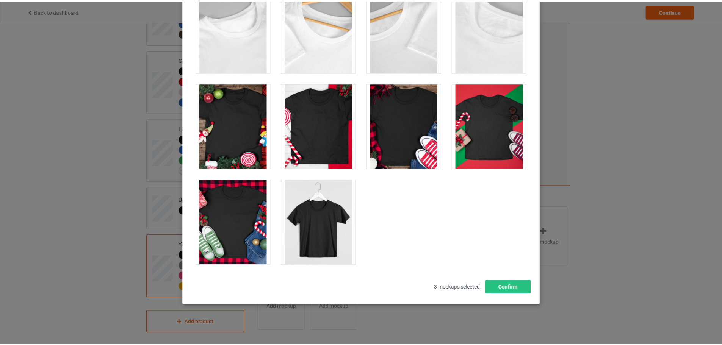
scroll to position [84, 0]
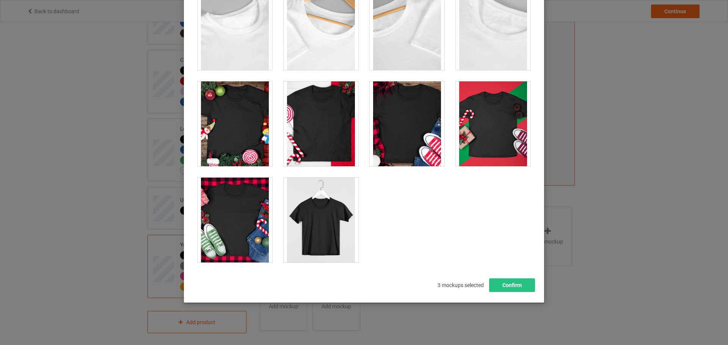
click at [490, 146] on div at bounding box center [493, 123] width 75 height 85
click at [398, 138] on div at bounding box center [407, 123] width 75 height 85
click at [308, 231] on div at bounding box center [321, 220] width 75 height 85
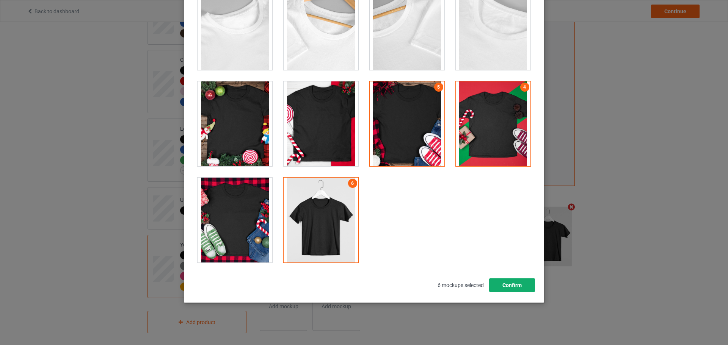
click at [508, 287] on button "Confirm" at bounding box center [512, 286] width 46 height 14
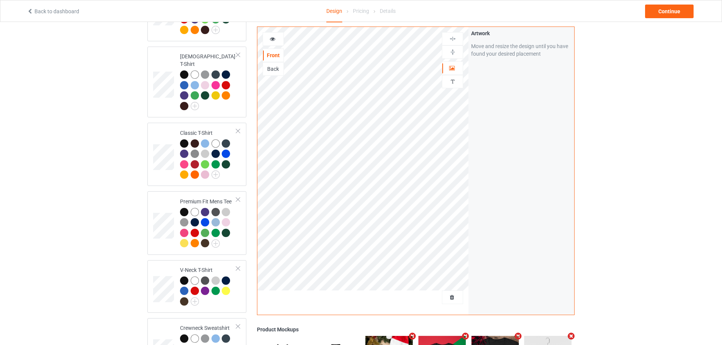
scroll to position [0, 0]
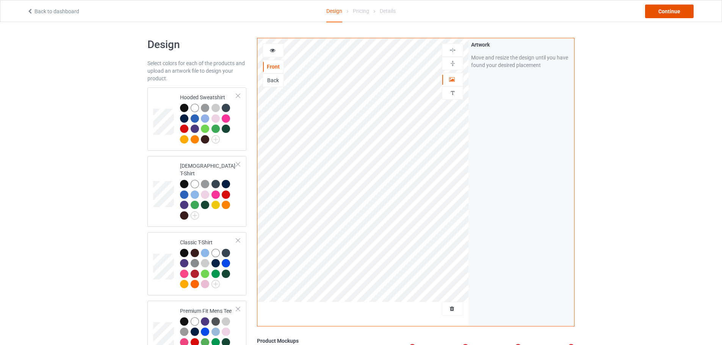
click at [676, 13] on div "Continue" at bounding box center [669, 12] width 49 height 14
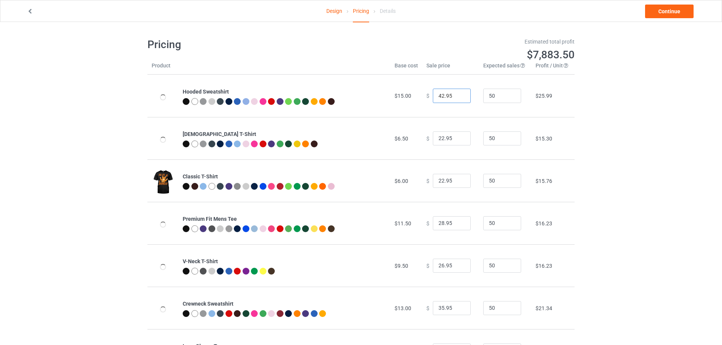
drag, startPoint x: 441, startPoint y: 97, endPoint x: 436, endPoint y: 97, distance: 5.7
click at [436, 97] on input "42.95" at bounding box center [452, 96] width 38 height 14
click at [603, 112] on div "Design Pricing Details Continue Pricing Estimated total profit $7,558.00 Produc…" at bounding box center [361, 247] width 722 height 451
drag, startPoint x: 440, startPoint y: 94, endPoint x: 434, endPoint y: 95, distance: 6.9
click at [434, 95] on input "35.95" at bounding box center [452, 96] width 38 height 14
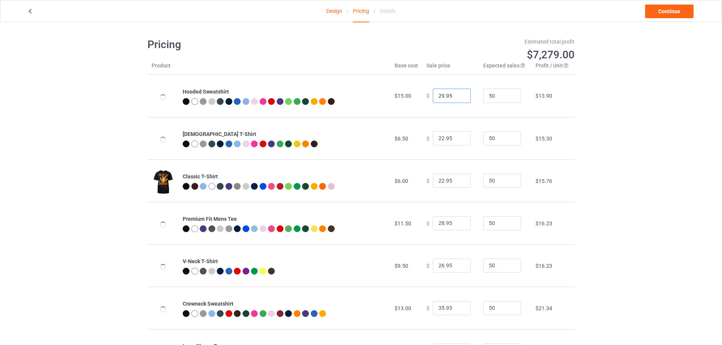
type input "29.95"
click at [635, 110] on div "Design Pricing Details Continue Pricing Estimated total profit $7,279.00 Produc…" at bounding box center [361, 247] width 722 height 451
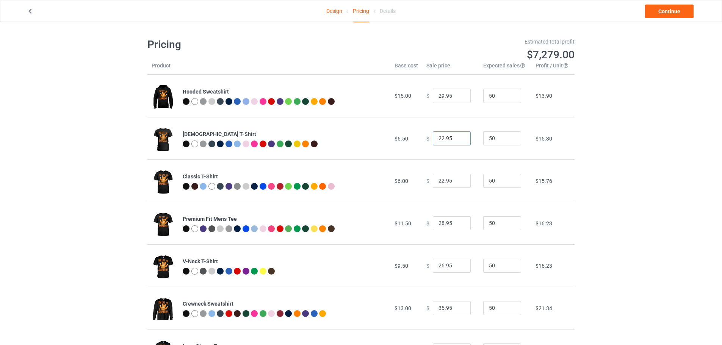
drag, startPoint x: 440, startPoint y: 138, endPoint x: 433, endPoint y: 138, distance: 6.8
click at [433, 138] on input "22.95" at bounding box center [452, 139] width 38 height 14
click at [617, 131] on div "Design Pricing Details Continue Pricing Estimated total profit $7,000.00 Produc…" at bounding box center [361, 247] width 722 height 451
click at [437, 138] on input "16.95" at bounding box center [452, 139] width 38 height 14
type input "17.95"
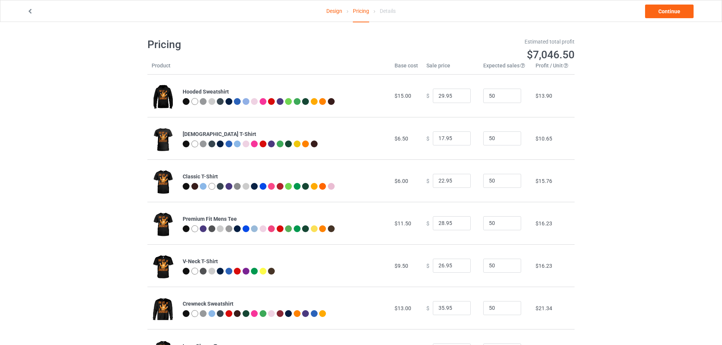
click at [595, 138] on div "Design Pricing Details Continue Pricing Estimated total profit $7,046.50 Produc…" at bounding box center [361, 247] width 722 height 451
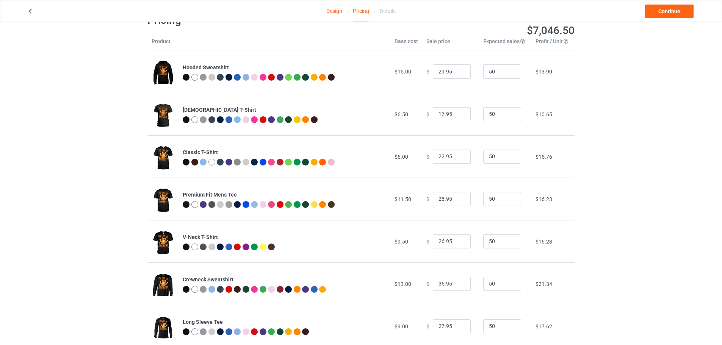
scroll to position [38, 0]
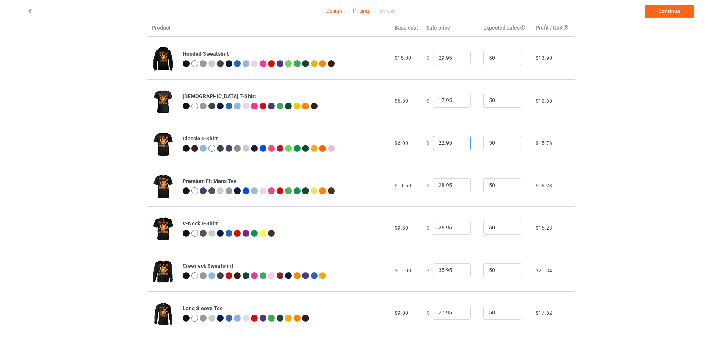
drag, startPoint x: 440, startPoint y: 143, endPoint x: 434, endPoint y: 143, distance: 6.5
click at [434, 143] on input "22.95" at bounding box center [452, 143] width 38 height 14
click at [451, 143] on input "16.95" at bounding box center [452, 143] width 38 height 14
type input "16.99"
click at [609, 143] on div "Design Pricing Details Continue Pricing Estimated total profit $6,769.50 Produc…" at bounding box center [361, 209] width 722 height 451
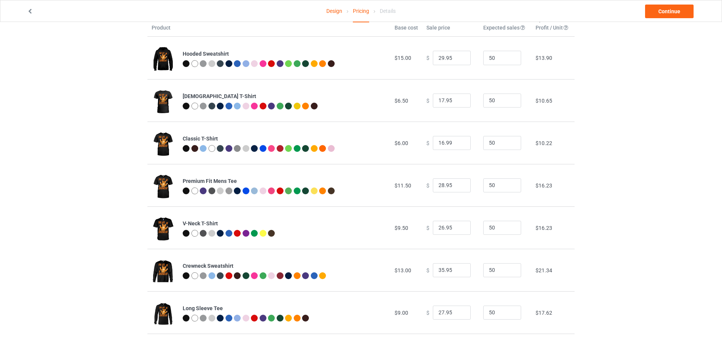
scroll to position [76, 0]
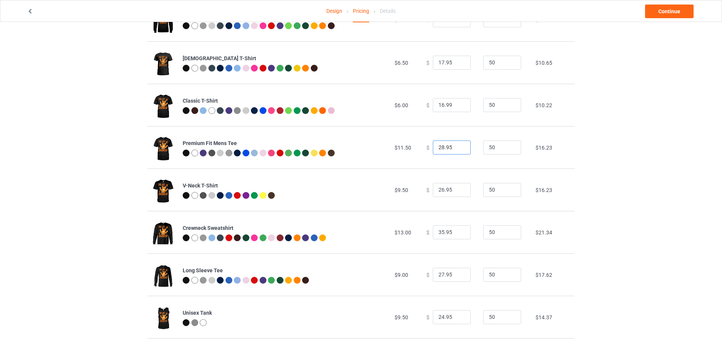
click at [439, 147] on input "28.95" at bounding box center [452, 148] width 38 height 14
drag, startPoint x: 442, startPoint y: 147, endPoint x: 435, endPoint y: 147, distance: 6.8
click at [435, 147] on input "28.95" at bounding box center [452, 148] width 38 height 14
click at [437, 147] on input "28.95" at bounding box center [452, 148] width 38 height 14
drag, startPoint x: 439, startPoint y: 147, endPoint x: 433, endPoint y: 147, distance: 6.4
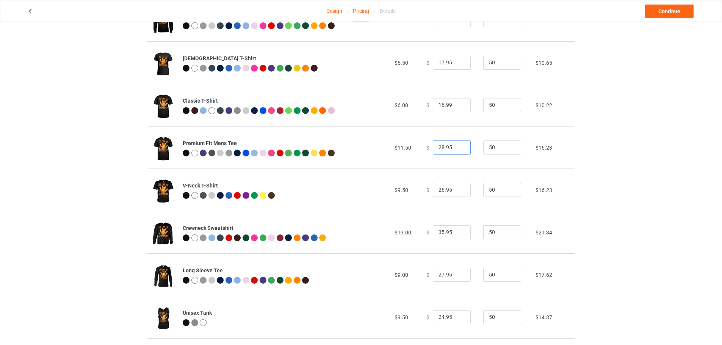
click at [433, 147] on input "28.95" at bounding box center [452, 148] width 38 height 14
click at [619, 145] on div "Design Pricing Details Continue Pricing Estimated total profit $6,304.50 Produc…" at bounding box center [361, 171] width 722 height 451
click at [440, 148] on input "18.95" at bounding box center [452, 148] width 38 height 14
type input "19.95"
click at [569, 147] on td "$7.86" at bounding box center [552, 147] width 43 height 42
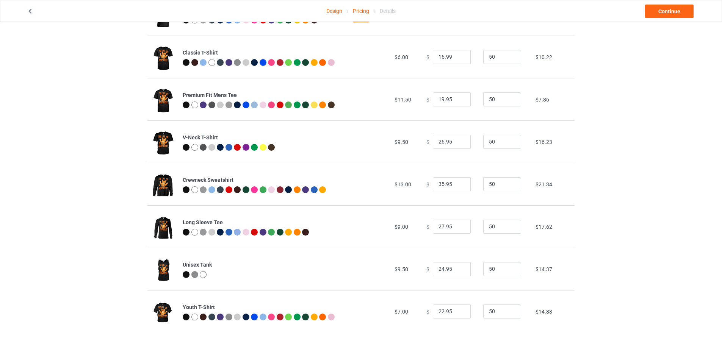
scroll to position [128, 0]
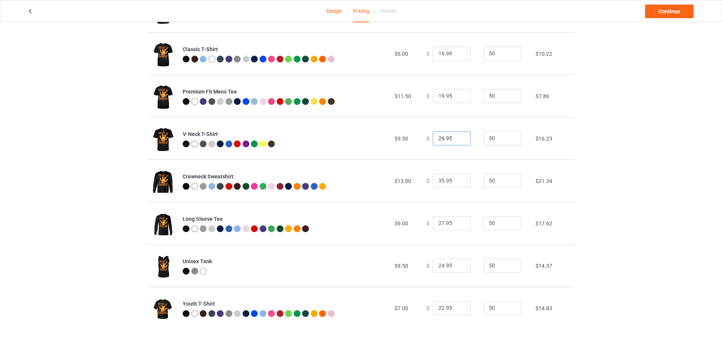
click at [439, 139] on input "26.95" at bounding box center [452, 139] width 38 height 14
drag, startPoint x: 440, startPoint y: 139, endPoint x: 431, endPoint y: 138, distance: 8.7
click at [433, 138] on input "26.95" at bounding box center [452, 139] width 38 height 14
type input "19.95"
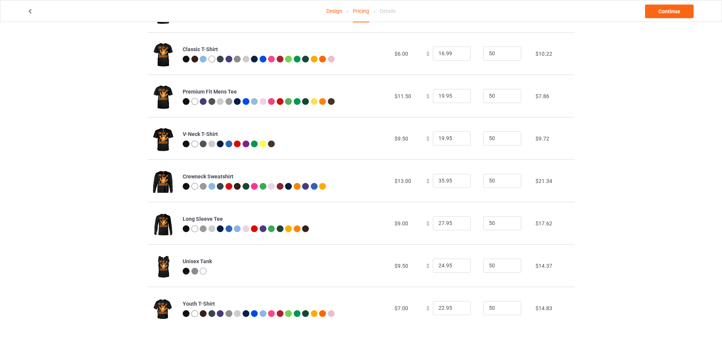
click at [610, 137] on div "Design Pricing Details Continue Pricing Estimated total profit $6,025.50 Produc…" at bounding box center [361, 120] width 722 height 451
drag, startPoint x: 440, startPoint y: 179, endPoint x: 432, endPoint y: 180, distance: 8.0
click at [433, 180] on input "35.95" at bounding box center [452, 181] width 38 height 14
type input "19.95"
click at [628, 171] on div "Design Pricing Details Continue Pricing Estimated total profit $5,281.50 Produc…" at bounding box center [361, 120] width 722 height 451
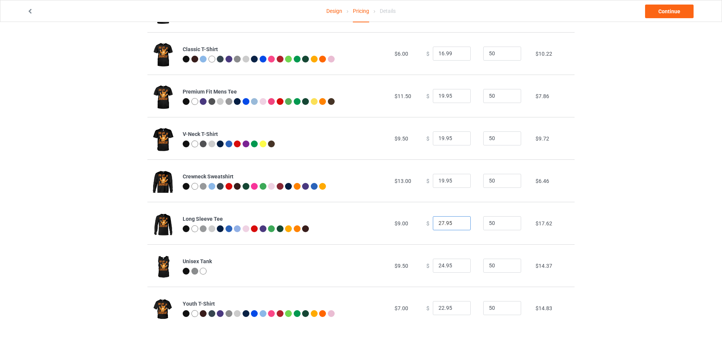
drag, startPoint x: 440, startPoint y: 223, endPoint x: 433, endPoint y: 223, distance: 7.6
click at [433, 223] on input "27.95" at bounding box center [452, 223] width 38 height 14
type input "20.95"
click at [627, 191] on div "Design Pricing Details Continue Pricing Estimated total profit $4,956.00 Produc…" at bounding box center [361, 120] width 722 height 451
drag, startPoint x: 440, startPoint y: 180, endPoint x: 433, endPoint y: 181, distance: 7.6
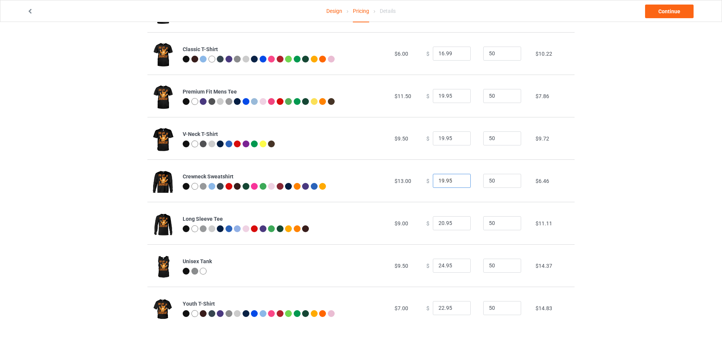
click at [433, 181] on input "19.95" at bounding box center [452, 181] width 38 height 14
click at [642, 182] on div "Design Pricing Details Continue Pricing Estimated total profit $5,188.50 Produc…" at bounding box center [361, 120] width 722 height 451
click at [439, 183] on input "24.95" at bounding box center [452, 181] width 38 height 14
click at [441, 183] on input "24.95" at bounding box center [452, 181] width 38 height 14
click at [441, 181] on input "24.95" at bounding box center [452, 181] width 38 height 14
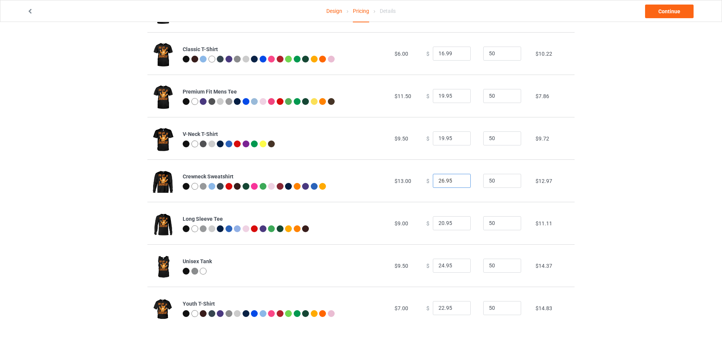
type input "26.95"
click at [622, 181] on div "Design Pricing Details Continue Pricing Estimated total profit $5,281.50 Produc…" at bounding box center [361, 120] width 722 height 451
drag, startPoint x: 439, startPoint y: 306, endPoint x: 428, endPoint y: 307, distance: 11.0
click at [428, 307] on div "$ 22.95" at bounding box center [450, 308] width 49 height 14
type input "15.95"
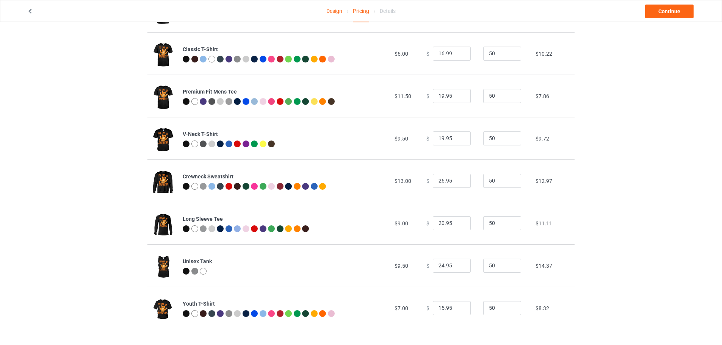
click at [599, 276] on div "Design Pricing Details Continue Pricing Estimated total profit $4,956.00 Produc…" at bounding box center [361, 120] width 722 height 451
drag, startPoint x: 440, startPoint y: 265, endPoint x: 432, endPoint y: 266, distance: 8.4
click at [433, 266] on input "24.95" at bounding box center [452, 266] width 38 height 14
type input "19.95"
click at [660, 260] on div "Design Pricing Details Continue Pricing Estimated total profit $4,723.50 Produc…" at bounding box center [361, 120] width 722 height 451
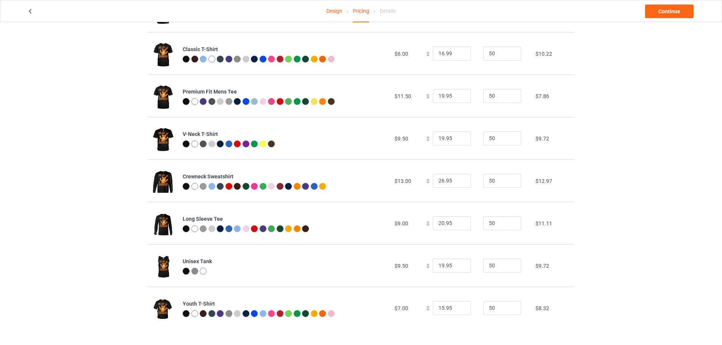
scroll to position [14, 0]
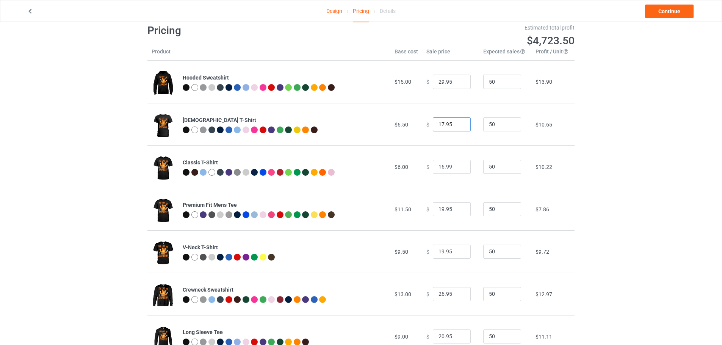
click at [448, 124] on input "17.95" at bounding box center [452, 125] width 38 height 14
type input "17.99"
click at [621, 138] on div "Design Pricing Details Continue Pricing Estimated total profit $4,725.50 Produc…" at bounding box center [361, 233] width 722 height 451
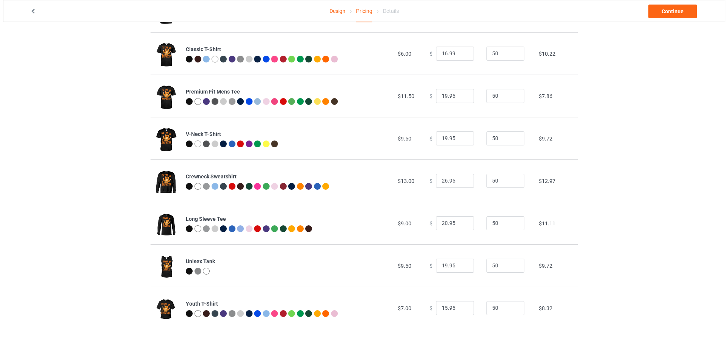
scroll to position [0, 0]
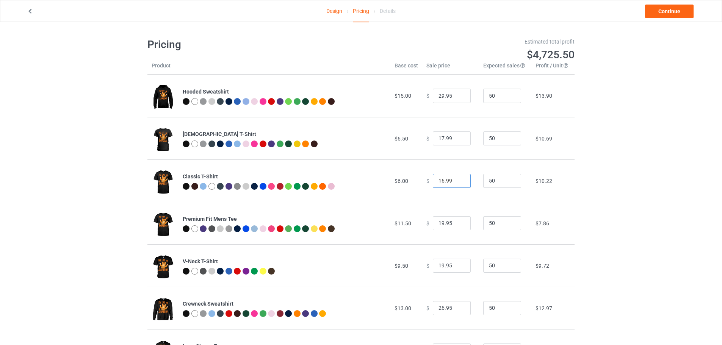
click at [440, 180] on input "16.99" at bounding box center [452, 181] width 38 height 14
click at [633, 182] on div "Design Pricing Details Continue Pricing Estimated total profit $4,772.00 Produc…" at bounding box center [361, 247] width 722 height 451
click at [439, 180] on input "17.99" at bounding box center [452, 181] width 38 height 14
type input "16.99"
click at [612, 179] on div "Design Pricing Details Continue Pricing Estimated total profit $4,725.50 Produc…" at bounding box center [361, 247] width 722 height 451
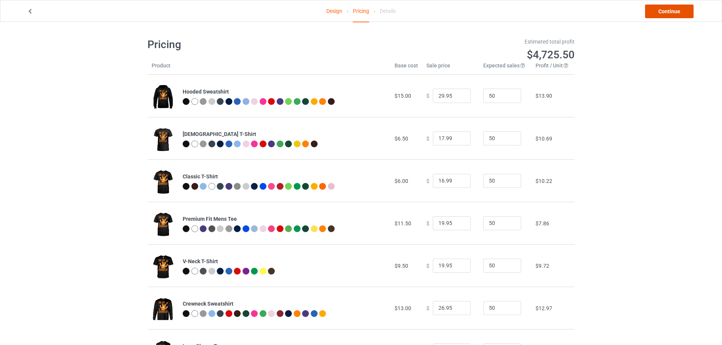
click at [674, 12] on link "Continue" at bounding box center [669, 12] width 49 height 14
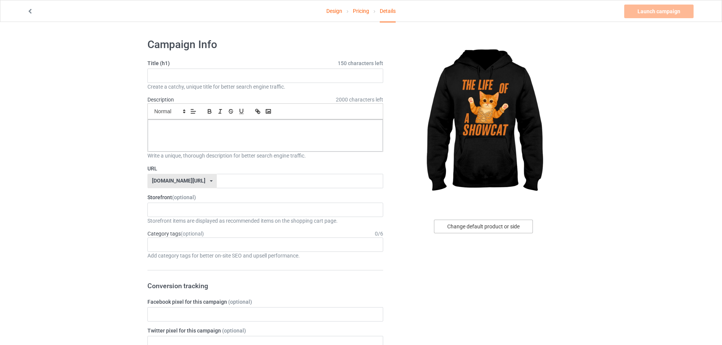
click at [517, 227] on div "Change default product or side" at bounding box center [483, 227] width 99 height 14
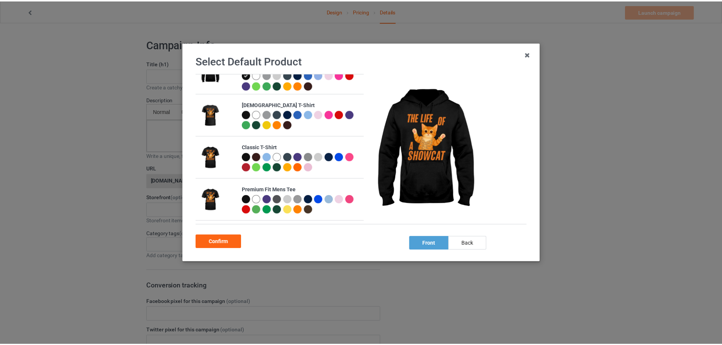
scroll to position [38, 0]
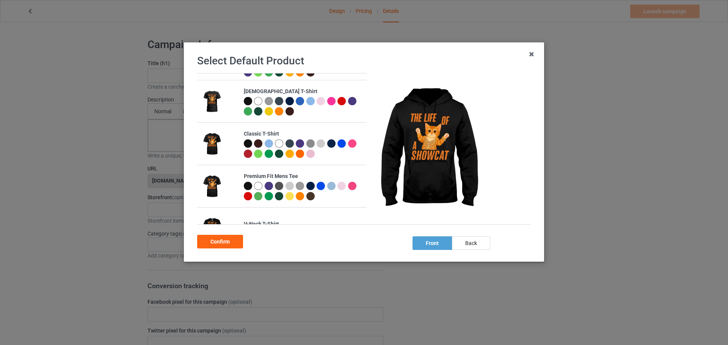
click at [290, 133] on div "Classic T-Shirt" at bounding box center [303, 134] width 119 height 8
click at [248, 143] on div at bounding box center [248, 143] width 8 height 8
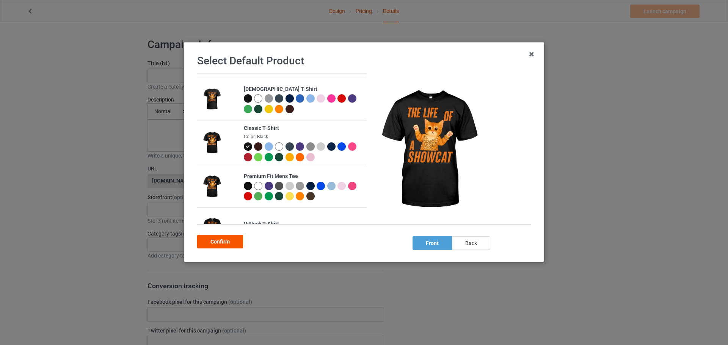
click at [235, 241] on div "Confirm" at bounding box center [220, 242] width 46 height 14
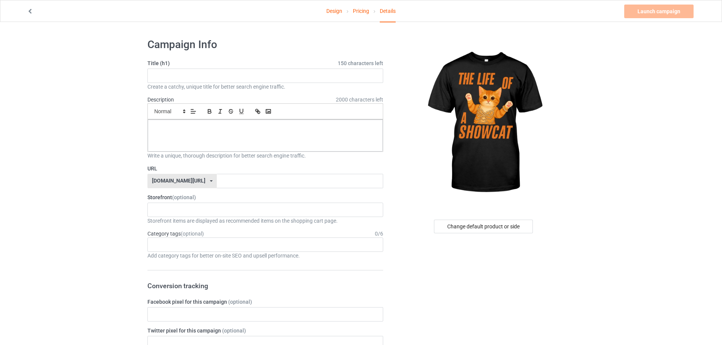
click at [185, 183] on div "dogvengers.com/" at bounding box center [178, 180] width 53 height 5
click at [188, 209] on div "teechip.com/" at bounding box center [182, 209] width 69 height 14
click at [223, 185] on input "text" at bounding box center [300, 181] width 166 height 14
click at [228, 197] on label "Storefront (optional)" at bounding box center [265, 198] width 236 height 8
click at [236, 71] on input "text" at bounding box center [265, 76] width 236 height 14
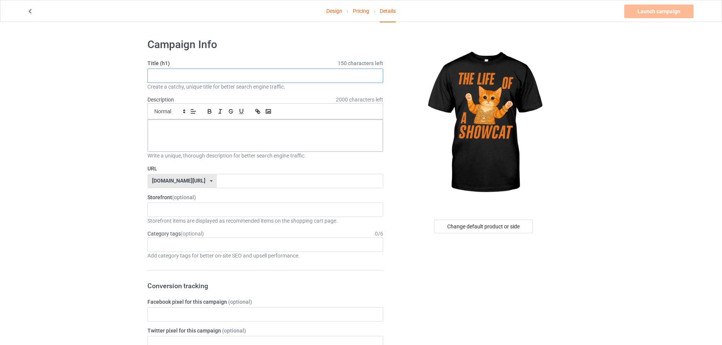
paste input "The Life Of A Showcat"
type input "The Life Of A Showcat"
click at [201, 138] on div at bounding box center [265, 136] width 235 height 32
click at [221, 180] on input "text" at bounding box center [300, 181] width 166 height 14
paste input "The Life Of A Showcat"
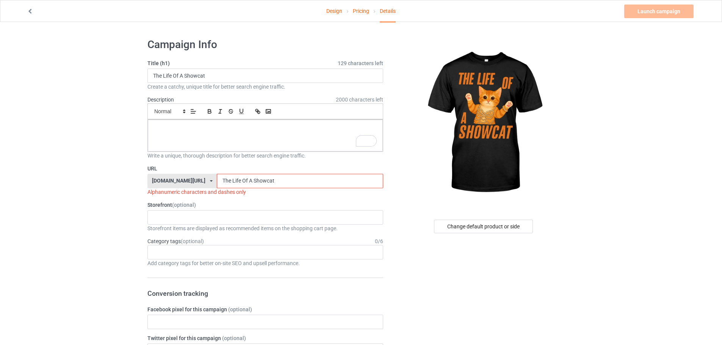
drag, startPoint x: 234, startPoint y: 181, endPoint x: 199, endPoint y: 181, distance: 34.5
click at [217, 181] on input "The Life Of A Showcat" at bounding box center [300, 181] width 166 height 14
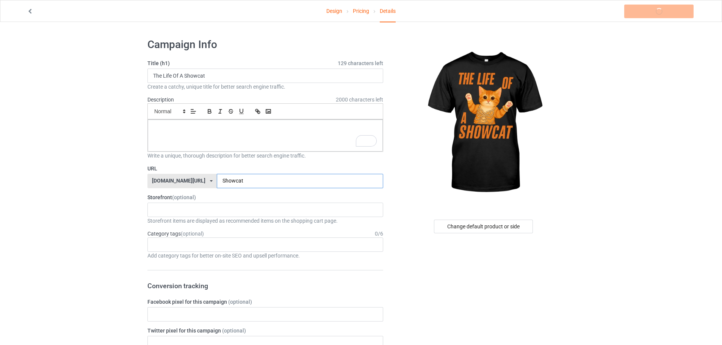
click at [242, 181] on input "Showcat" at bounding box center [300, 181] width 166 height 14
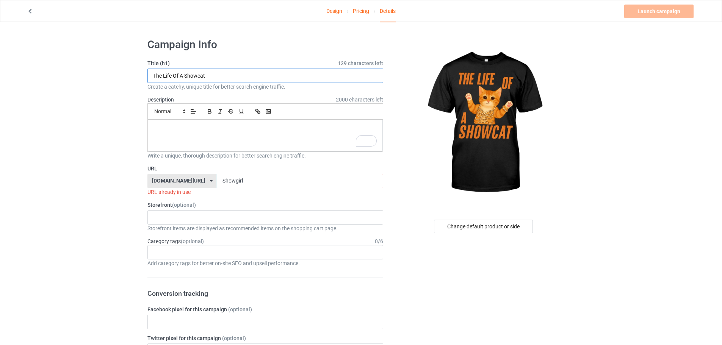
drag, startPoint x: 184, startPoint y: 74, endPoint x: 128, endPoint y: 74, distance: 56.1
click at [217, 179] on input "Showgirl" at bounding box center [300, 181] width 166 height 14
paste input "The Life Of A"
click at [217, 180] on input "The Life Of AShowgirl" at bounding box center [300, 181] width 166 height 14
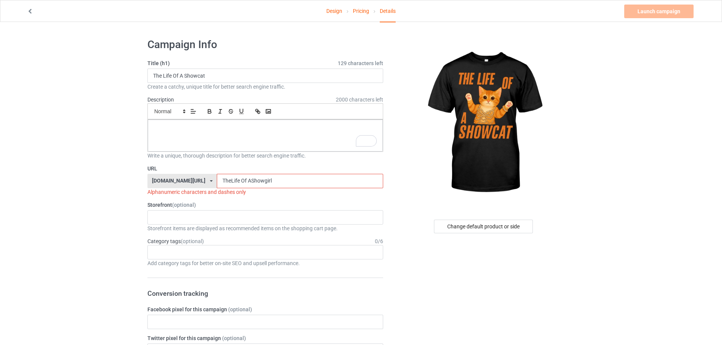
click at [223, 180] on input "TheLife Of AShowgirl" at bounding box center [300, 181] width 166 height 14
click at [222, 180] on input "TheLife Of AShowgirl" at bounding box center [300, 181] width 166 height 14
click at [221, 180] on input "TheLife Of AShowgirl" at bounding box center [300, 181] width 166 height 14
click at [225, 180] on input "TheLifeOf AShowgirl" at bounding box center [300, 181] width 166 height 14
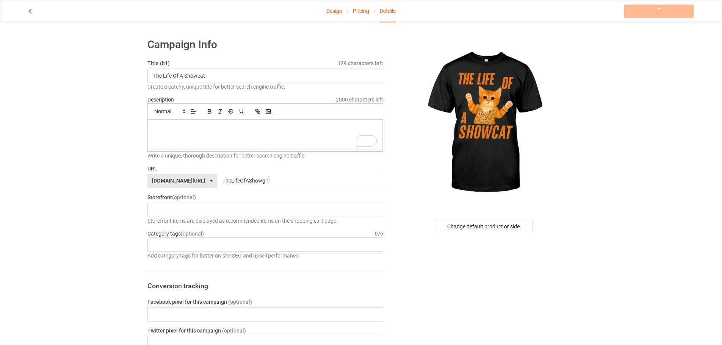
click at [259, 196] on label "Storefront (optional)" at bounding box center [265, 198] width 236 height 8
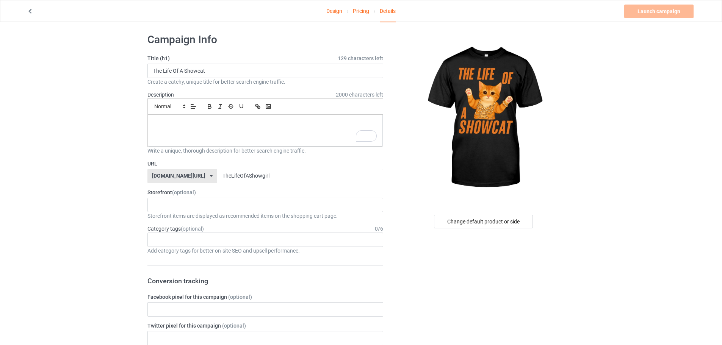
scroll to position [38, 0]
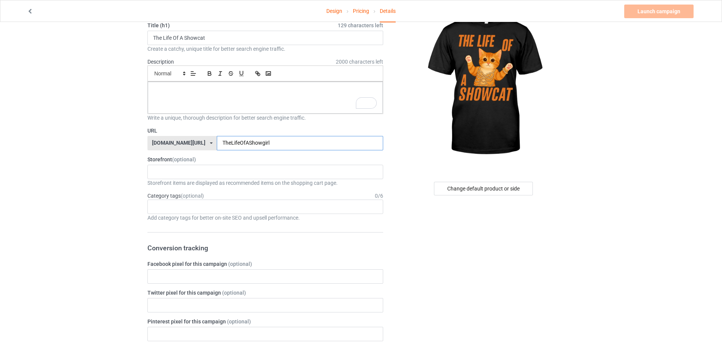
drag, startPoint x: 257, startPoint y: 144, endPoint x: 240, endPoint y: 144, distance: 17.1
click at [240, 144] on input "TheLifeOfAShowgirl" at bounding box center [300, 143] width 166 height 14
click at [217, 142] on input "TheLifeOfAShowcat" at bounding box center [300, 143] width 166 height 14
click at [221, 142] on input "The-LifeOfAShowcat" at bounding box center [300, 143] width 166 height 14
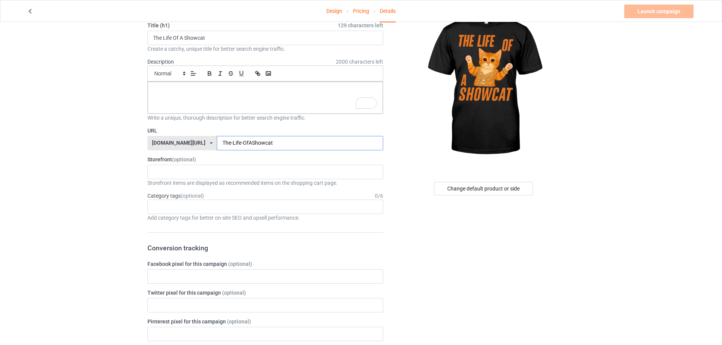
click at [228, 143] on input "The-Life-OfAShowcat" at bounding box center [300, 143] width 166 height 14
click at [232, 141] on input "The-Life-Of-AShowcat" at bounding box center [300, 143] width 166 height 14
type input "The-Life-Of-A-Showcat"
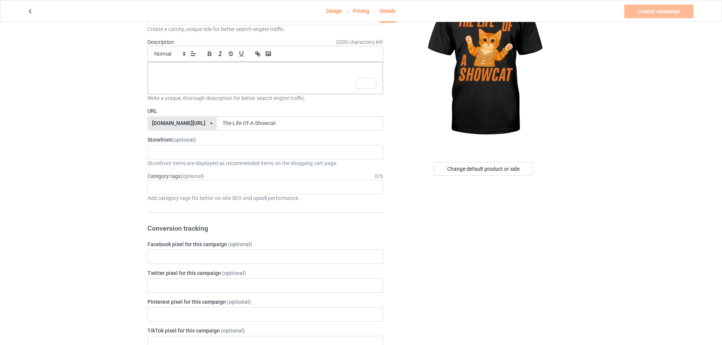
scroll to position [76, 0]
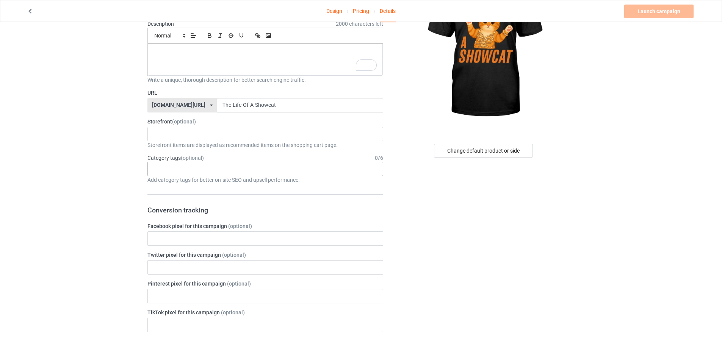
click at [201, 169] on div "Age > 1-19 > 1 Age > 1-12 Months > 1 Month Age > 1-12 Months Age > 1-19 Age > 1…" at bounding box center [265, 169] width 236 height 14
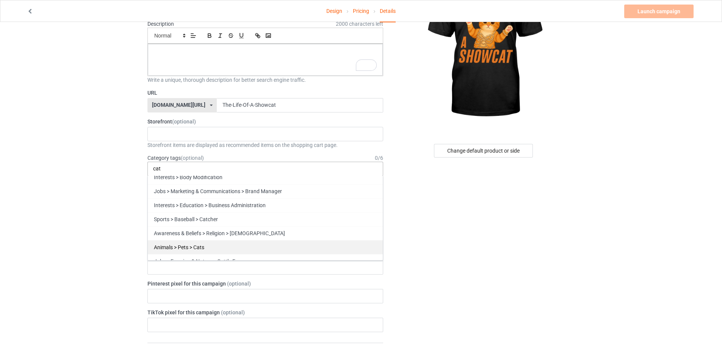
type input "cat"
click at [226, 246] on div "Animals > Pets > Cats" at bounding box center [265, 247] width 235 height 14
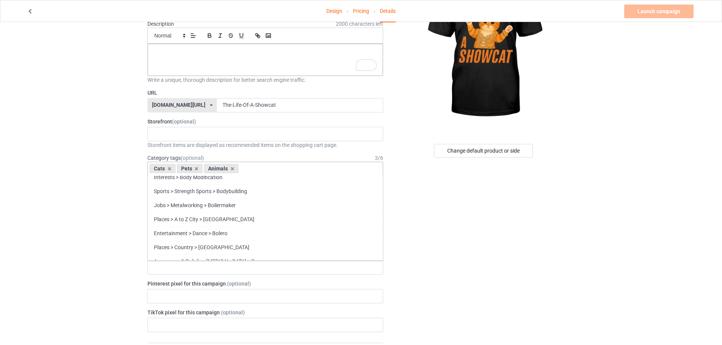
click at [97, 194] on div "Design Pricing Details Launch campaign Please enter campaign description Campai…" at bounding box center [361, 341] width 722 height 791
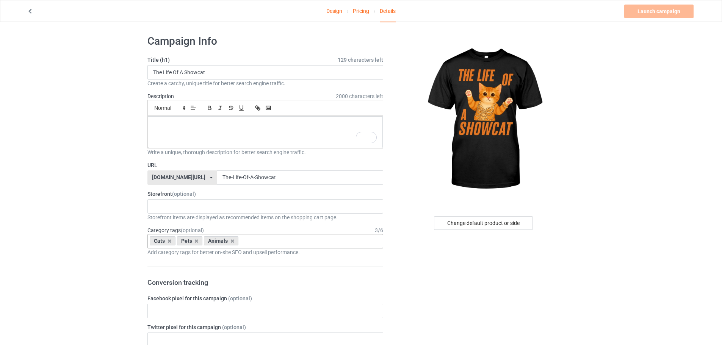
scroll to position [0, 0]
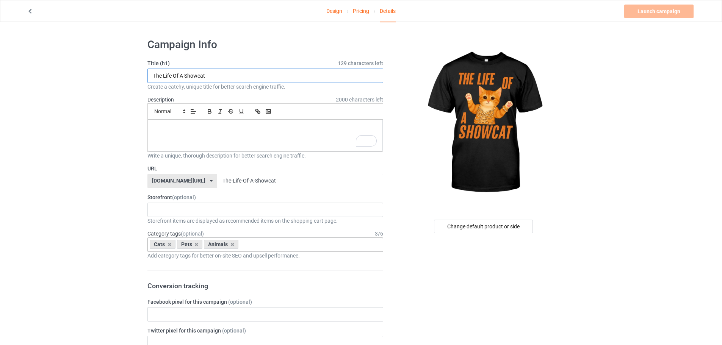
click at [218, 78] on input "The Life Of A Showcat" at bounding box center [265, 76] width 236 height 14
click at [206, 146] on div "To enrich screen reader interactions, please activate Accessibility in Grammarl…" at bounding box center [265, 136] width 235 height 32
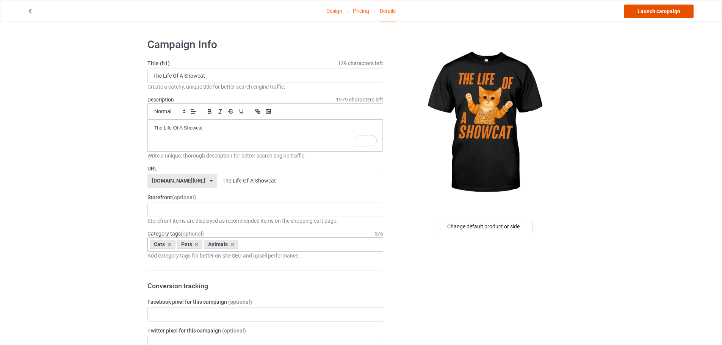
click at [655, 10] on link "Launch campaign" at bounding box center [658, 12] width 69 height 14
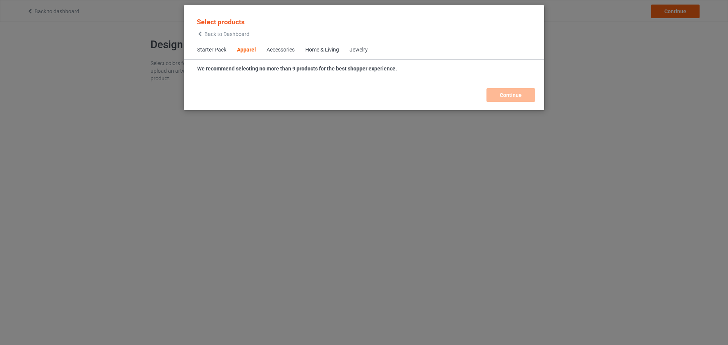
click at [631, 112] on div "Select products Back to Dashboard Starter Pack Apparel Accessories Home & Livin…" at bounding box center [364, 172] width 728 height 345
